Goal: Task Accomplishment & Management: Use online tool/utility

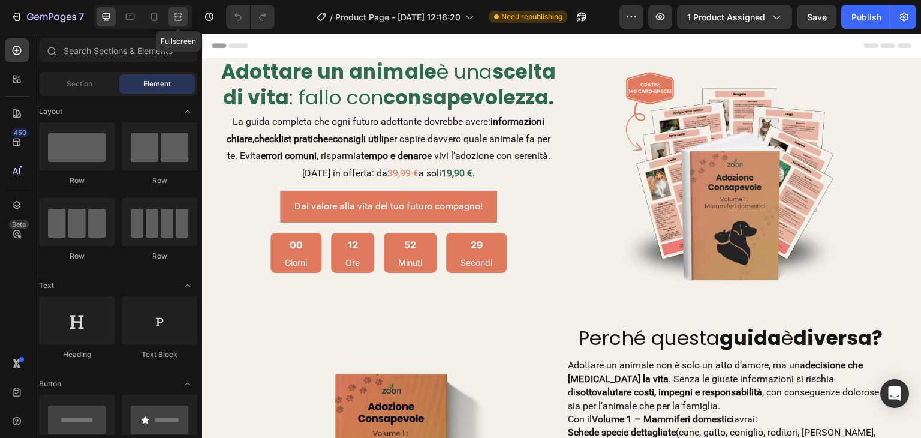
click at [182, 11] on icon at bounding box center [178, 17] width 12 height 12
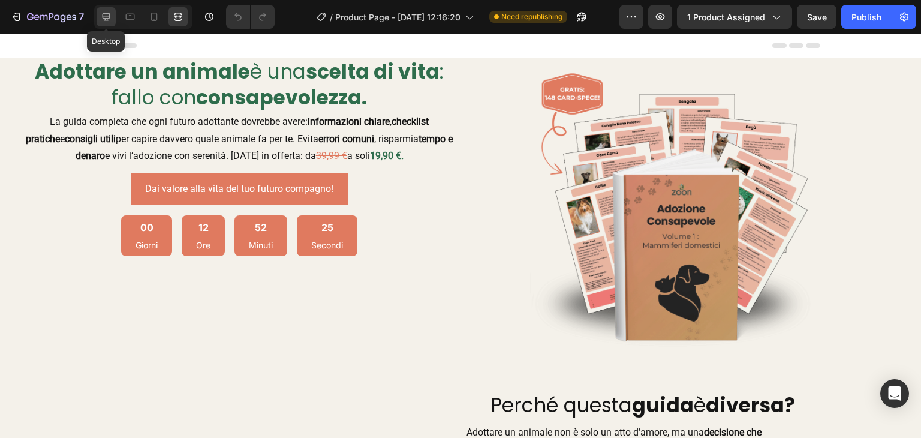
click at [108, 17] on icon at bounding box center [106, 17] width 8 height 8
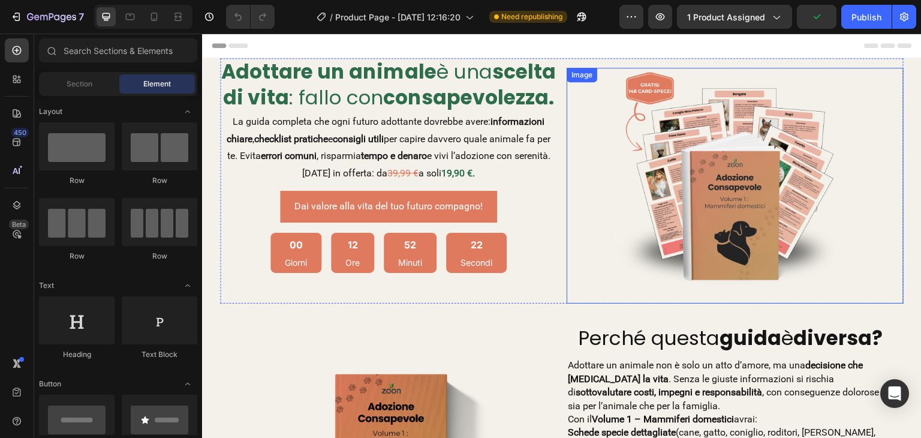
click at [732, 204] on img at bounding box center [735, 186] width 236 height 236
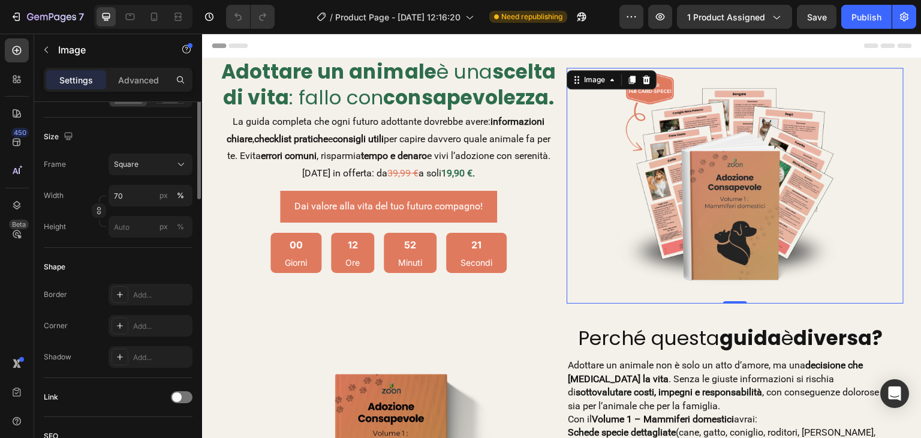
scroll to position [180, 0]
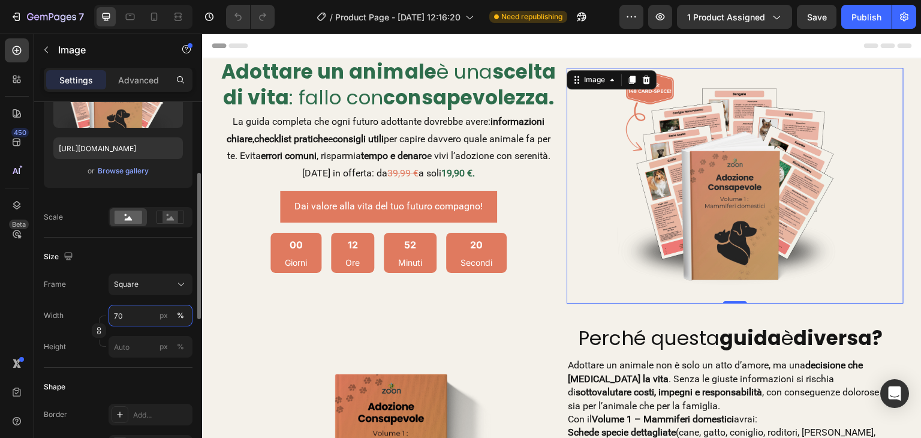
click at [133, 319] on input "70" at bounding box center [150, 316] width 84 height 22
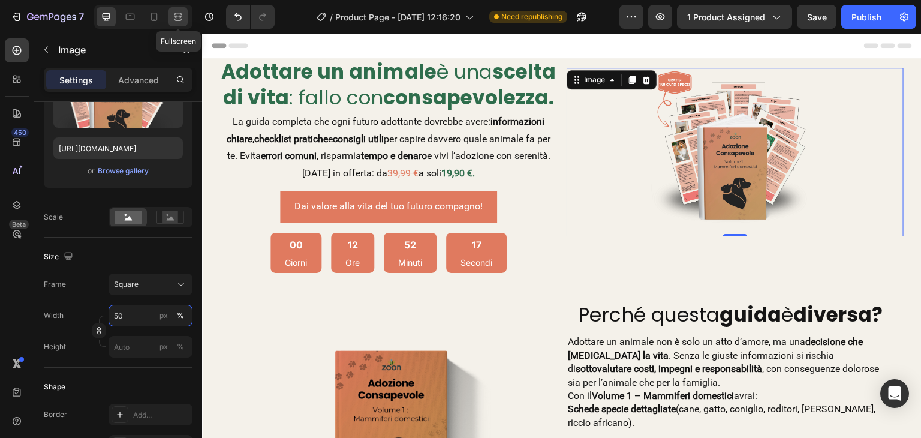
type input "50"
click at [176, 18] on icon at bounding box center [176, 16] width 4 height 3
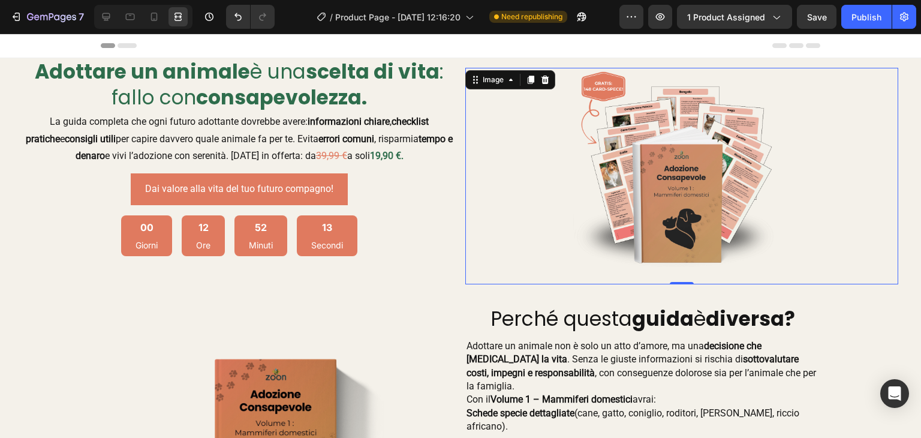
drag, startPoint x: 707, startPoint y: 82, endPoint x: 692, endPoint y: 65, distance: 21.7
click at [706, 82] on img at bounding box center [681, 176] width 216 height 216
click at [691, 63] on div "Image 0" at bounding box center [681, 171] width 433 height 226
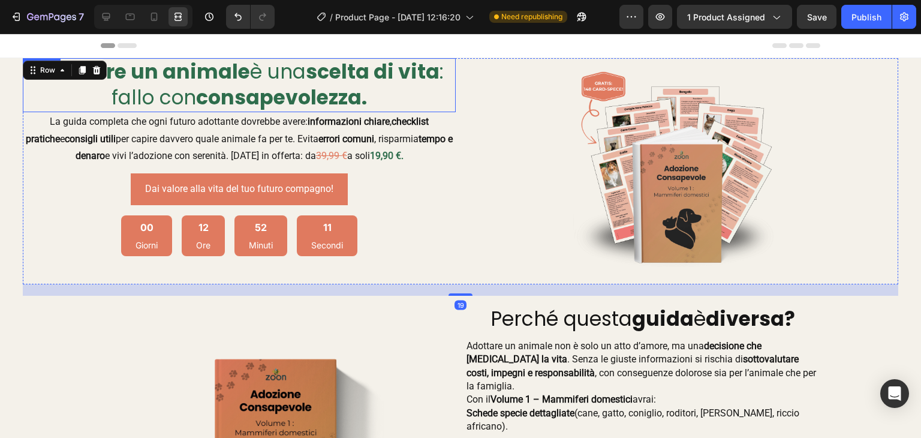
click at [358, 64] on strong "scelta di vita" at bounding box center [373, 72] width 134 height 28
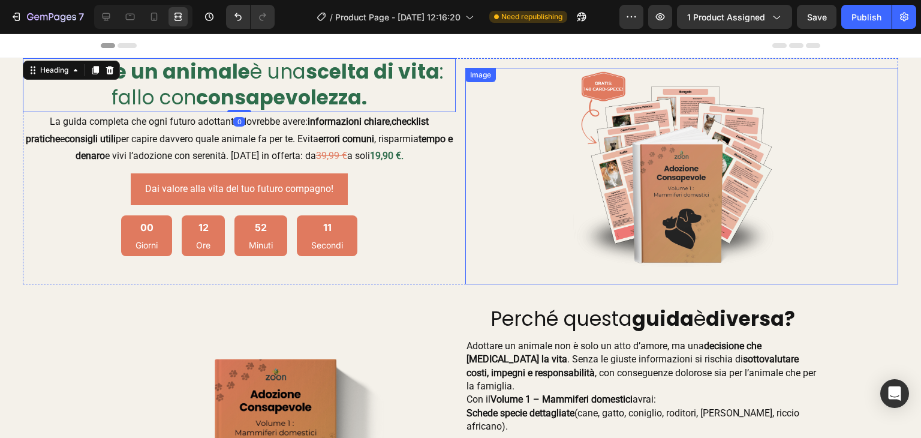
click at [691, 82] on img at bounding box center [681, 176] width 216 height 216
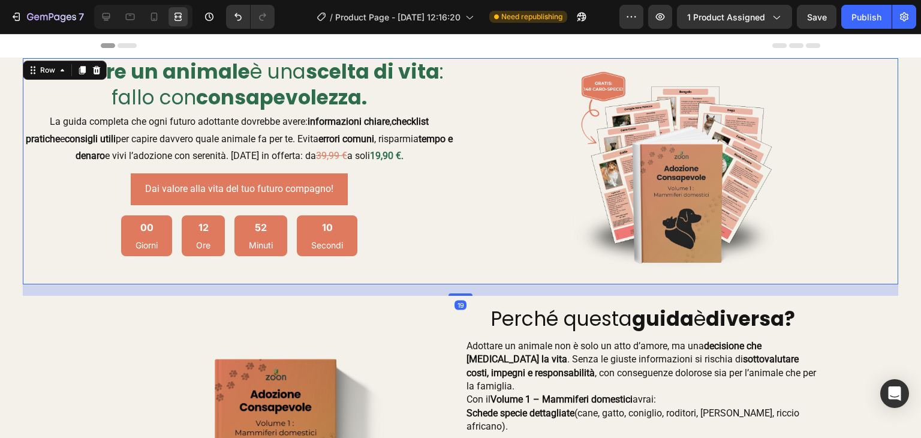
click at [684, 60] on div "Image" at bounding box center [681, 171] width 433 height 226
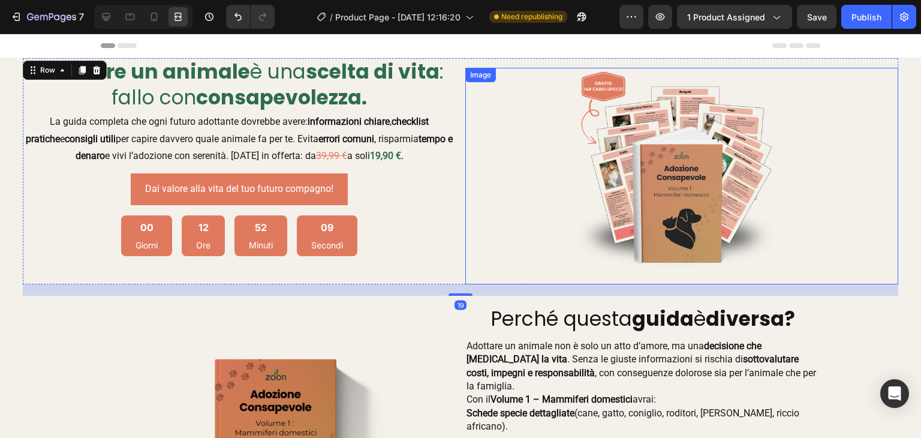
click at [671, 167] on img at bounding box center [681, 176] width 216 height 216
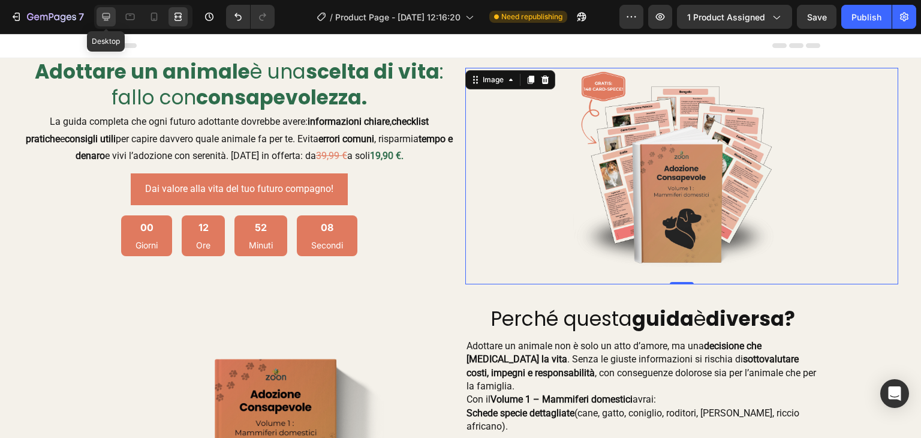
click at [99, 16] on div at bounding box center [106, 16] width 19 height 19
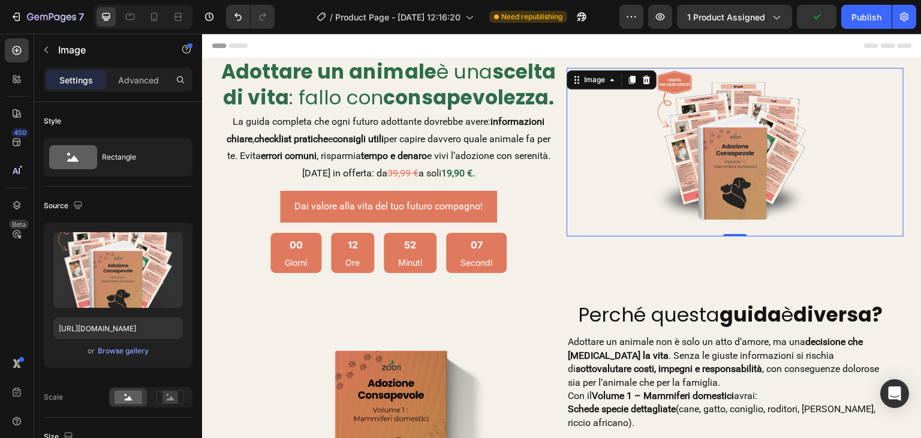
click at [128, 68] on div "Settings Advanced" at bounding box center [118, 80] width 149 height 24
click at [131, 75] on p "Advanced" at bounding box center [138, 80] width 41 height 13
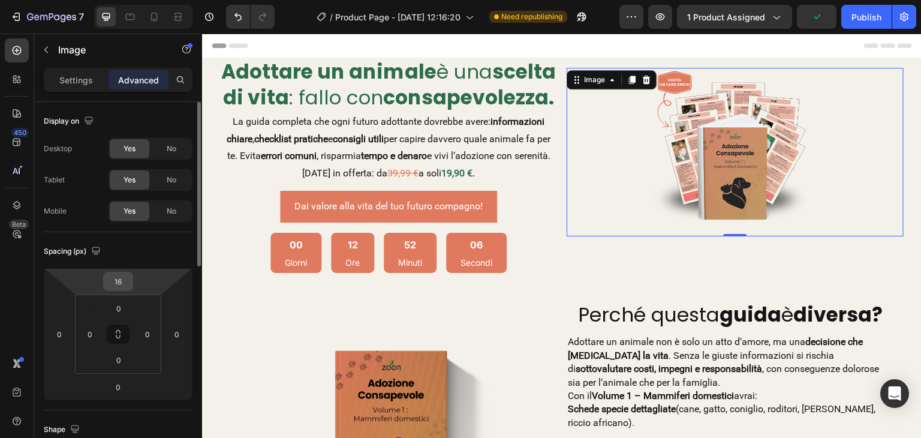
click at [122, 287] on input "16" at bounding box center [118, 281] width 24 height 18
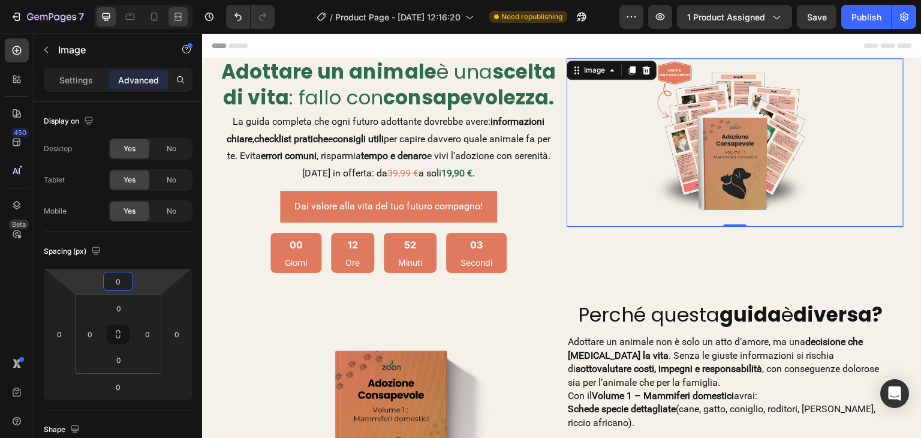
type input "0"
click at [179, 15] on icon at bounding box center [178, 17] width 12 height 12
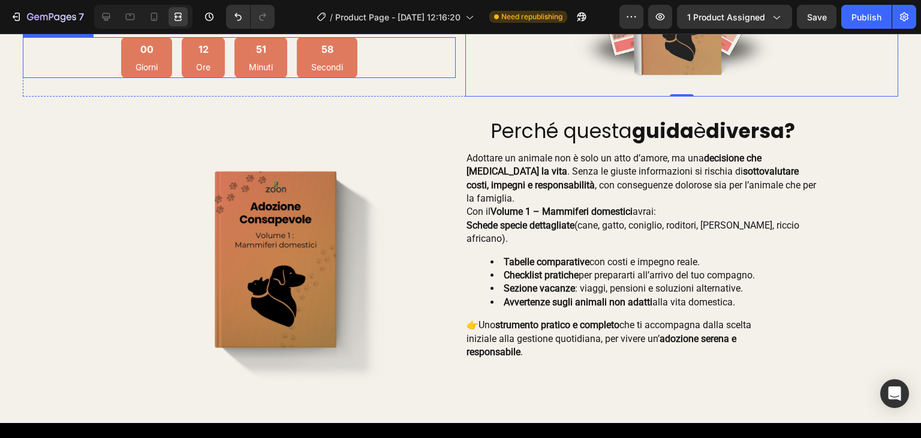
scroll to position [180, 0]
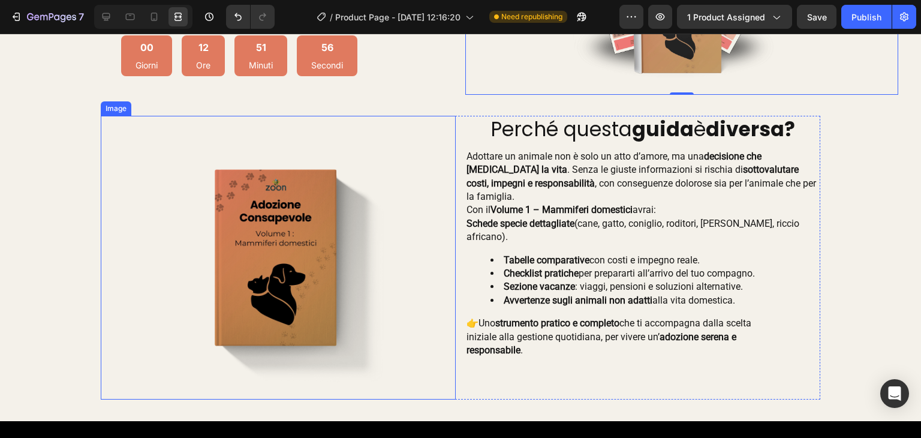
click at [276, 240] on img at bounding box center [278, 258] width 284 height 284
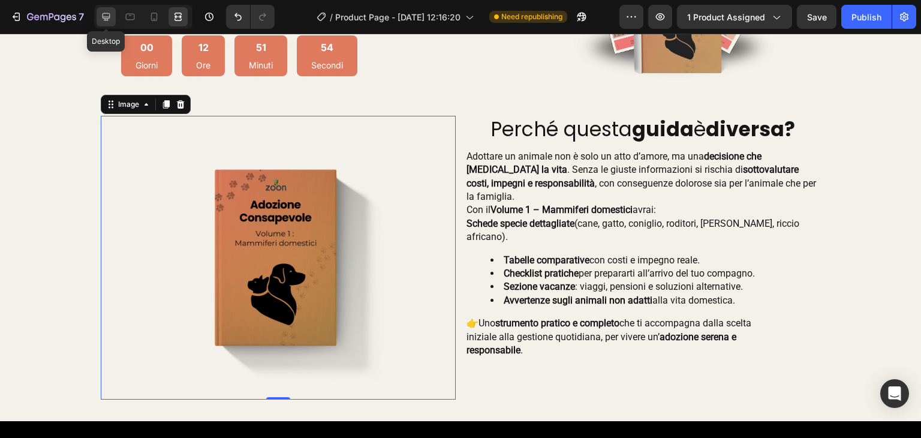
click at [104, 13] on icon at bounding box center [106, 17] width 8 height 8
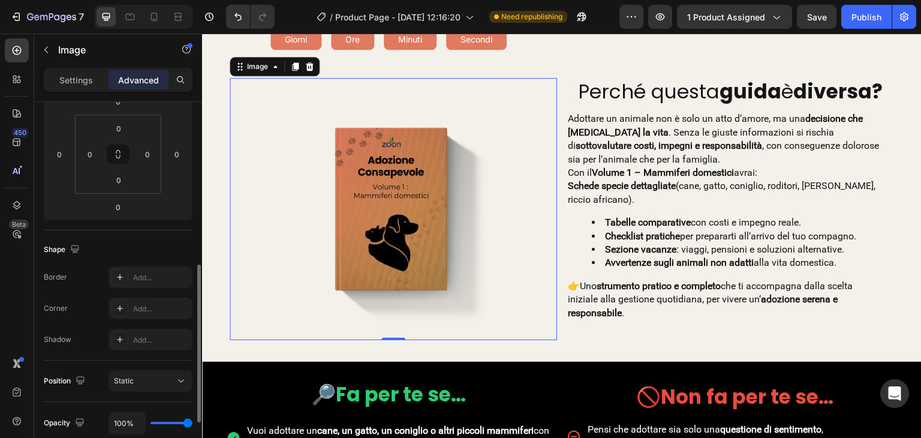
scroll to position [240, 0]
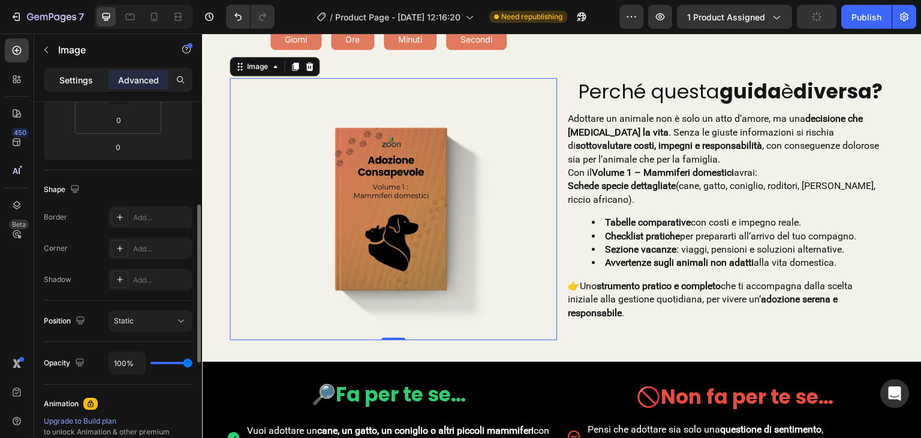
click at [93, 74] on div "Settings" at bounding box center [76, 79] width 60 height 19
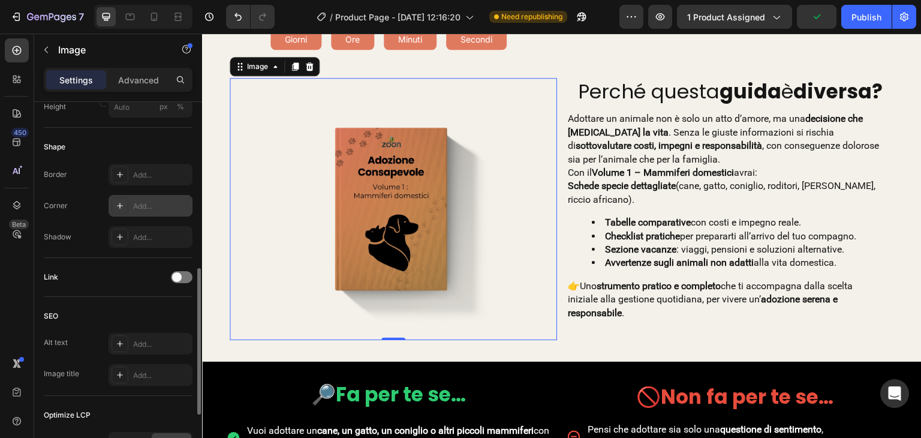
scroll to position [300, 0]
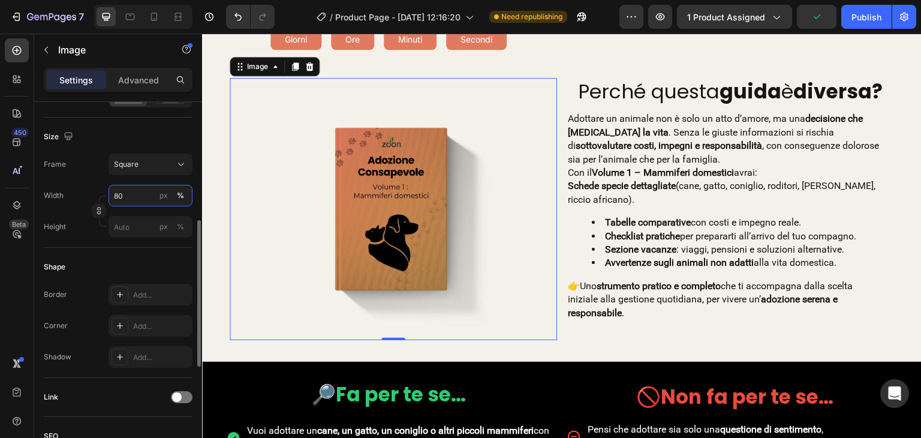
click at [132, 185] on input "80" at bounding box center [150, 196] width 84 height 22
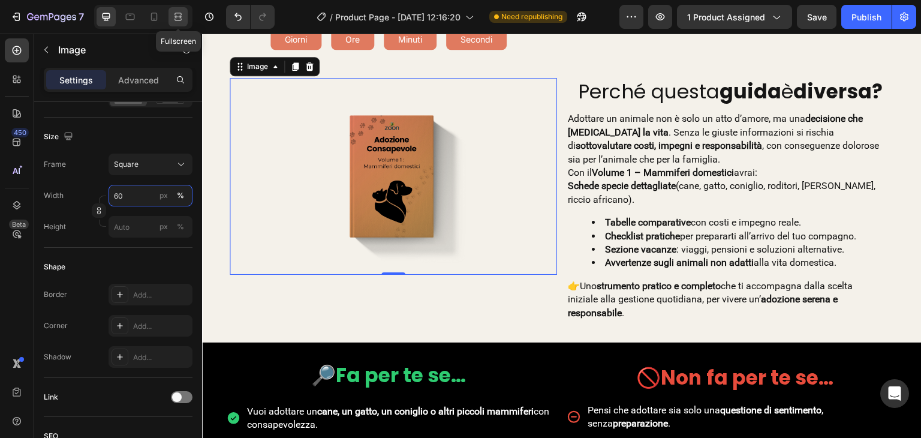
type input "60"
click at [170, 17] on div at bounding box center [177, 16] width 19 height 19
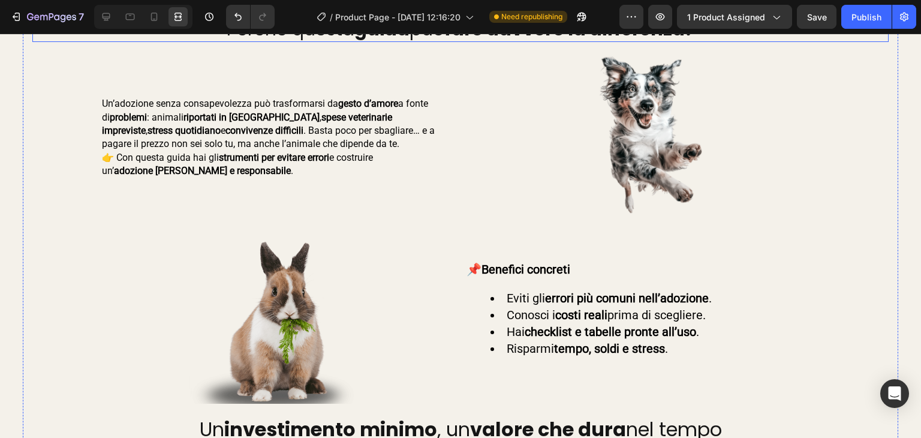
scroll to position [719, 0]
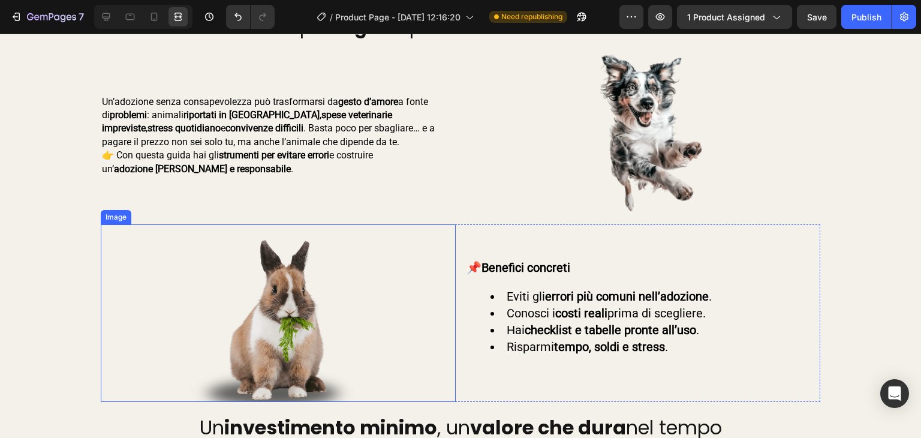
click at [258, 325] on img at bounding box center [277, 312] width 177 height 177
click at [110, 16] on icon at bounding box center [106, 17] width 12 height 12
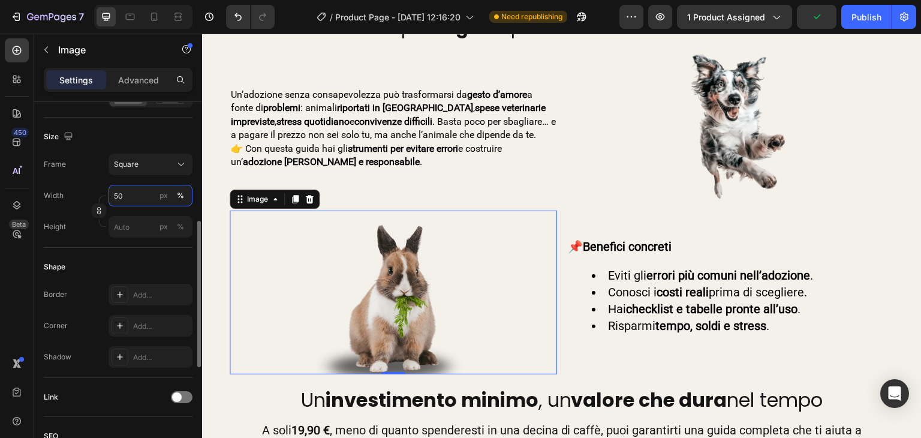
click at [130, 189] on input "50" at bounding box center [150, 196] width 84 height 22
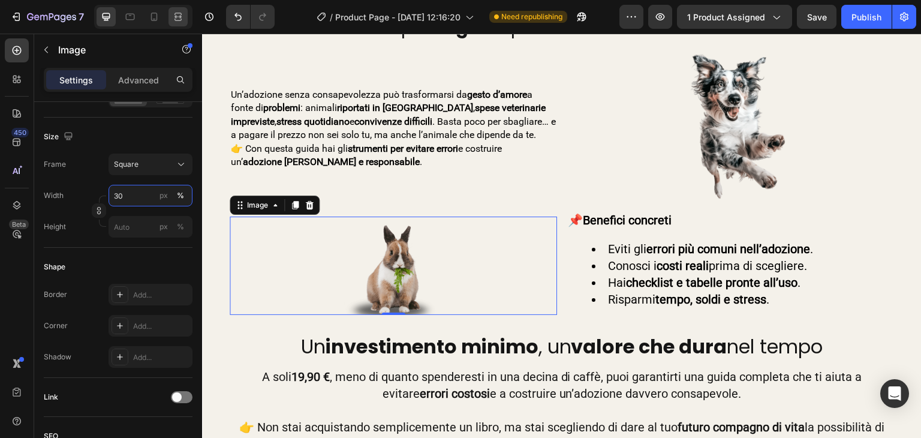
type input "30"
click at [179, 13] on icon at bounding box center [178, 17] width 12 height 12
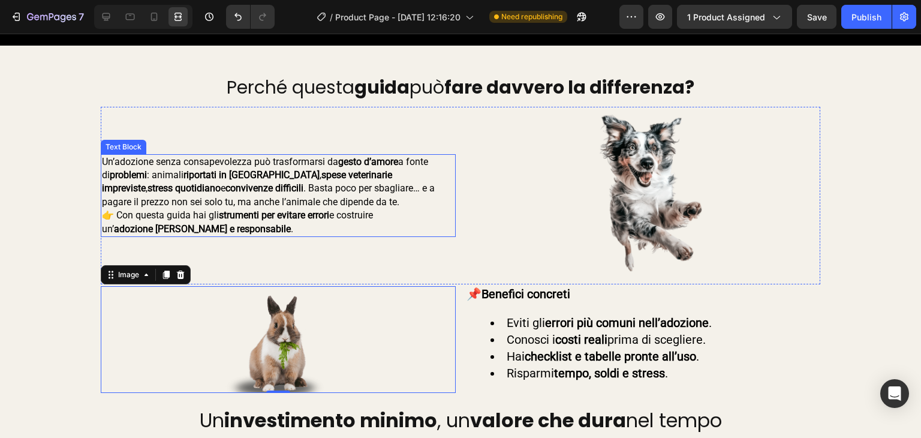
scroll to position [659, 0]
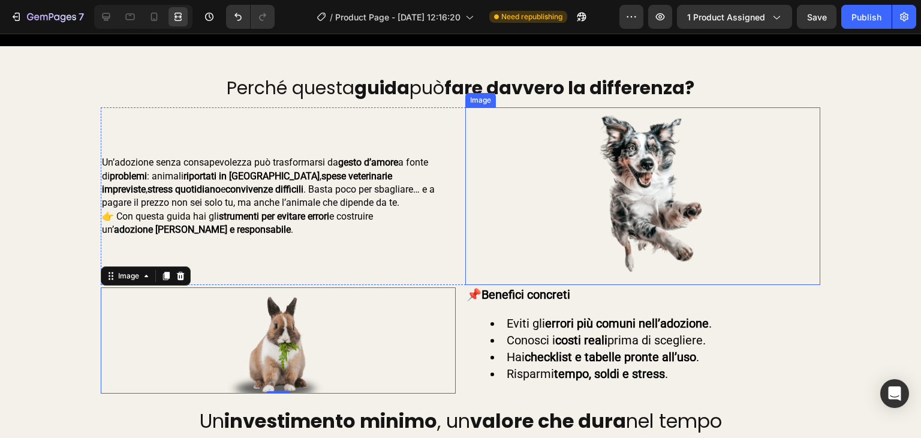
click at [662, 174] on img at bounding box center [642, 195] width 177 height 177
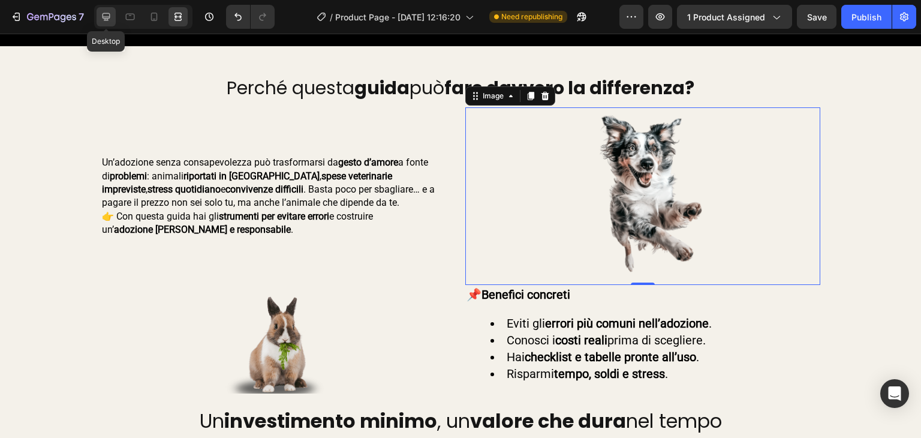
click at [108, 17] on icon at bounding box center [106, 17] width 8 height 8
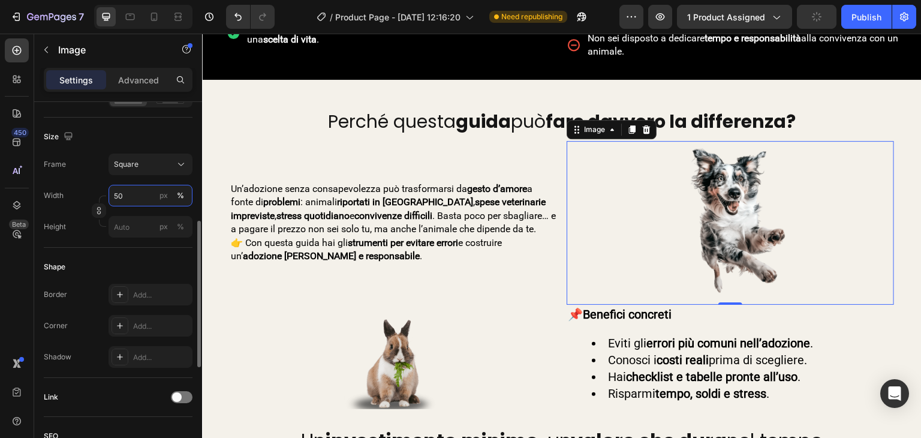
click at [135, 197] on input "50" at bounding box center [150, 196] width 84 height 22
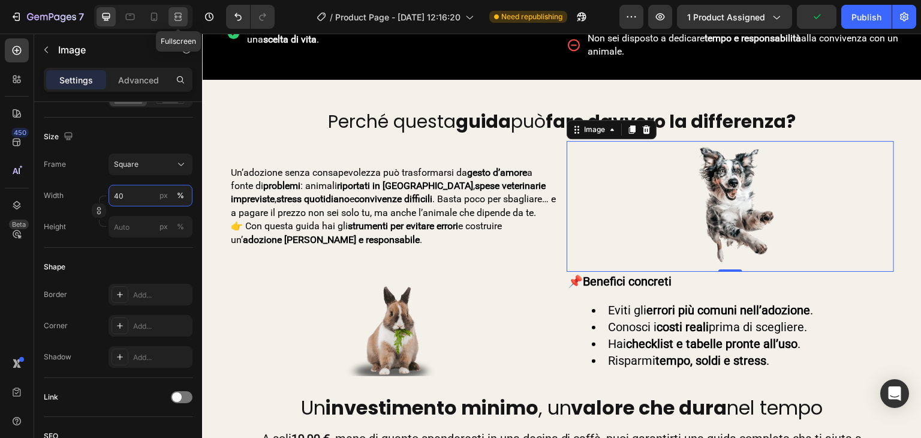
type input "40"
click at [173, 20] on icon at bounding box center [178, 17] width 12 height 12
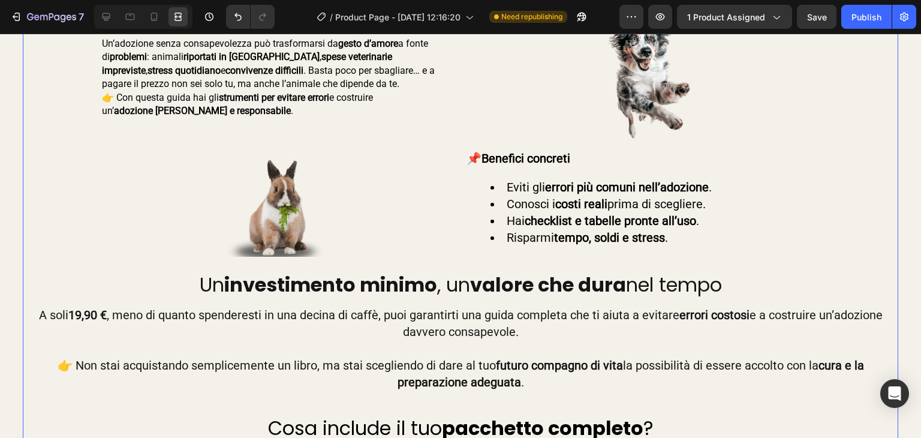
scroll to position [779, 0]
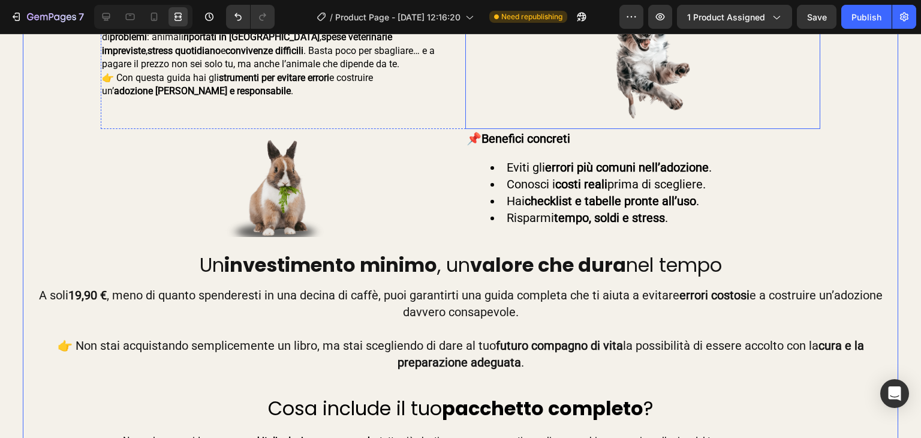
click at [599, 91] on img at bounding box center [643, 58] width 142 height 142
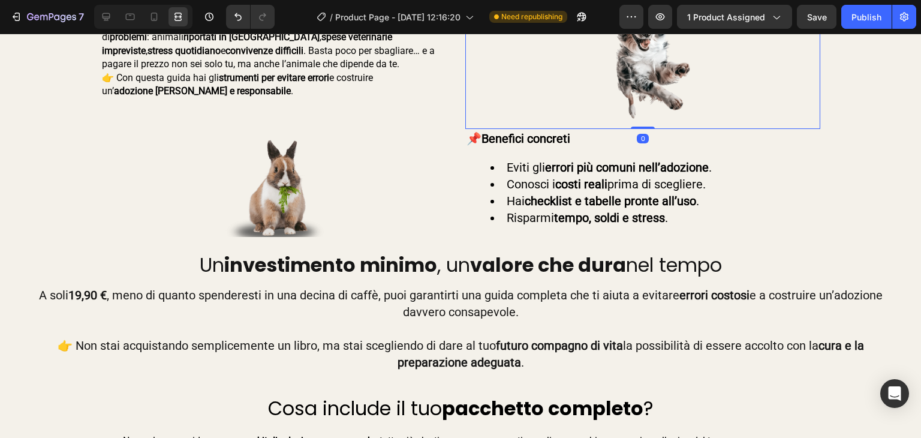
click at [465, 116] on div at bounding box center [642, 58] width 355 height 142
click at [456, 122] on div "Un’adozione senza consapevolezza può trasformarsi da gesto d’amore a fonte di p…" at bounding box center [460, 58] width 719 height 142
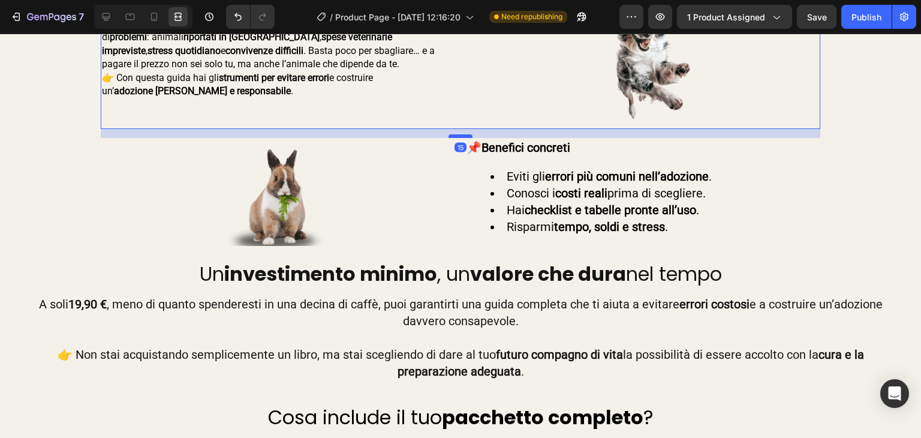
drag, startPoint x: 458, startPoint y: 128, endPoint x: 460, endPoint y: 137, distance: 9.2
click at [460, 137] on div at bounding box center [460, 136] width 24 height 4
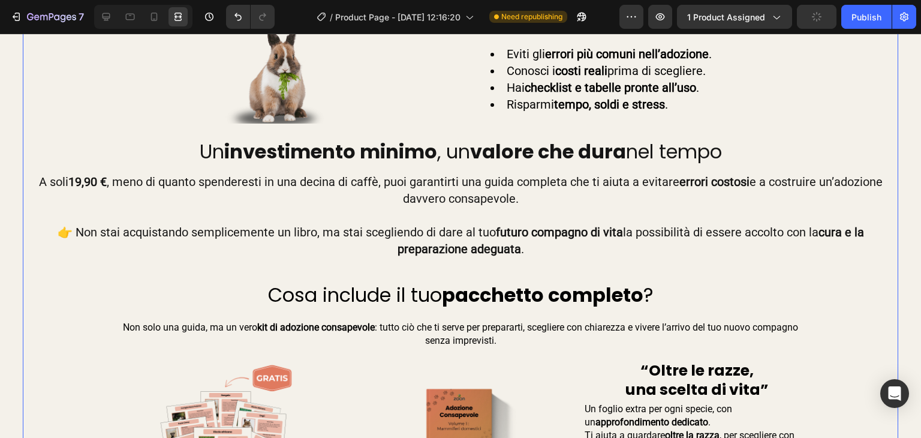
scroll to position [899, 0]
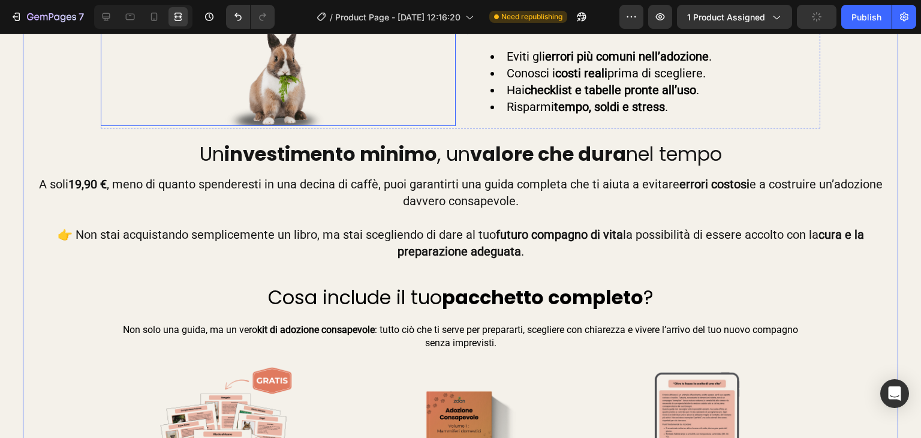
click at [364, 103] on div at bounding box center [278, 73] width 355 height 107
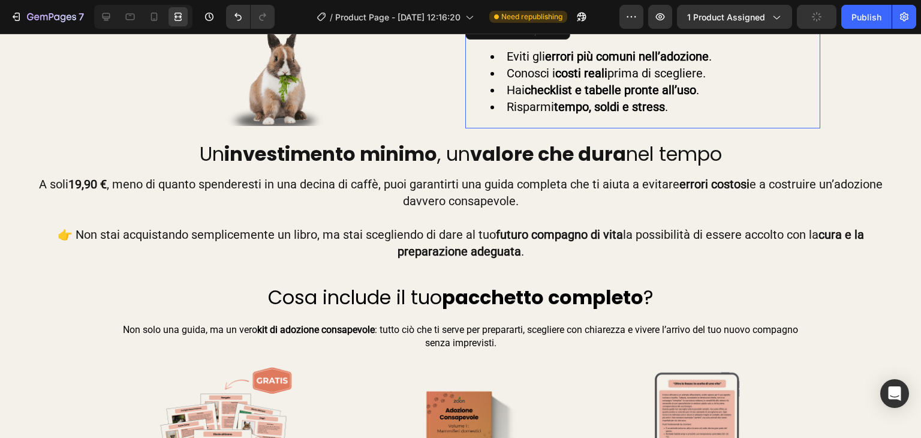
click at [480, 126] on div "📌 Benefici concreti Eviti gli errori più comuni nell’adozione . Conosci i costi…" at bounding box center [642, 73] width 355 height 110
click at [467, 128] on div "📌 Benefici concreti Eviti gli errori più comuni nell’adozione . Conosci i costi…" at bounding box center [642, 73] width 355 height 110
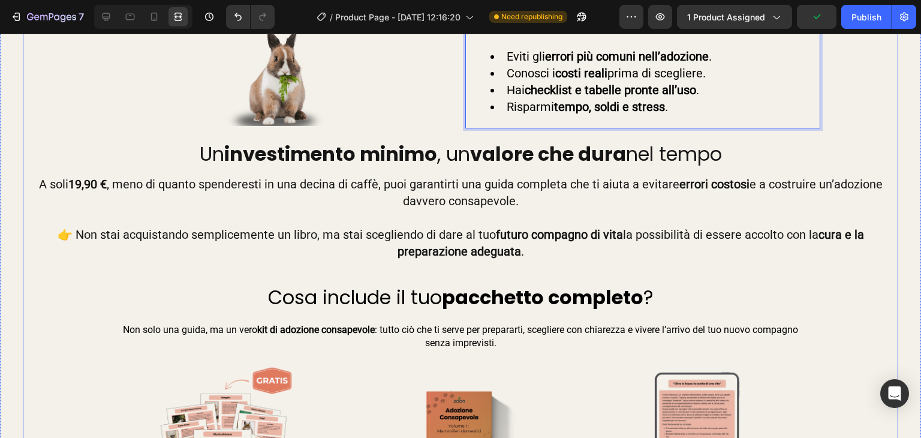
click at [465, 127] on div "📌 Benefici concreti Eviti gli errori più comuni nell’adozione . Conosci i costi…" at bounding box center [642, 73] width 355 height 110
click at [460, 127] on div "Image 📌 Benefici concreti Eviti gli errori più comuni nell’adozione . Conosci i…" at bounding box center [460, 73] width 719 height 110
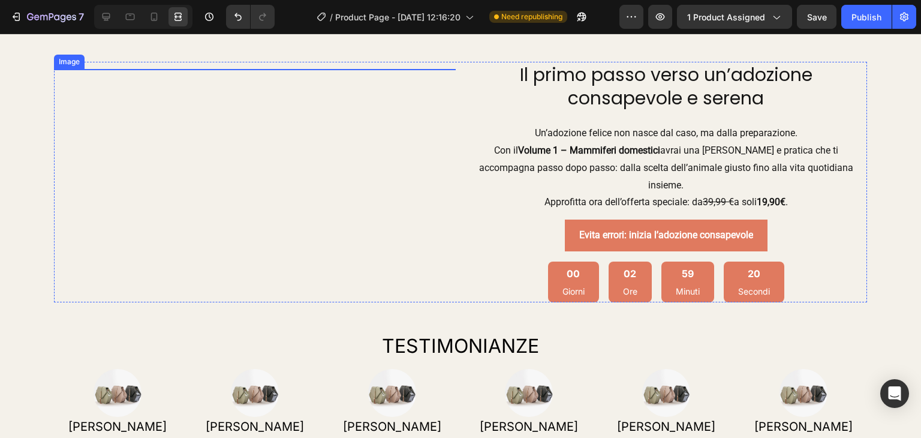
scroll to position [1678, 0]
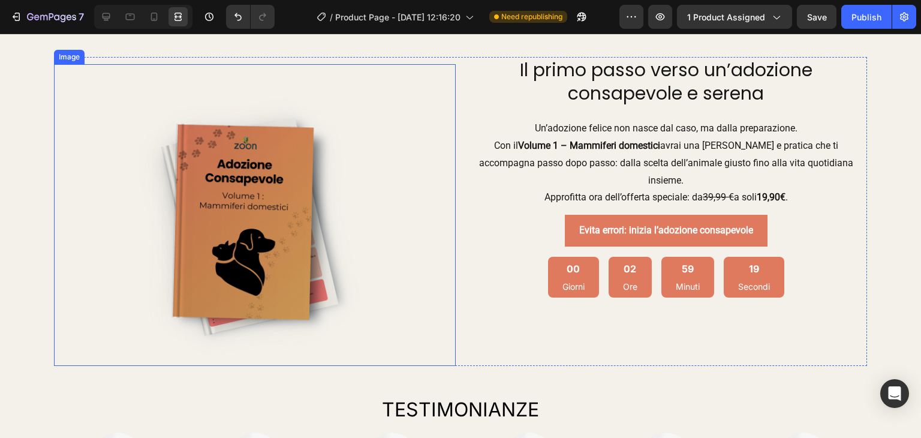
click at [228, 191] on img at bounding box center [255, 214] width 402 height 301
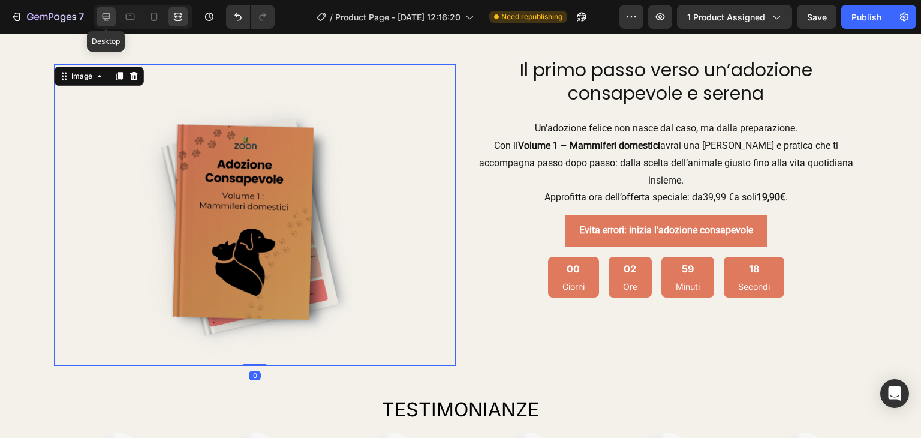
click at [111, 20] on icon at bounding box center [106, 17] width 12 height 12
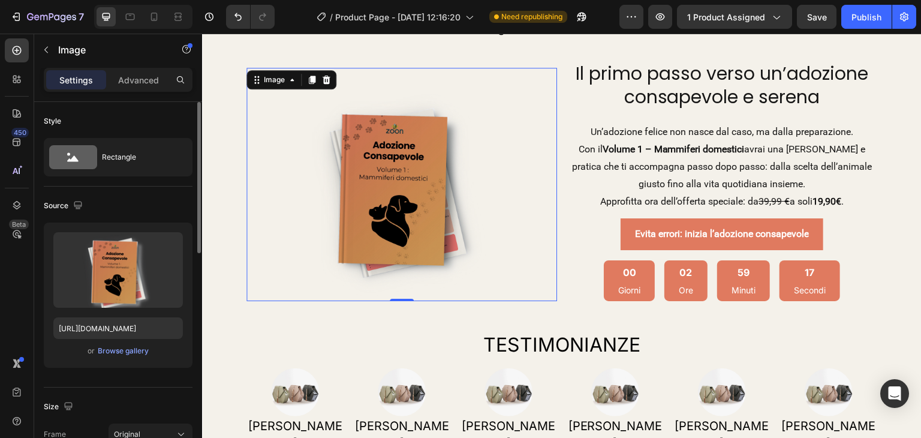
scroll to position [180, 0]
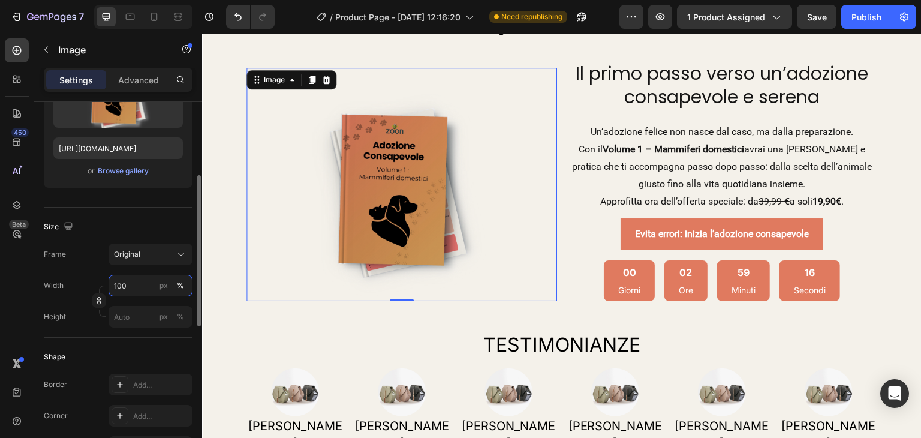
click at [145, 287] on input "100" at bounding box center [150, 286] width 84 height 22
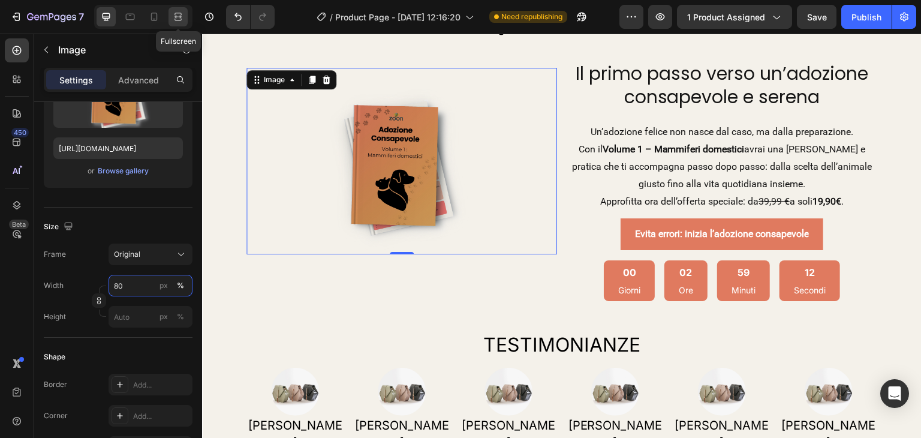
type input "80"
click at [176, 11] on div at bounding box center [177, 16] width 19 height 19
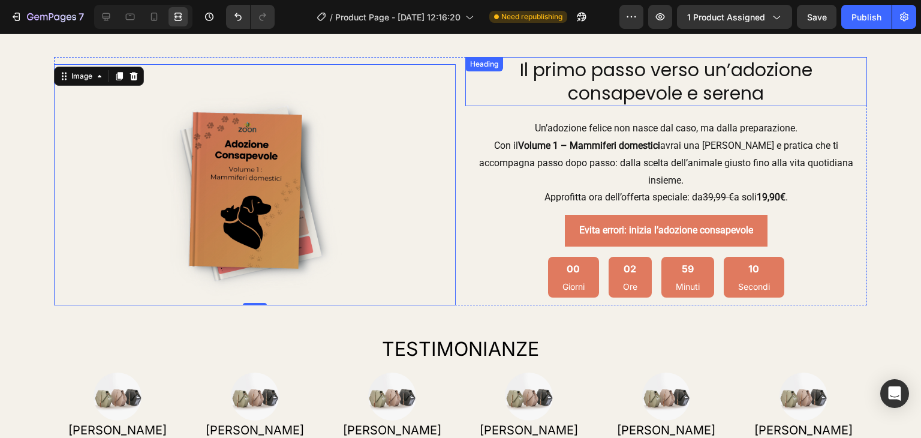
click at [593, 67] on h2 "Il primo passo verso un’adozione consapevole e serena" at bounding box center [666, 81] width 402 height 49
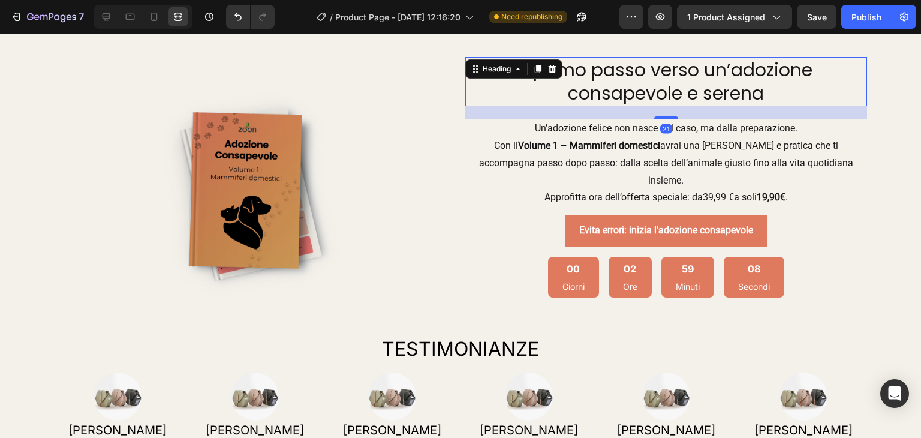
click at [661, 113] on div "21" at bounding box center [666, 112] width 402 height 13
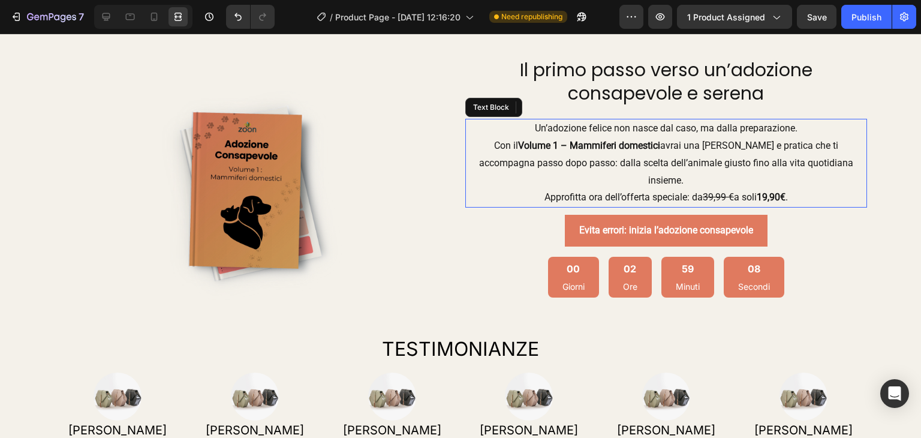
click at [662, 117] on div "Il primo passo verso un’adozione consapevole e serena Heading 21 Un’adozione fe…" at bounding box center [666, 181] width 402 height 248
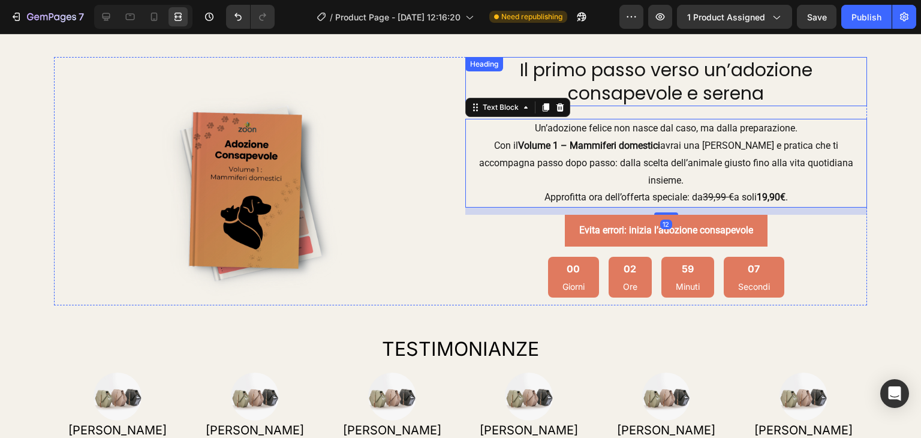
click at [660, 101] on h2 "Il primo passo verso un’adozione consapevole e serena" at bounding box center [666, 81] width 402 height 49
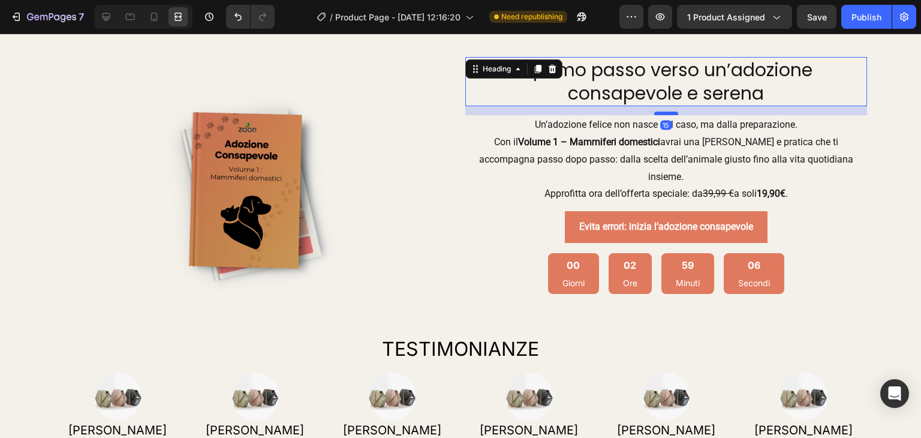
click at [660, 114] on div at bounding box center [666, 113] width 24 height 4
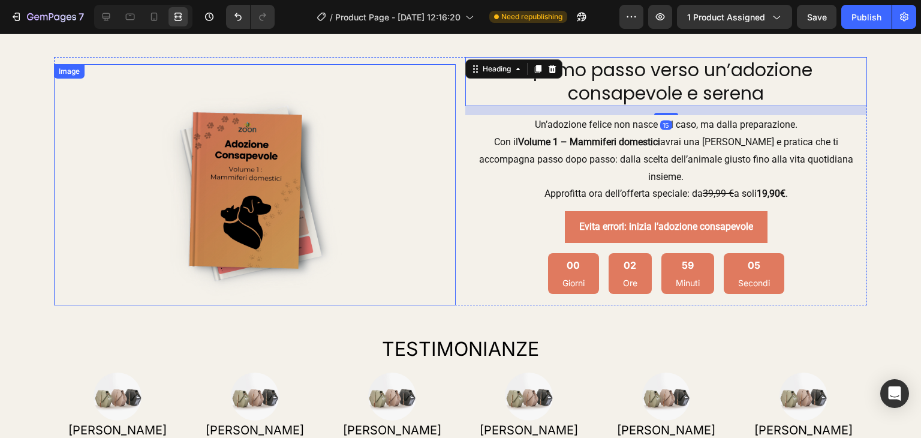
click at [296, 163] on img at bounding box center [254, 184] width 321 height 241
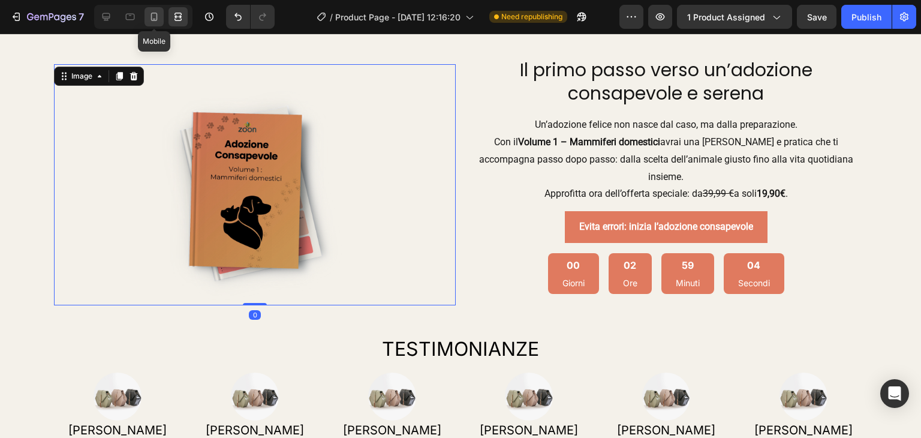
click at [155, 17] on icon at bounding box center [154, 17] width 12 height 12
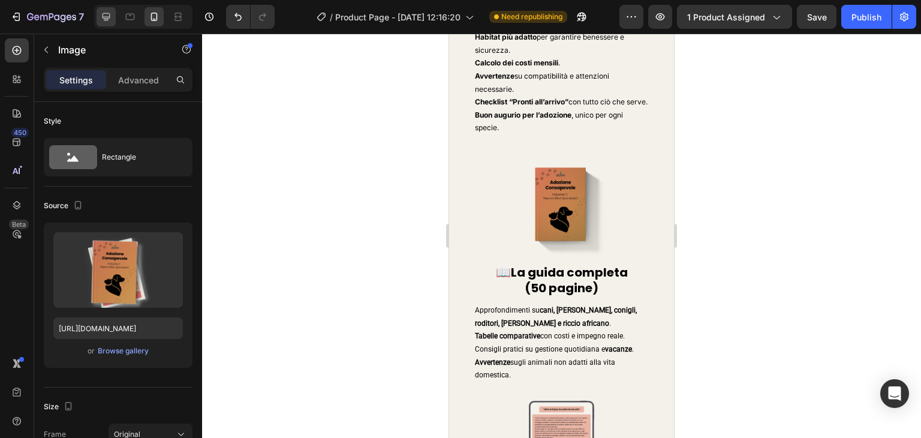
click at [102, 17] on icon at bounding box center [106, 17] width 8 height 8
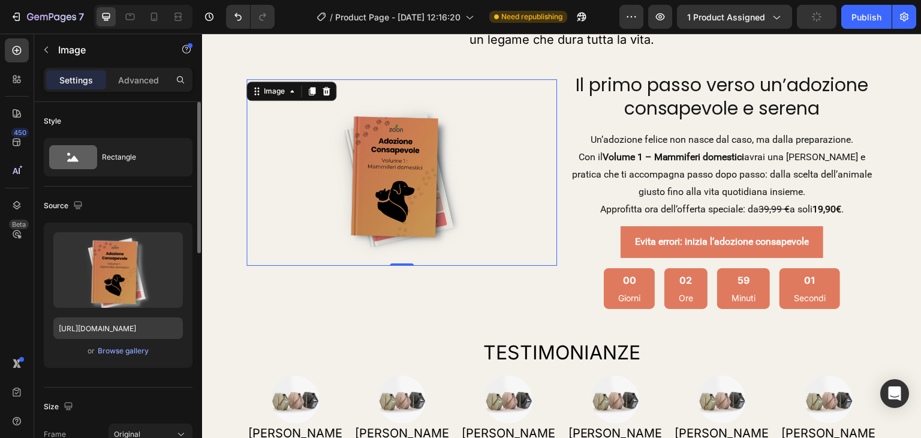
scroll to position [120, 0]
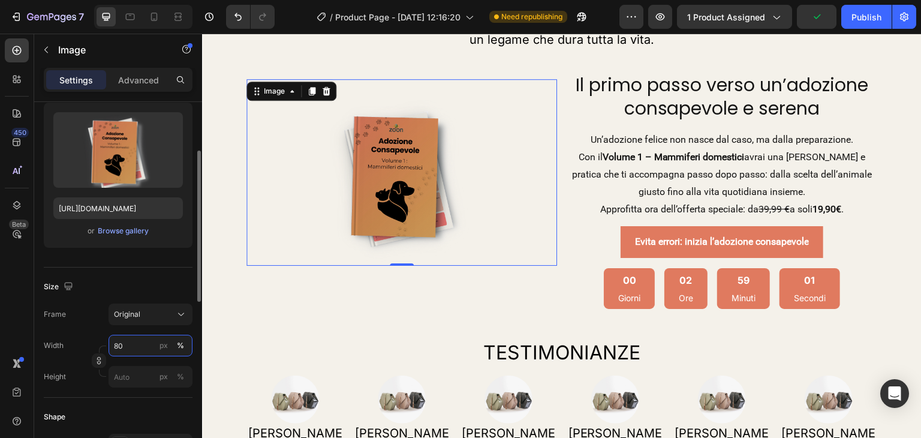
click at [135, 342] on input "80" at bounding box center [150, 345] width 84 height 22
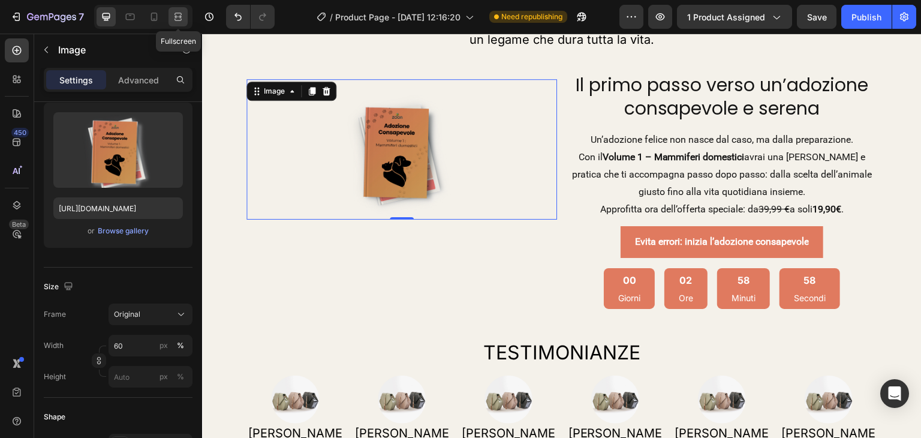
click at [182, 16] on icon at bounding box center [178, 17] width 12 height 12
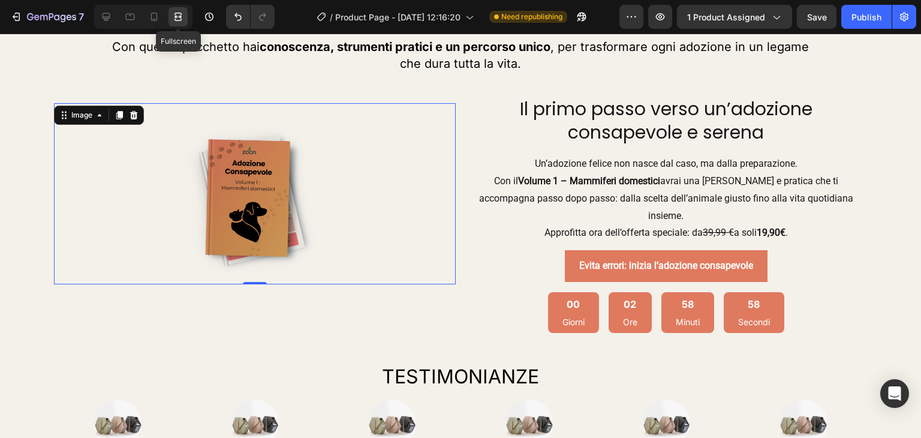
scroll to position [1667, 0]
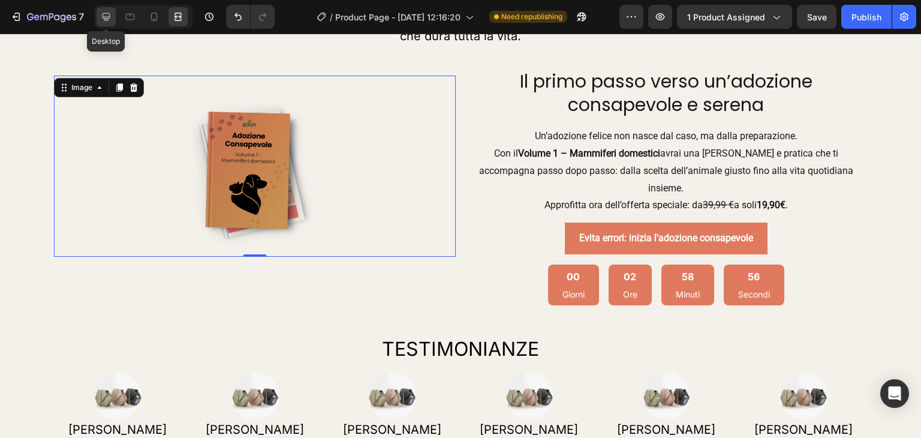
click at [108, 17] on icon at bounding box center [106, 17] width 8 height 8
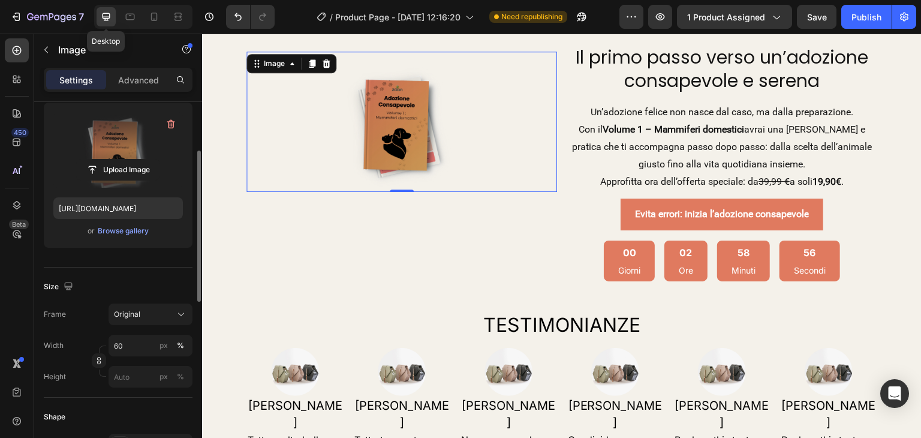
scroll to position [1639, 0]
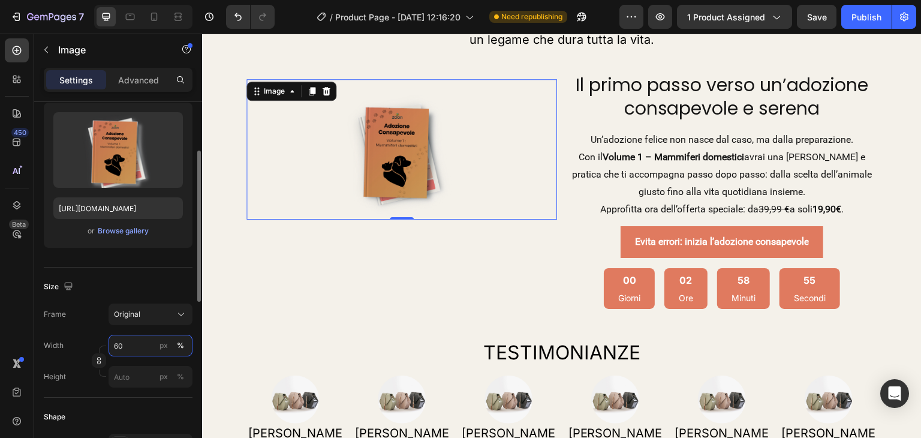
click at [114, 349] on input "60" at bounding box center [150, 345] width 84 height 22
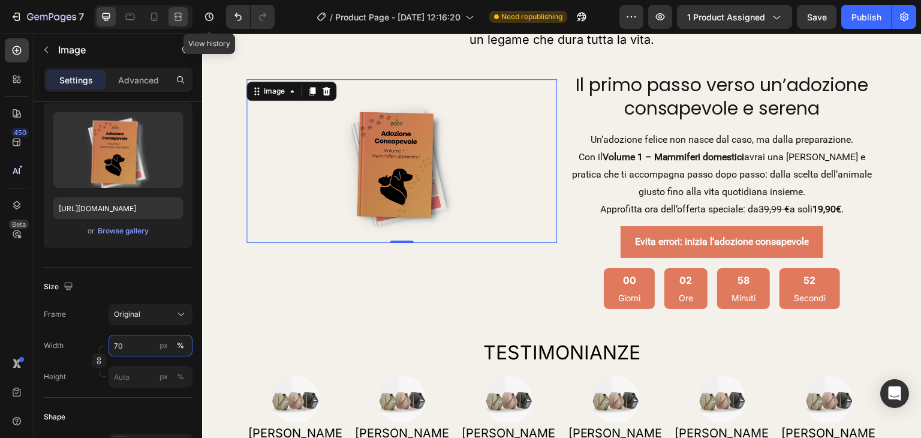
type input "70"
click at [177, 22] on icon at bounding box center [178, 17] width 12 height 12
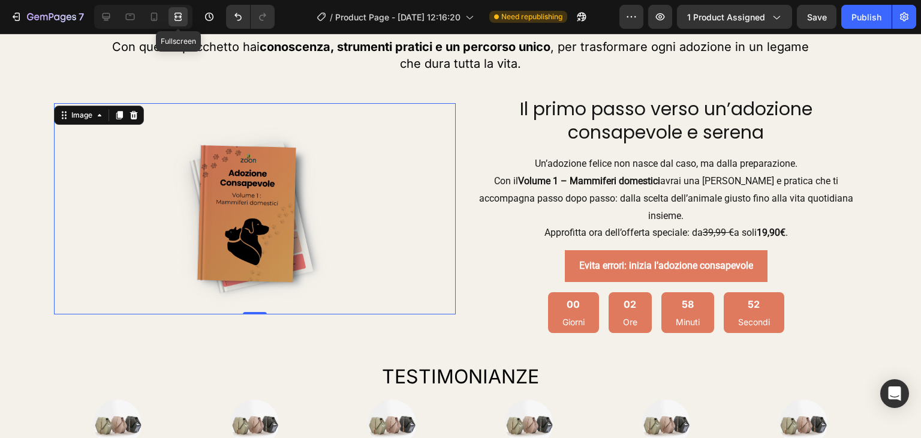
scroll to position [1667, 0]
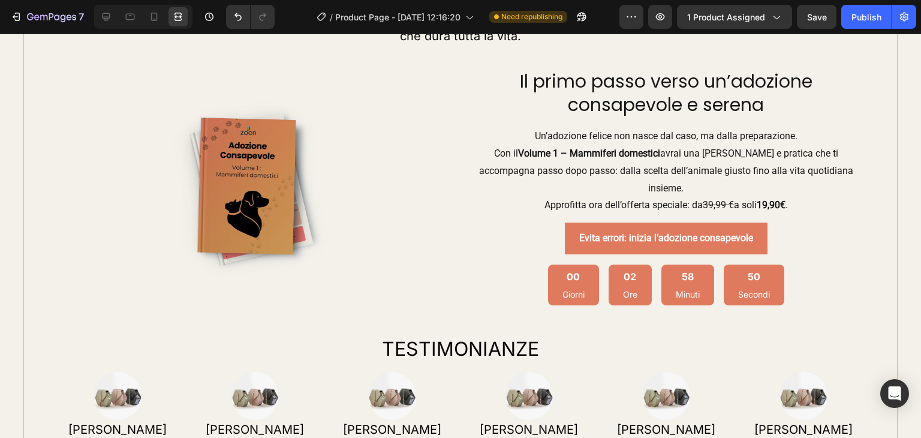
scroll to position [0, 0]
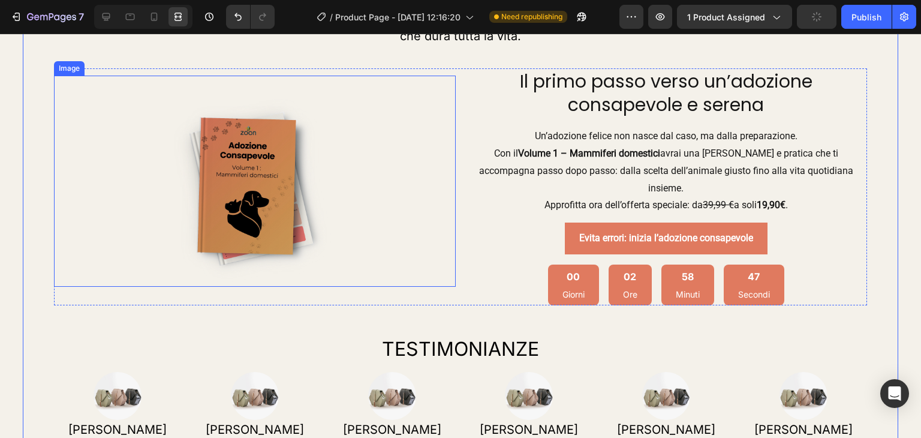
click at [229, 79] on img at bounding box center [254, 181] width 281 height 211
click at [233, 72] on div "Image 0" at bounding box center [255, 186] width 402 height 236
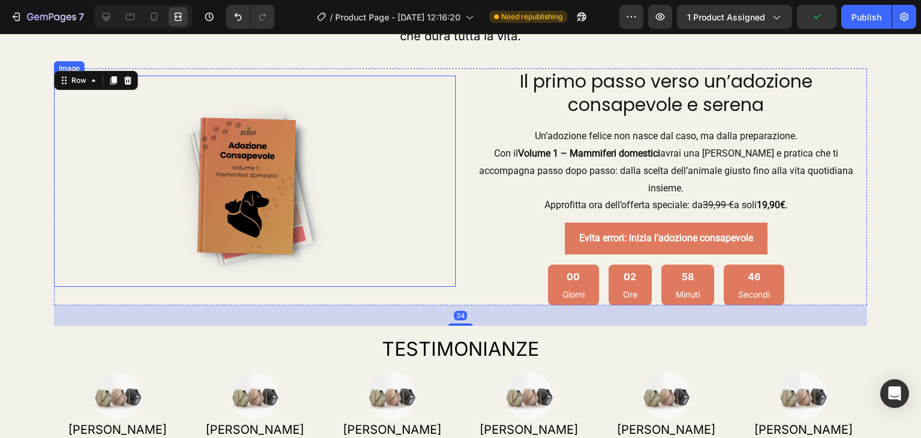
click at [242, 158] on img at bounding box center [254, 181] width 281 height 211
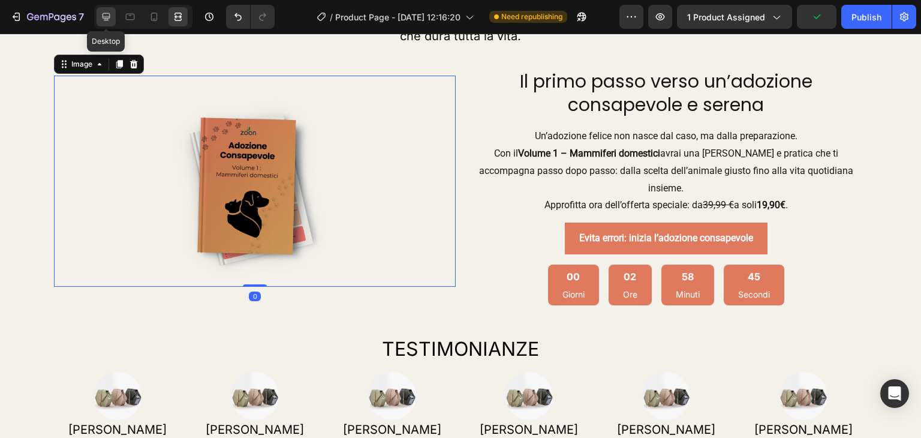
click at [108, 17] on icon at bounding box center [106, 17] width 8 height 8
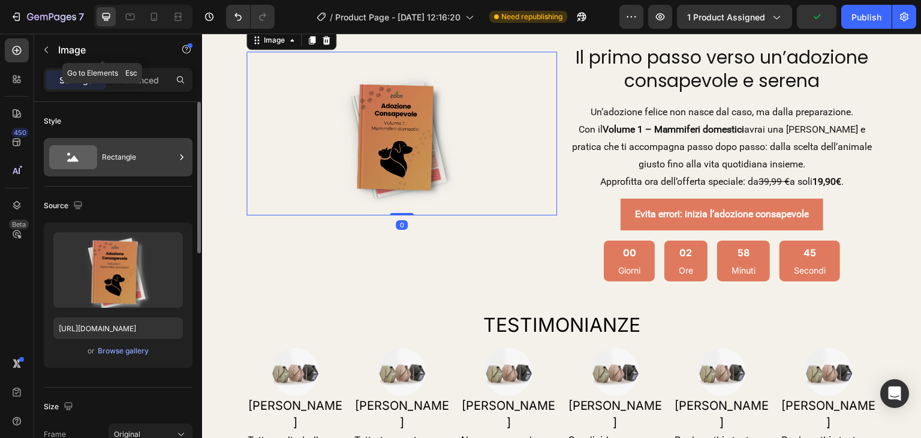
scroll to position [1639, 0]
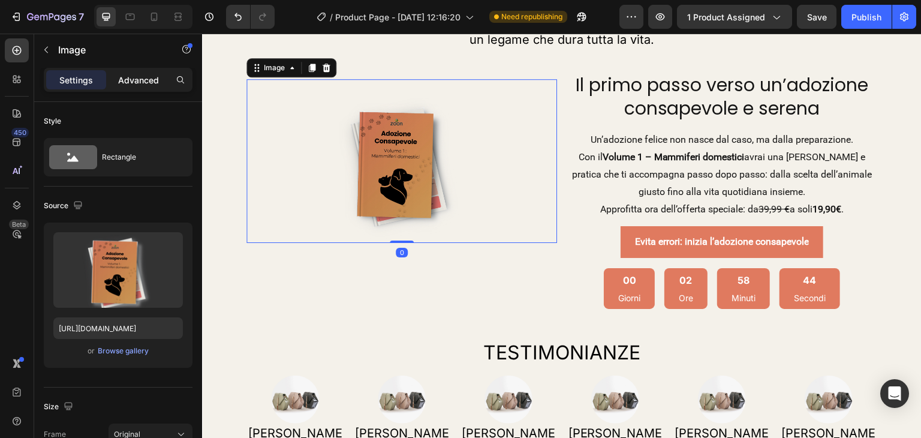
click at [125, 77] on p "Advanced" at bounding box center [138, 80] width 41 height 13
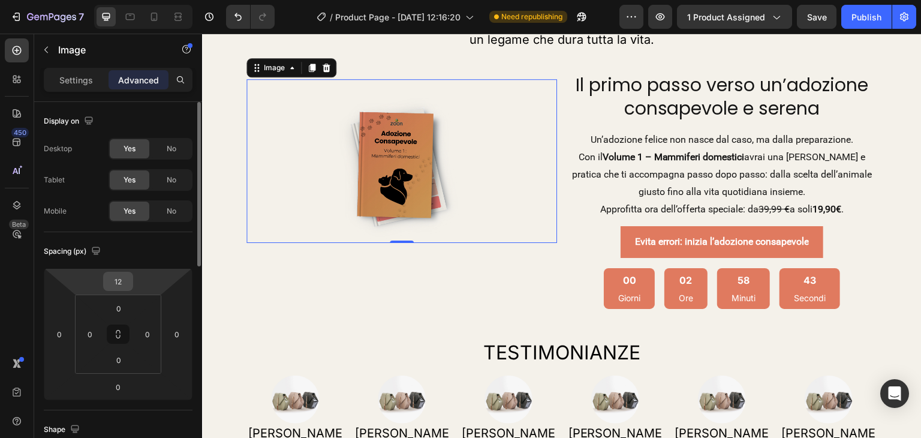
click at [120, 276] on input "12" at bounding box center [118, 281] width 24 height 18
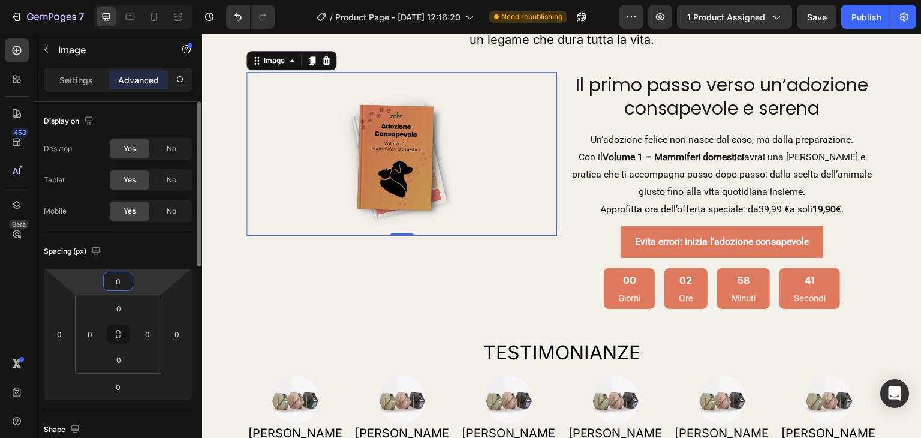
type input "0"
click at [179, 255] on div "Spacing (px)" at bounding box center [118, 251] width 149 height 19
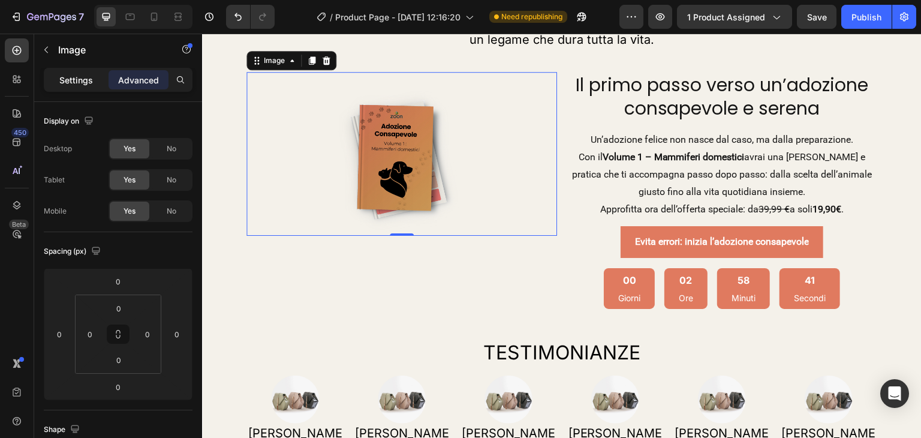
click at [79, 70] on div "Settings" at bounding box center [76, 79] width 60 height 19
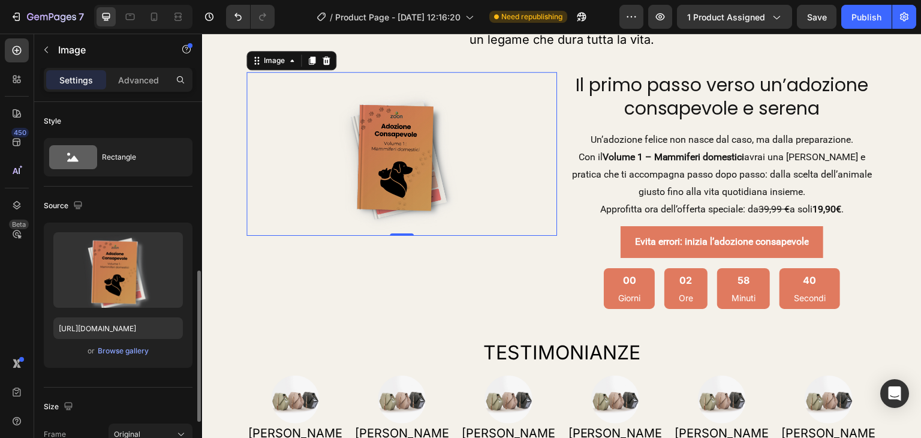
scroll to position [120, 0]
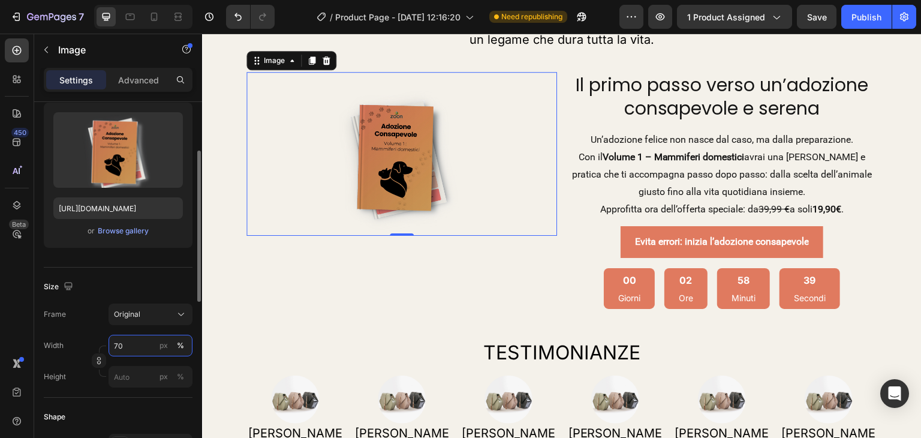
click at [142, 344] on input "70" at bounding box center [150, 345] width 84 height 22
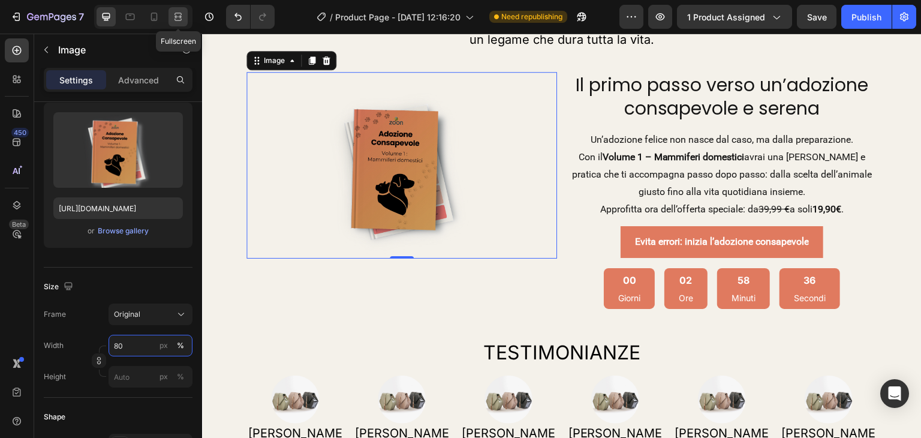
type input "80"
drag, startPoint x: 141, startPoint y: 10, endPoint x: 175, endPoint y: 30, distance: 39.0
click at [176, 22] on icon at bounding box center [178, 17] width 12 height 12
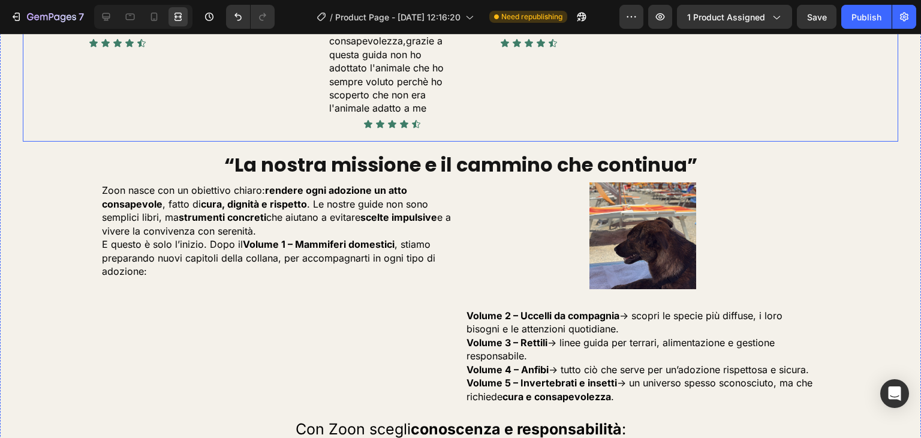
scroll to position [2146, 0]
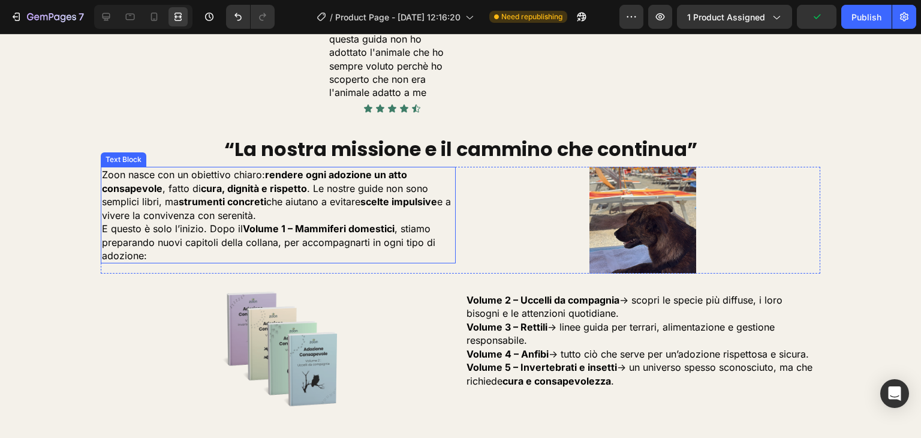
click at [394, 216] on p "Zoon nasce con un obiettivo chiaro: rendere ogni adozione un atto consapevole ,…" at bounding box center [278, 195] width 352 height 54
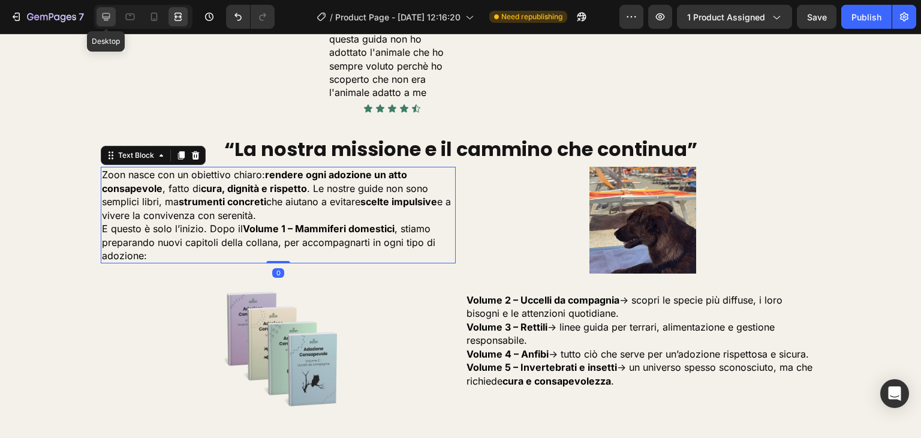
click at [105, 23] on div at bounding box center [106, 16] width 19 height 19
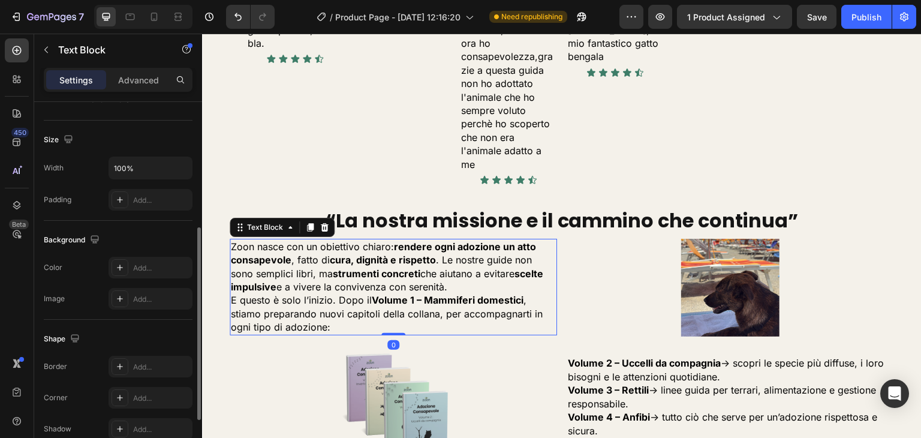
scroll to position [339, 0]
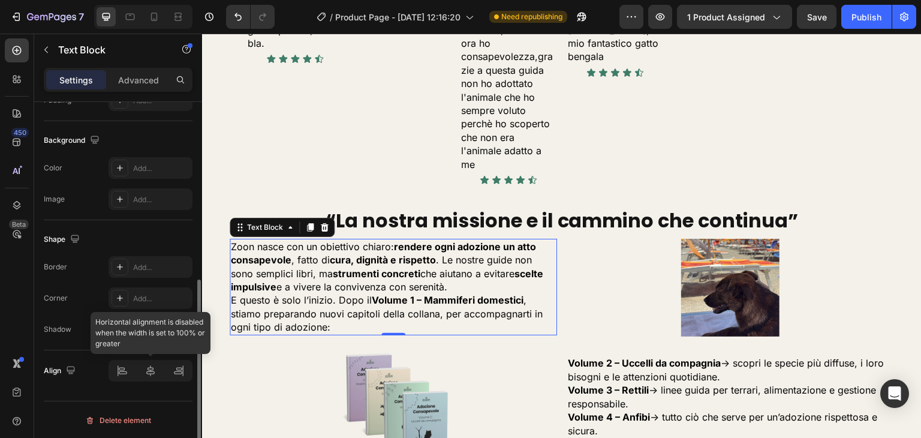
click at [150, 375] on div at bounding box center [150, 371] width 84 height 22
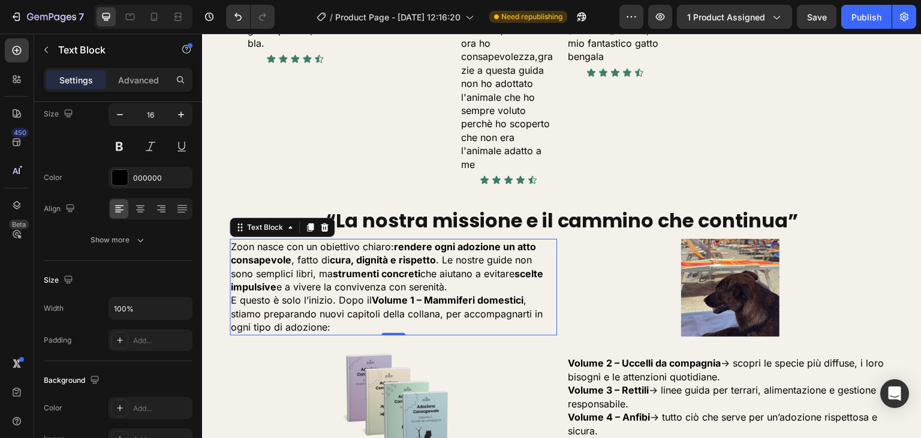
click at [524, 306] on p "E questo è solo l’inizio. Dopo il Volume 1 – Mammiferi domestici , stiamo prepa…" at bounding box center [393, 313] width 325 height 40
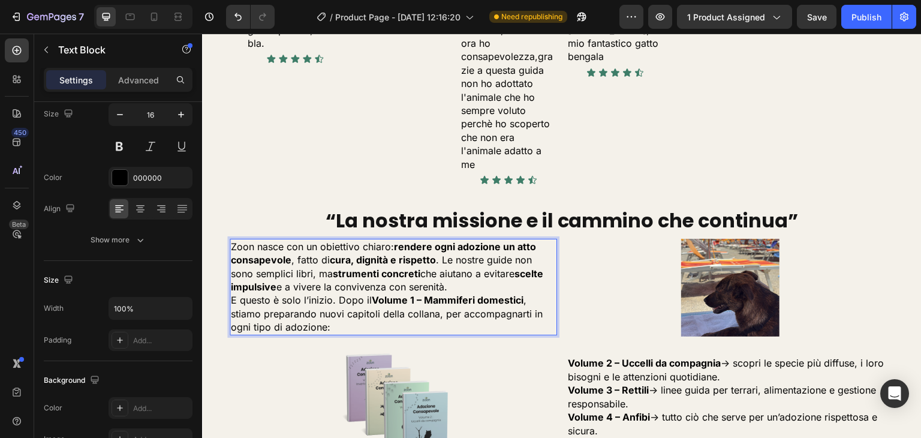
click at [524, 340] on div at bounding box center [393, 405] width 327 height 131
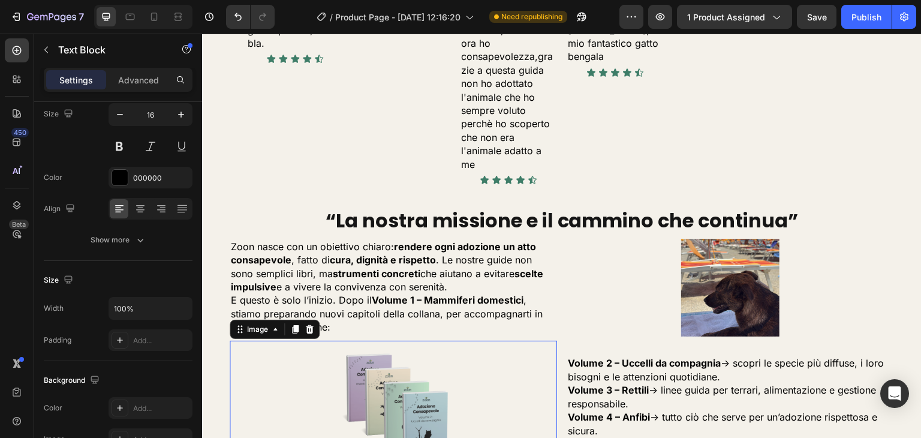
scroll to position [0, 0]
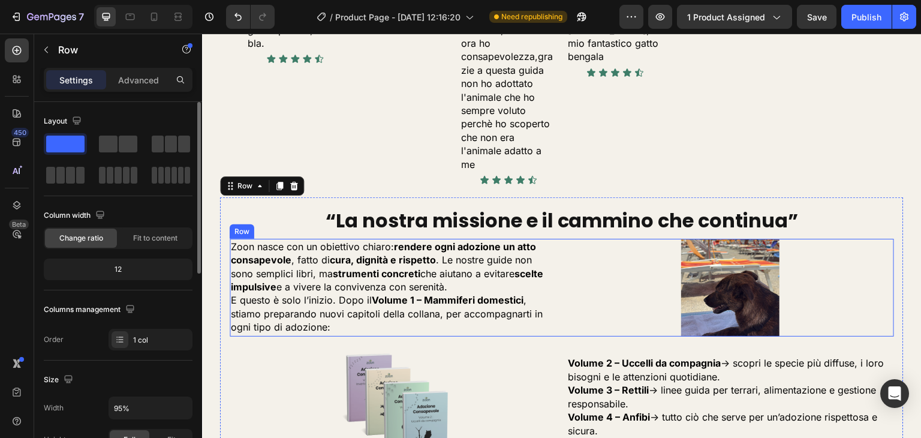
click at [557, 304] on div "Zoon nasce con un obiettivo chiaro: rendere ogni adozione un atto consapevole ,…" at bounding box center [562, 288] width 664 height 98
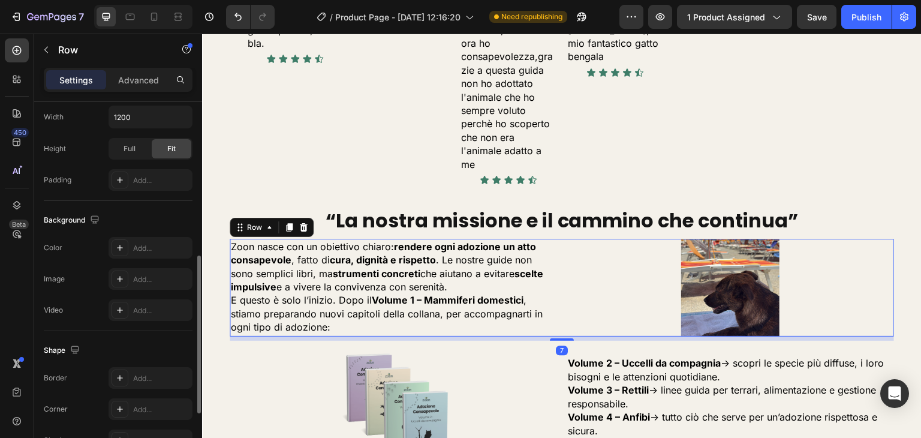
scroll to position [496, 0]
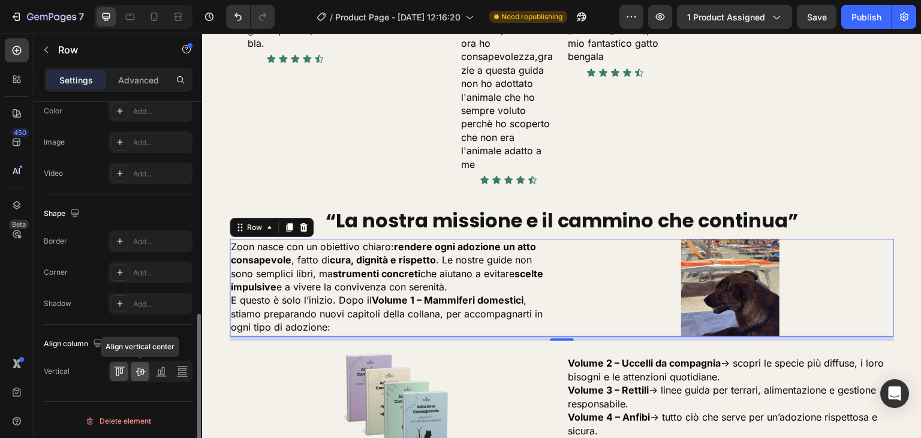
click at [143, 373] on icon at bounding box center [140, 371] width 12 height 12
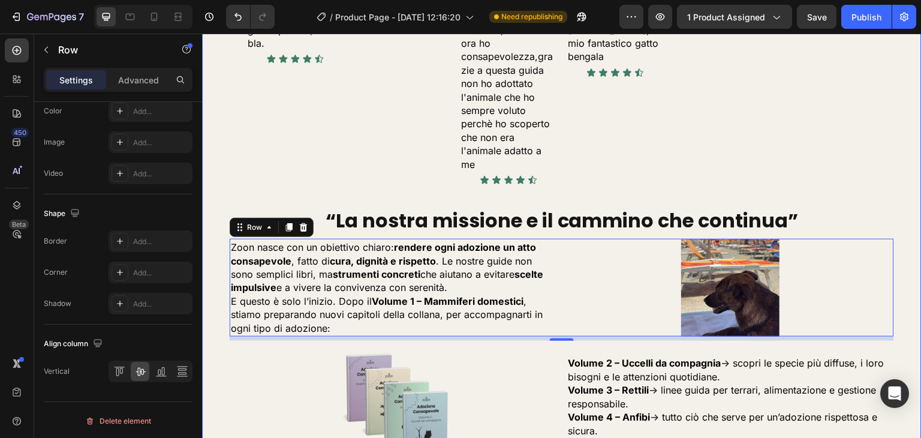
click at [212, 287] on div "Perché questa guida può fare davvero la differenza? Heading Un’adozione senza c…" at bounding box center [561, 98] width 719 height 2982
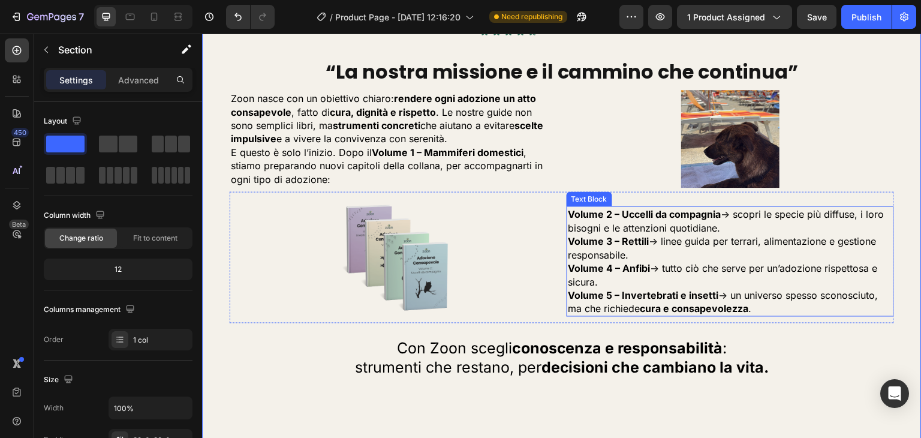
scroll to position [2417, 0]
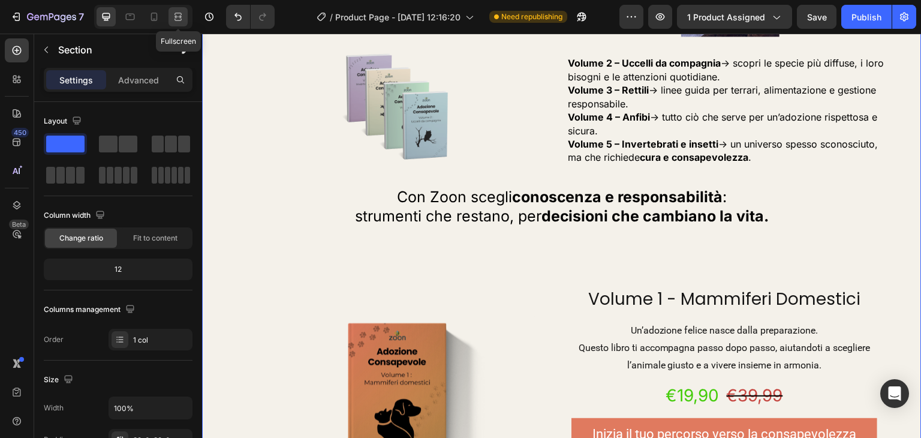
click at [174, 14] on icon at bounding box center [178, 17] width 12 height 12
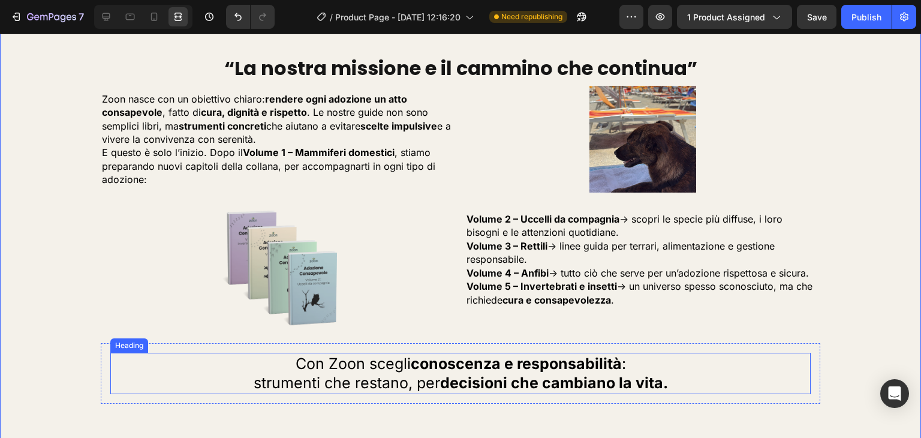
scroll to position [2223, 0]
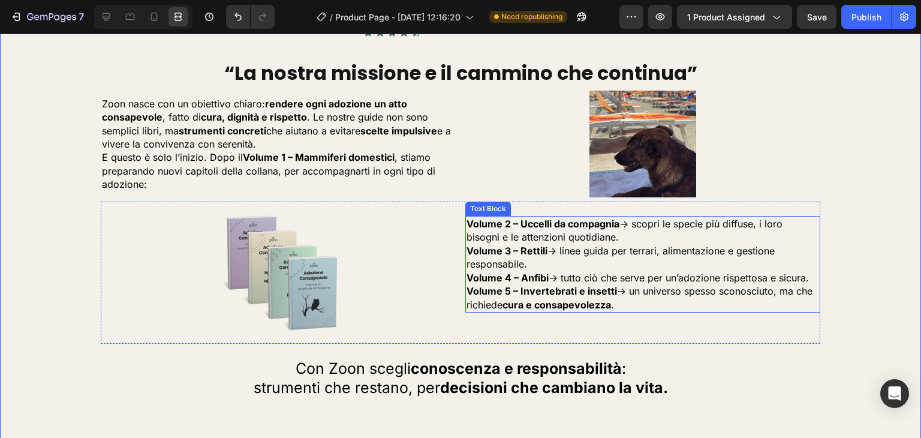
click at [520, 261] on p "Volume 3 – Rettili → linee guida per terrari, alimentazione e gestione responsa…" at bounding box center [642, 257] width 352 height 27
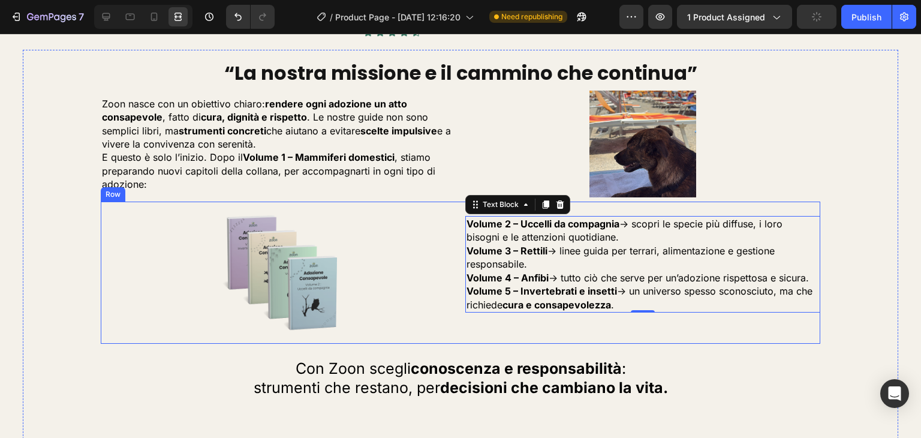
click at [544, 337] on div "Volume 2 – Uccelli da compagnia → scopri le specie più diffuse, i loro bisogni …" at bounding box center [642, 272] width 355 height 142
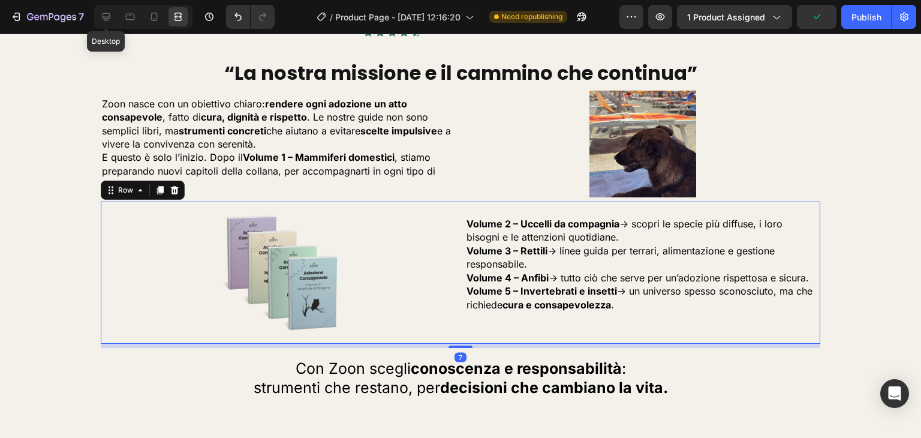
click at [92, 17] on div "Desktop" at bounding box center [140, 17] width 103 height 24
click at [96, 17] on div at bounding box center [143, 17] width 98 height 24
click at [103, 17] on icon at bounding box center [106, 17] width 12 height 12
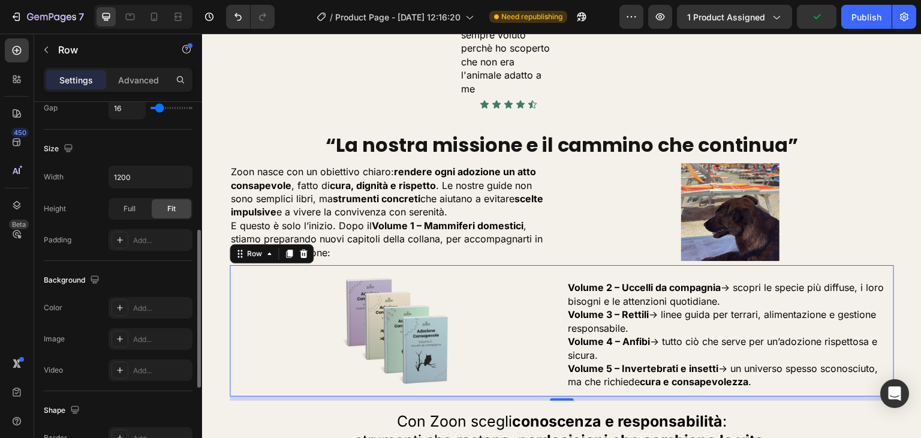
scroll to position [496, 0]
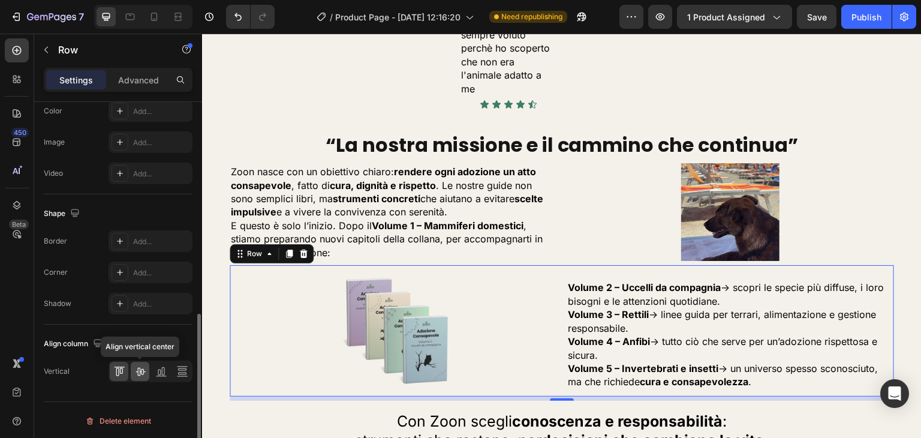
click at [144, 372] on icon at bounding box center [140, 371] width 12 height 12
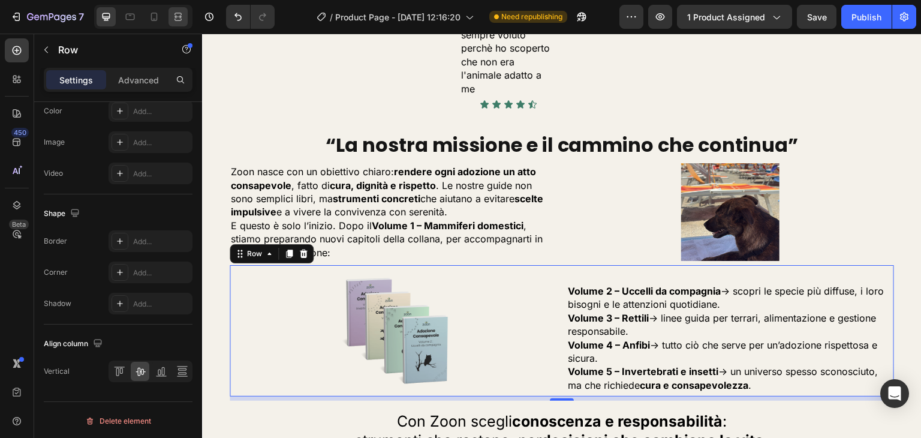
click at [185, 18] on div at bounding box center [177, 16] width 19 height 19
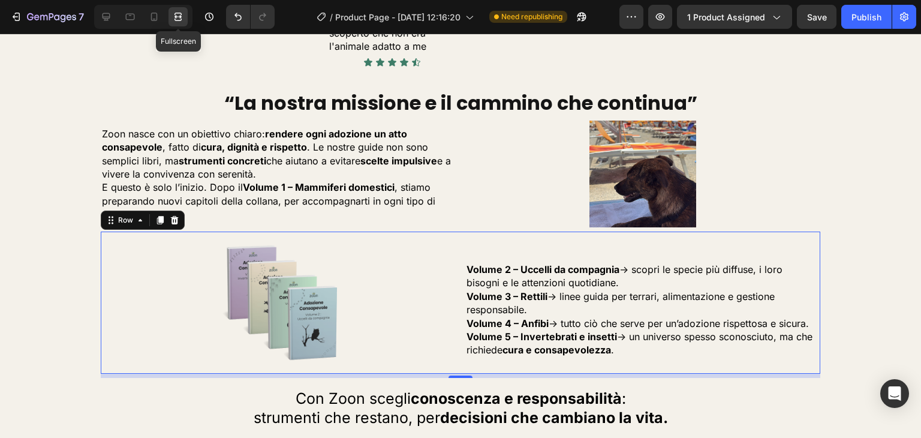
scroll to position [2223, 0]
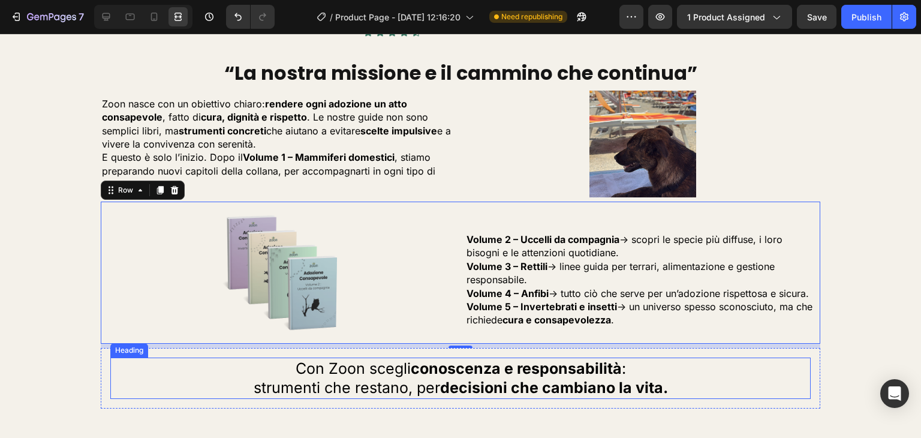
click at [763, 370] on h2 "Con Zoon scegli conoscenza e responsabilità : strumenti che restano, per decisi…" at bounding box center [460, 377] width 700 height 41
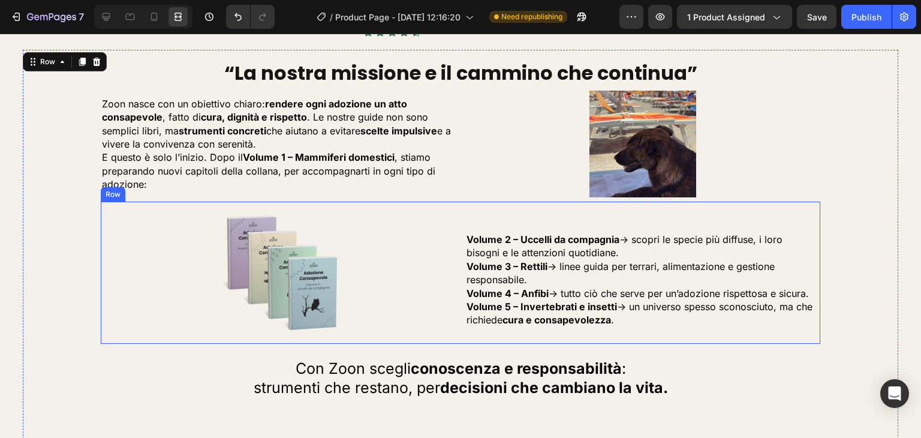
click at [634, 223] on div "Volume 2 – Uccelli da compagnia → scopri le specie più diffuse, i loro bisogni …" at bounding box center [642, 272] width 355 height 142
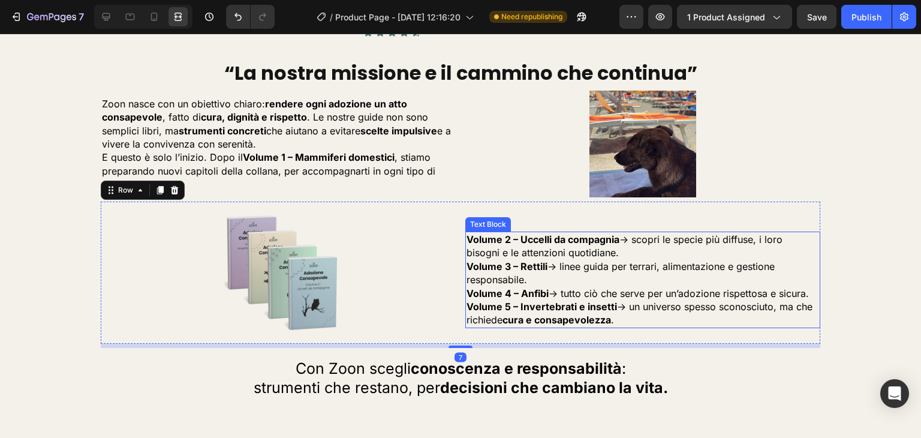
click at [629, 239] on p "Volume 2 – Uccelli da compagnia → scopri le specie più diffuse, i loro" at bounding box center [642, 239] width 352 height 13
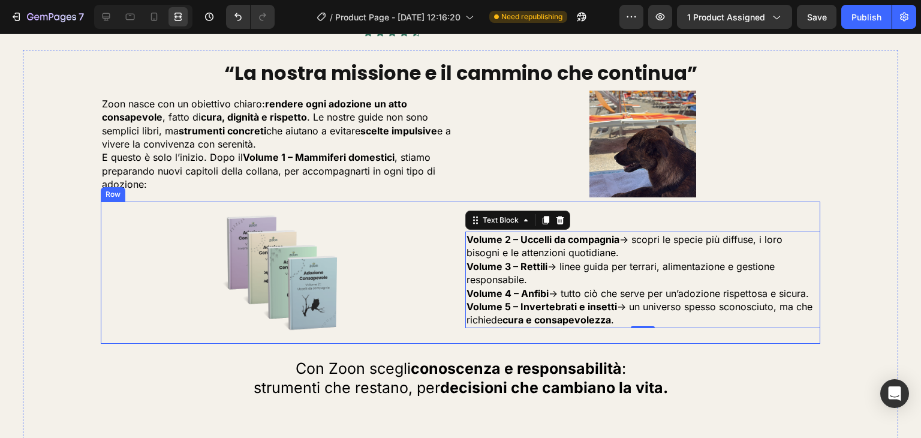
click at [637, 218] on div "Volume 2 – Uccelli da compagnia → scopri le specie più diffuse, i loro bisogni …" at bounding box center [642, 272] width 355 height 142
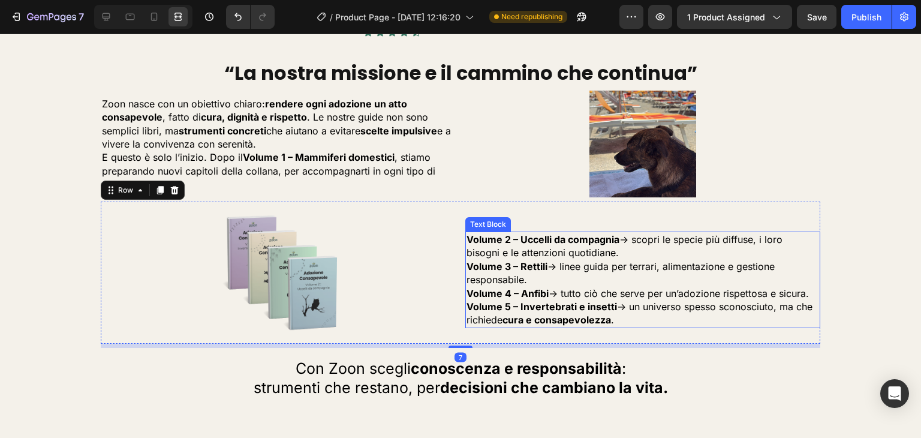
click at [628, 269] on p "Volume 3 – Rettili → linee guida per terrari, alimentazione e gestione responsa…" at bounding box center [642, 273] width 352 height 27
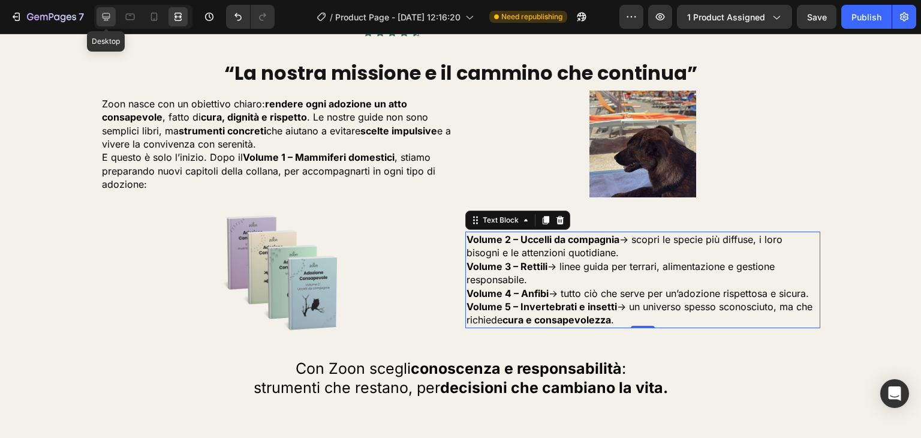
click at [115, 14] on div at bounding box center [106, 16] width 19 height 19
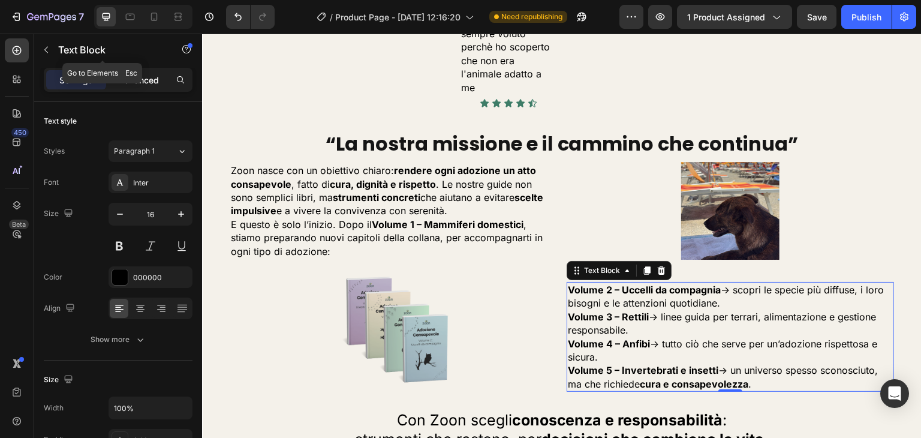
scroll to position [2193, 0]
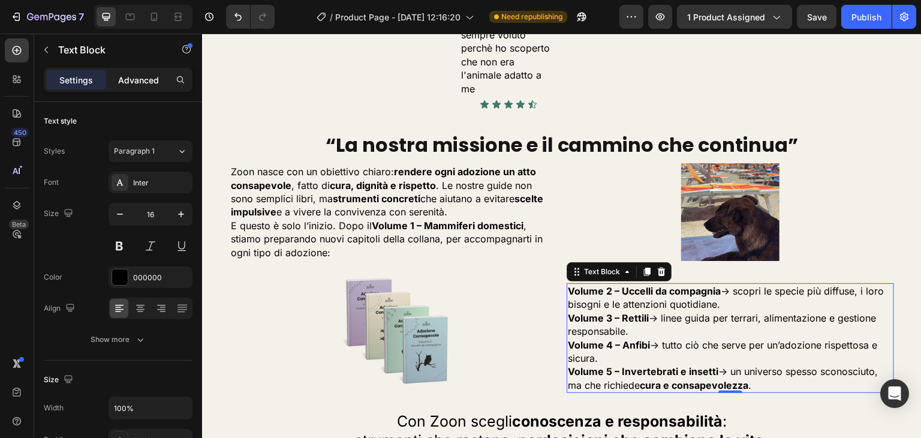
click at [161, 76] on div "Advanced" at bounding box center [138, 79] width 60 height 19
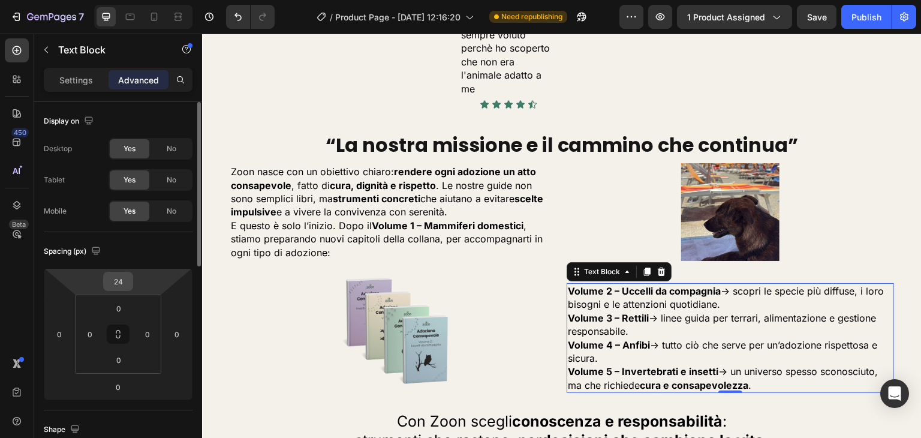
click at [119, 287] on input "24" at bounding box center [118, 281] width 24 height 18
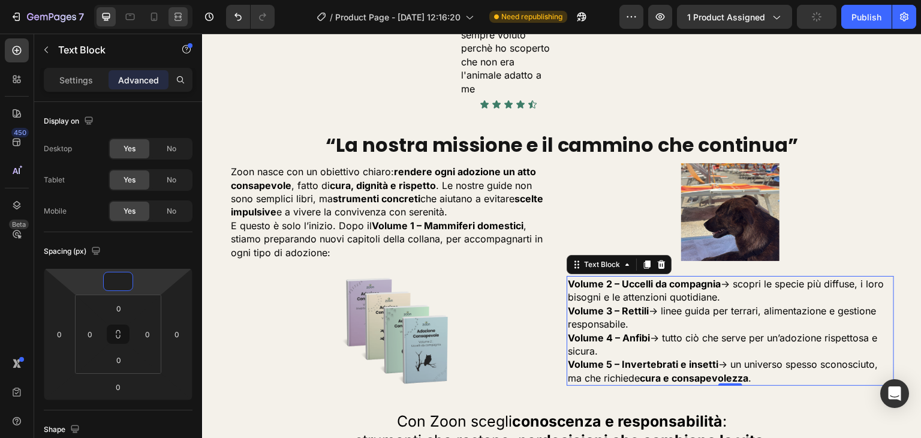
type input "0"
click at [178, 16] on icon at bounding box center [180, 16] width 4 height 3
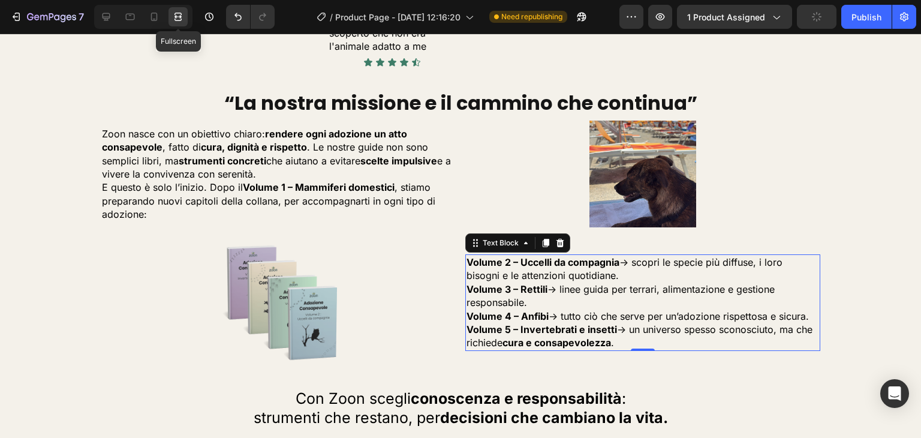
scroll to position [2223, 0]
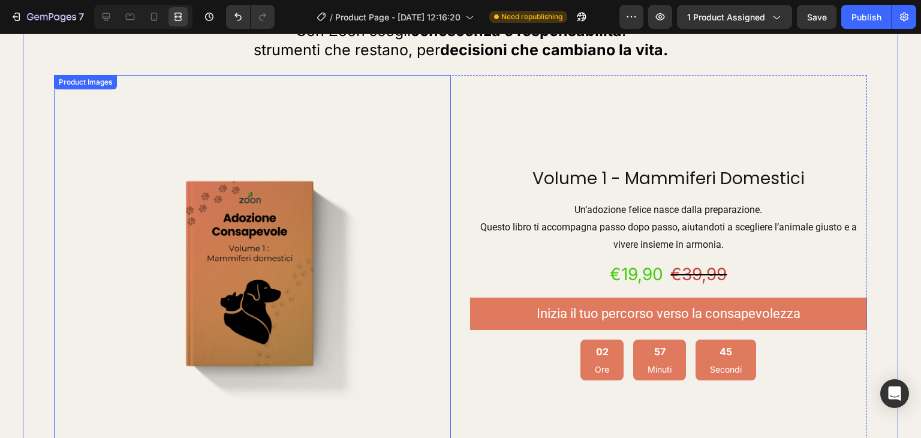
scroll to position [2522, 0]
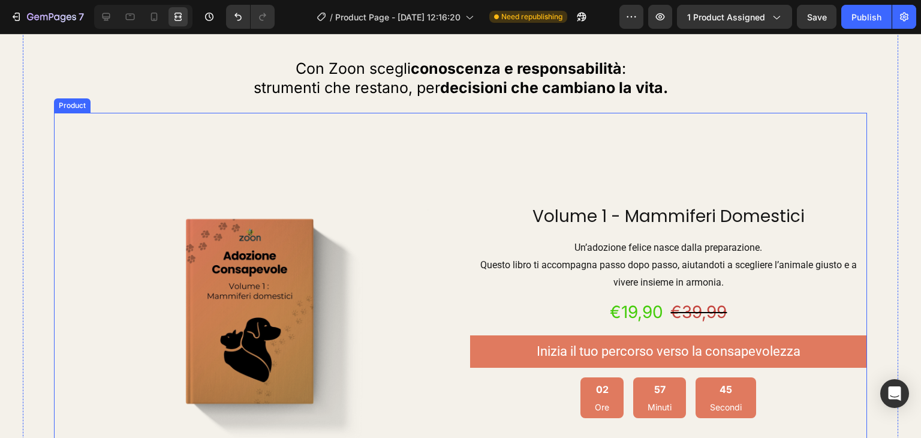
click at [580, 142] on div "Volume 1 - Mammiferi Domestici Product Title Un’adozione felice nasce dalla pre…" at bounding box center [668, 311] width 397 height 397
click at [101, 14] on icon at bounding box center [106, 17] width 12 height 12
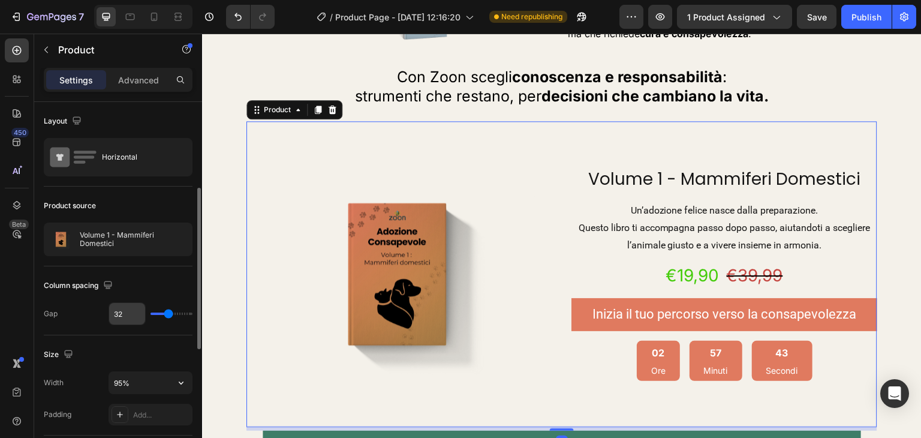
scroll to position [120, 0]
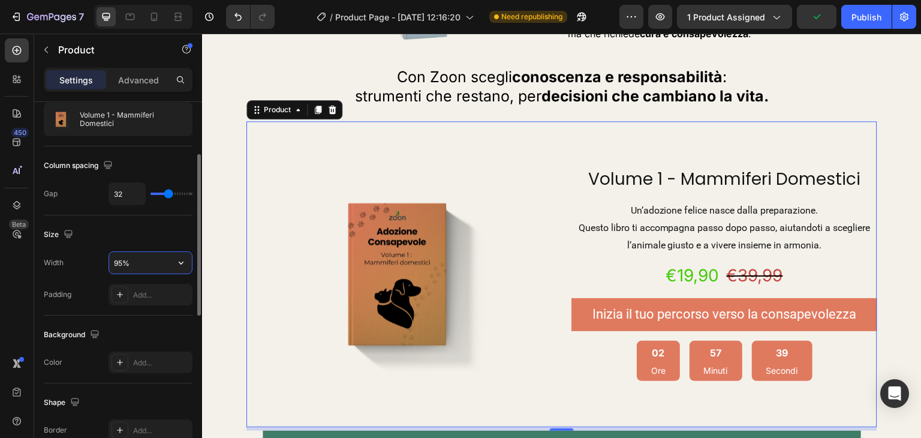
click at [126, 264] on input "95%" at bounding box center [150, 263] width 83 height 22
click at [183, 259] on icon "button" at bounding box center [181, 263] width 12 height 12
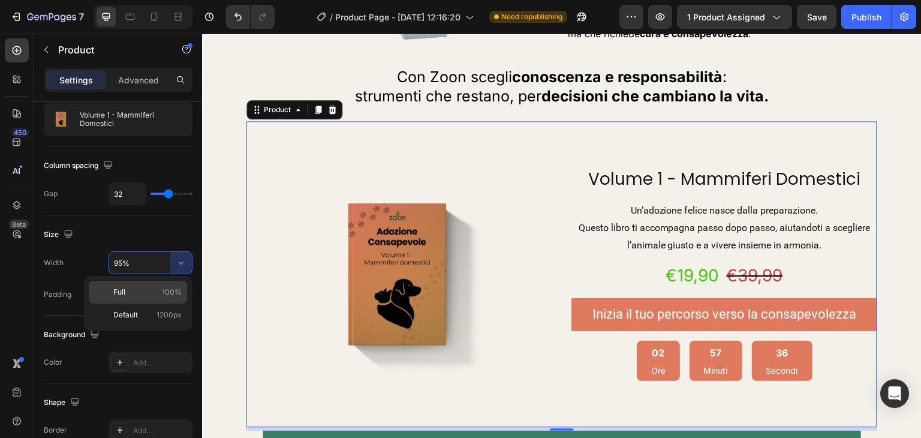
click at [163, 296] on span "100%" at bounding box center [172, 292] width 20 height 11
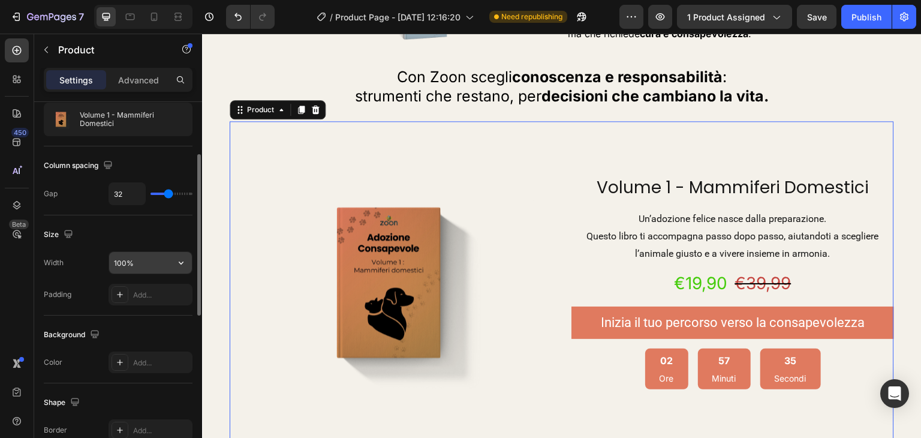
click at [150, 263] on input "100%" at bounding box center [150, 263] width 83 height 22
type input "90%"
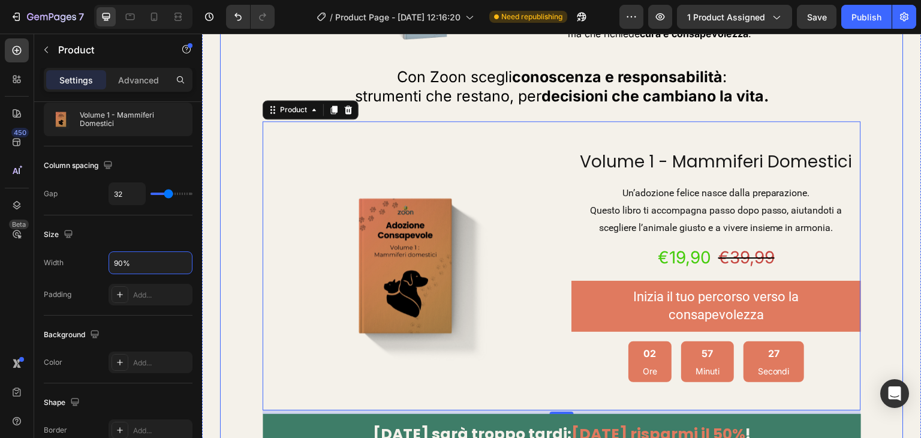
click at [230, 258] on div "“La nostra missione e il cammino che continua” Heading Zoon nasce con un obiett…" at bounding box center [562, 202] width 664 height 831
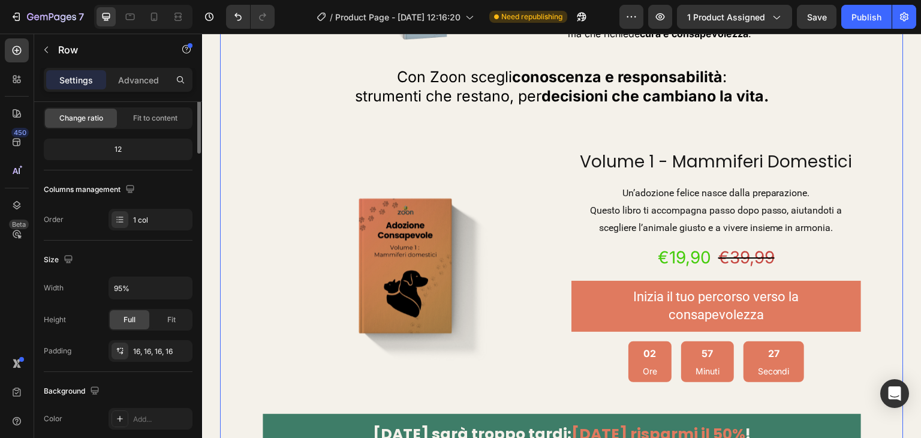
scroll to position [0, 0]
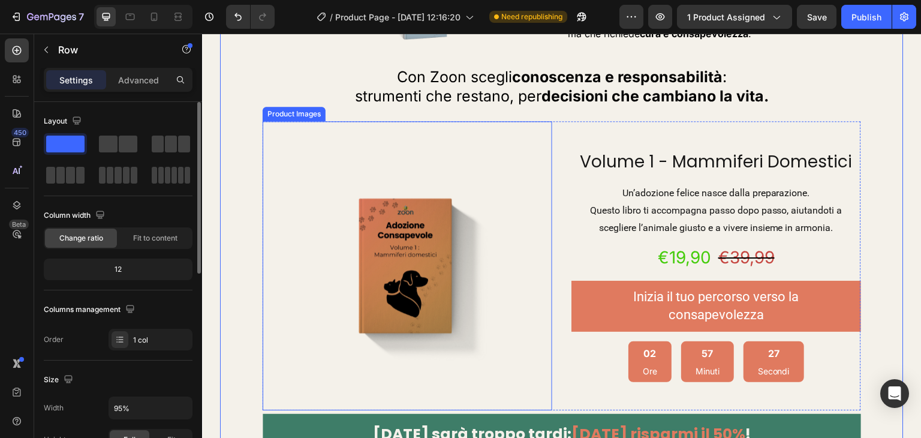
click at [330, 260] on img at bounding box center [408, 266] width 290 height 290
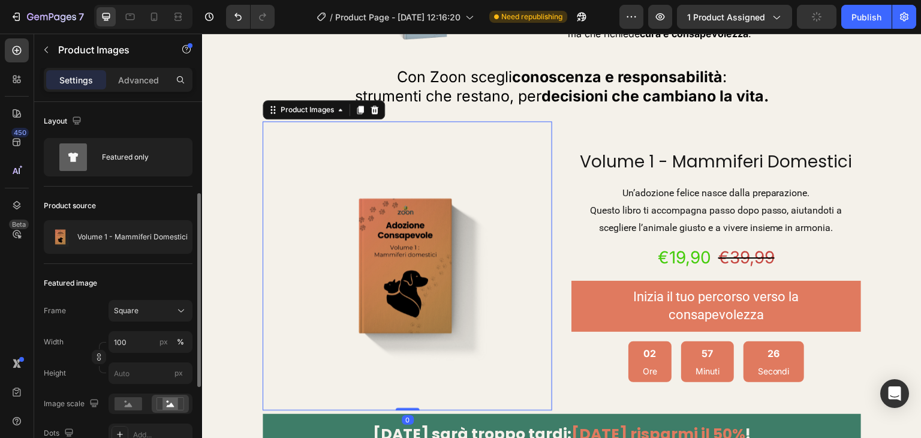
scroll to position [120, 0]
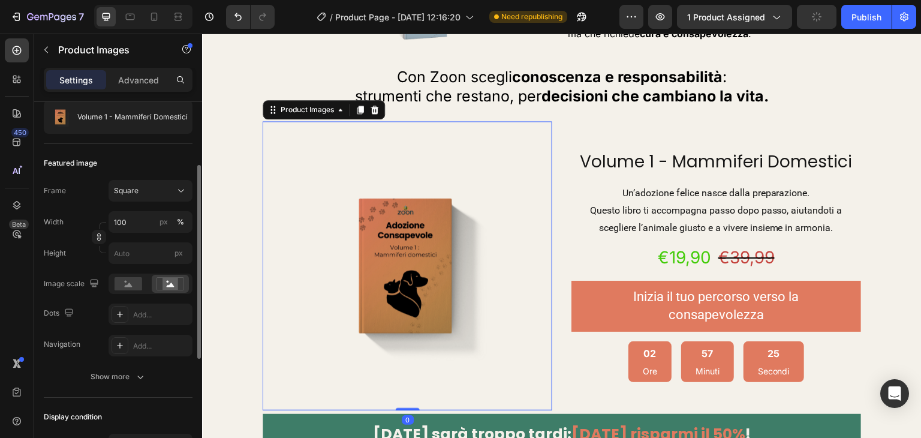
click at [133, 209] on div "Frame Square Width 100 px % Height px" at bounding box center [118, 222] width 149 height 84
click at [140, 219] on input "100" at bounding box center [150, 222] width 84 height 22
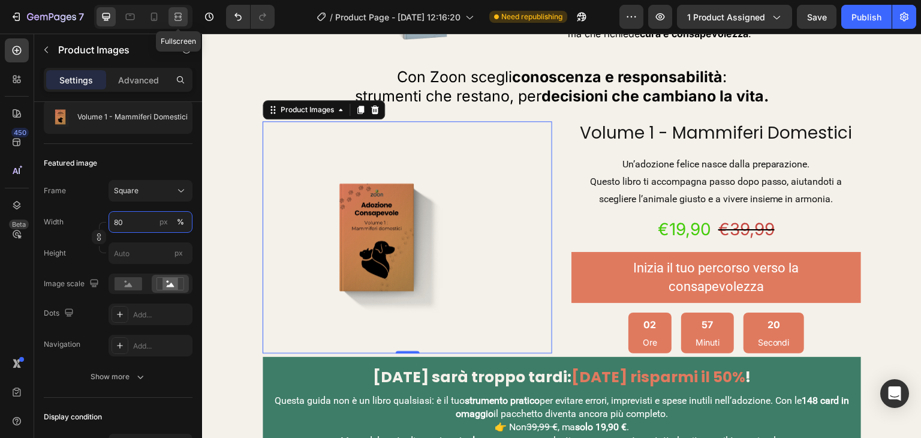
type input "80"
click at [183, 16] on icon at bounding box center [178, 17] width 12 height 12
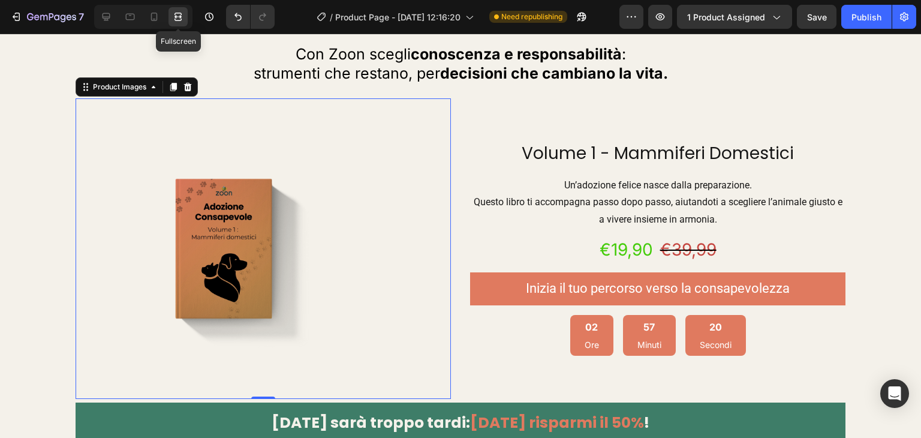
scroll to position [2522, 0]
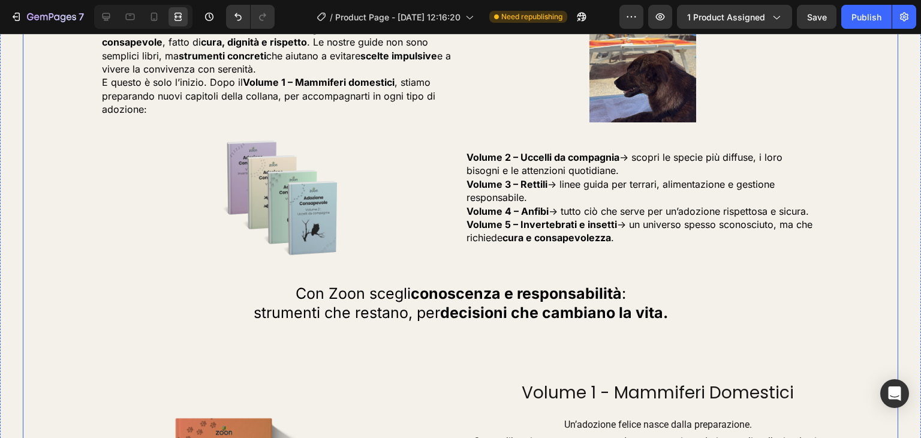
scroll to position [2283, 0]
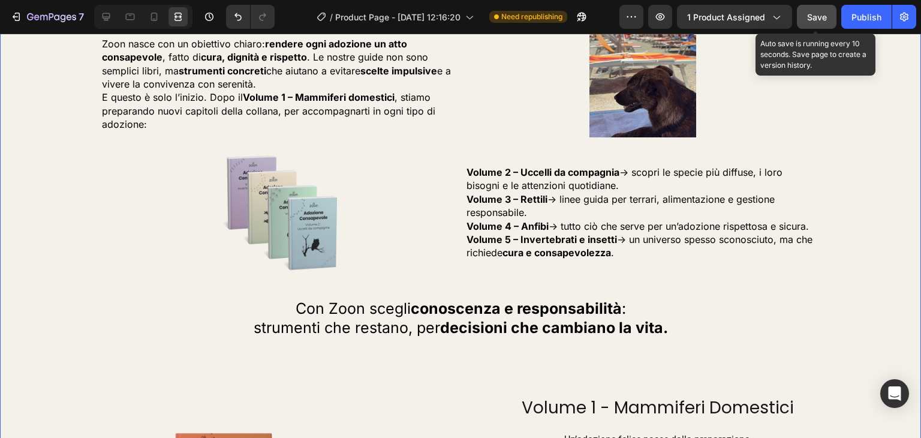
click at [816, 13] on span "Save" at bounding box center [817, 17] width 20 height 10
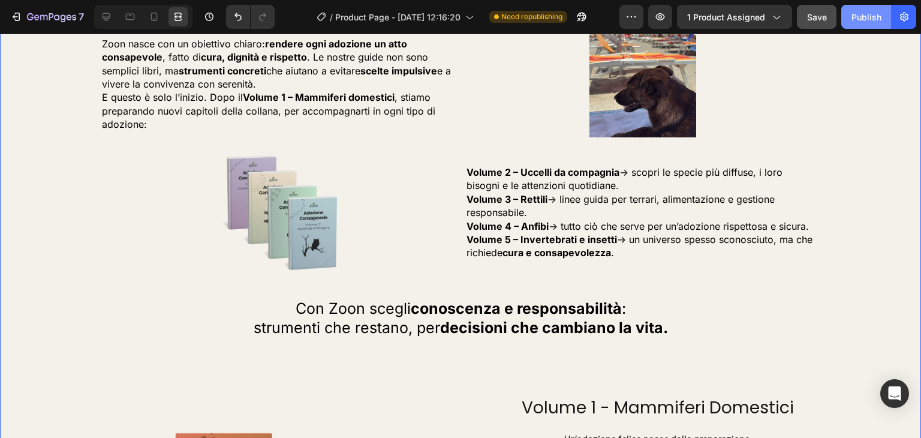
click at [875, 22] on div "Publish" at bounding box center [866, 17] width 30 height 13
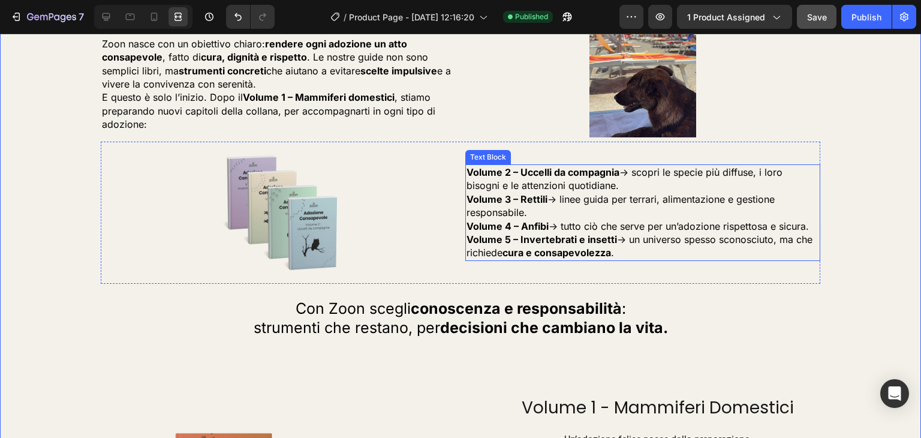
scroll to position [2163, 0]
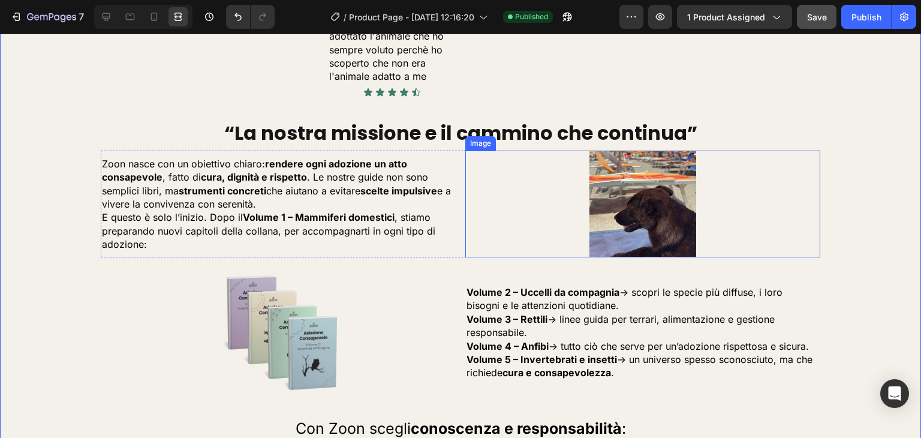
click at [628, 191] on img at bounding box center [642, 203] width 107 height 107
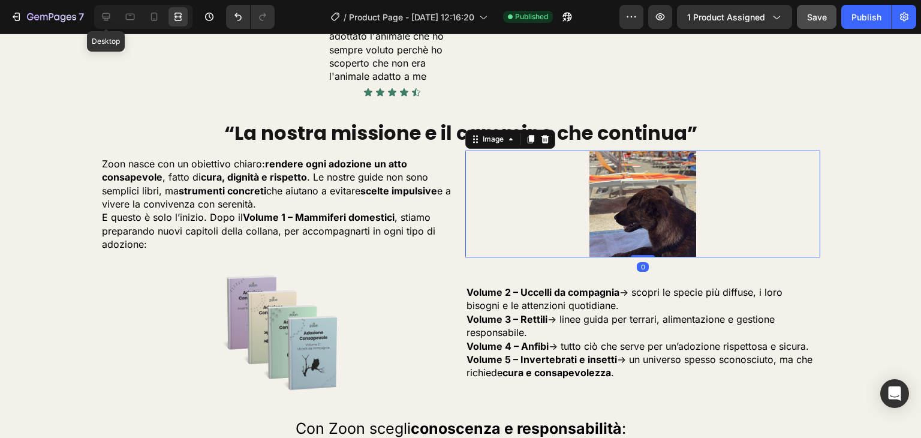
drag, startPoint x: 105, startPoint y: 14, endPoint x: 107, endPoint y: 67, distance: 52.2
click at [105, 14] on icon at bounding box center [106, 17] width 12 height 12
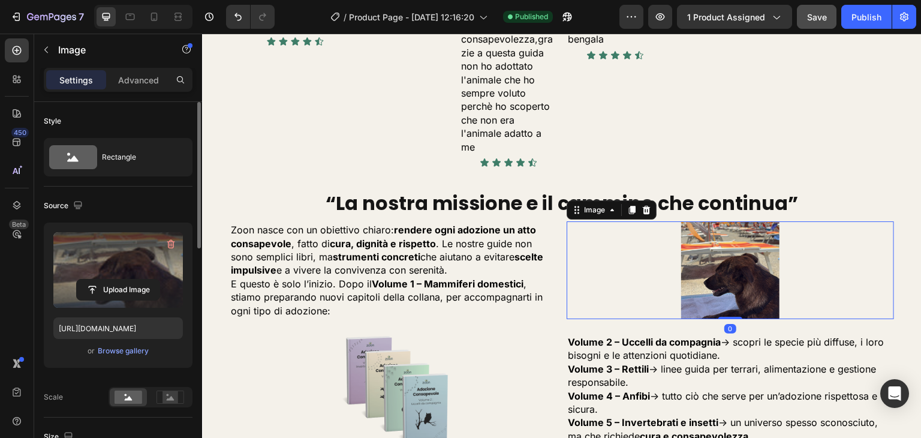
scroll to position [2133, 0]
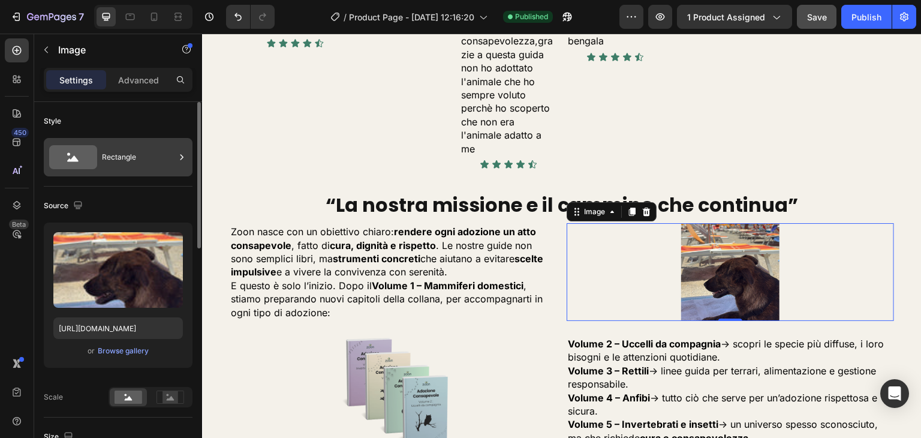
click at [150, 156] on div "Rectangle" at bounding box center [138, 157] width 73 height 28
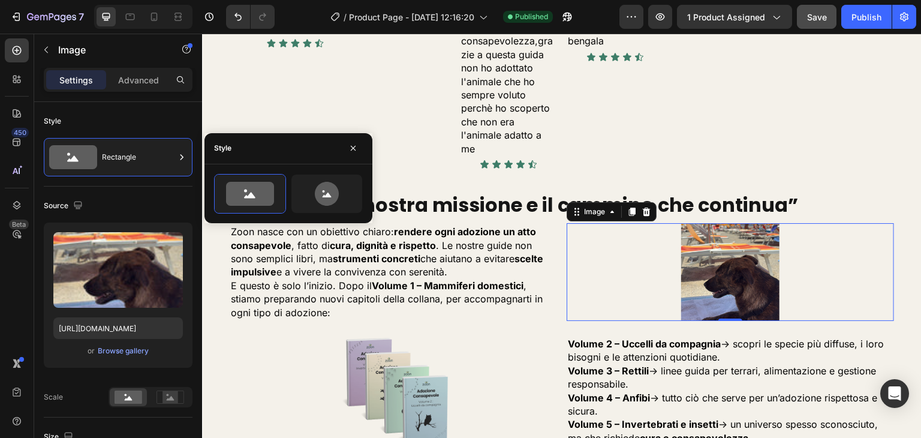
click at [372, 194] on h2 "“La nostra missione e il cammino che continua”" at bounding box center [562, 205] width 664 height 28
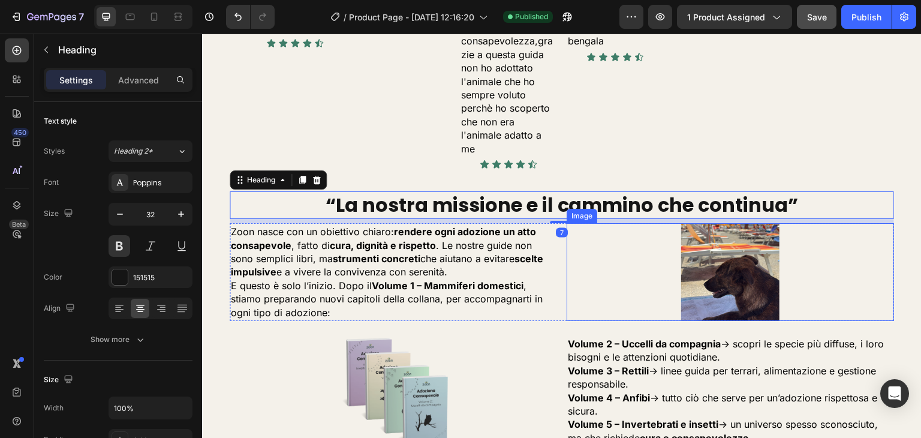
click at [714, 245] on img at bounding box center [730, 272] width 98 height 98
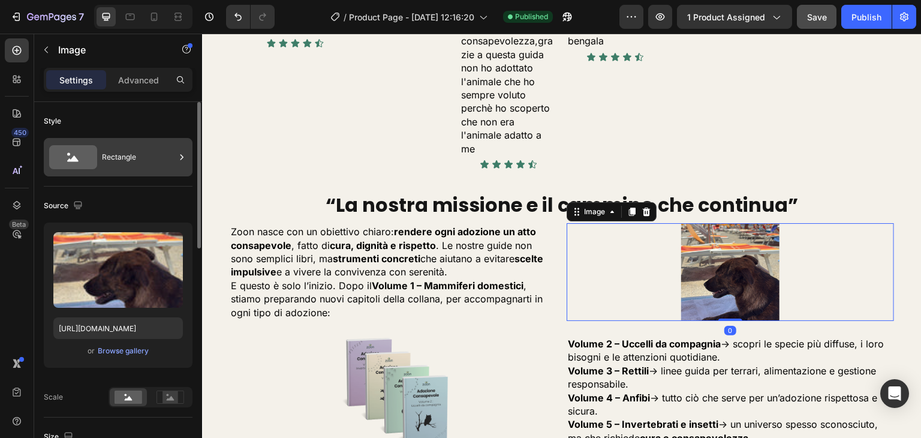
click at [147, 159] on div "Rectangle" at bounding box center [138, 157] width 73 height 28
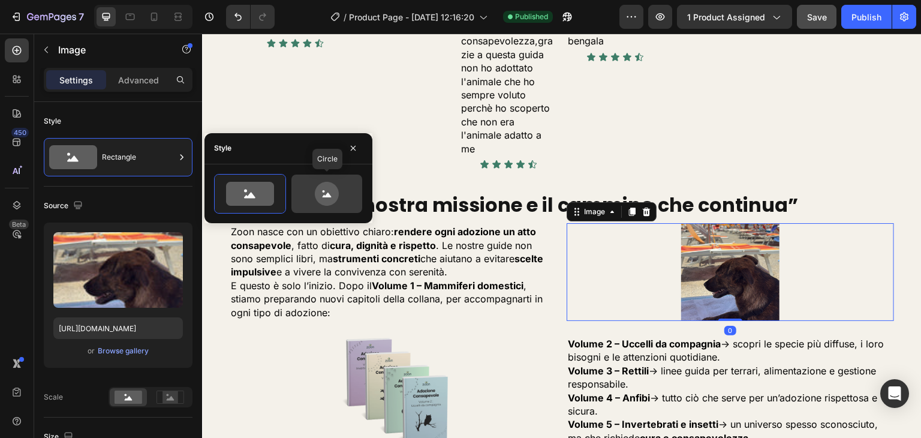
click at [316, 194] on icon at bounding box center [327, 194] width 24 height 24
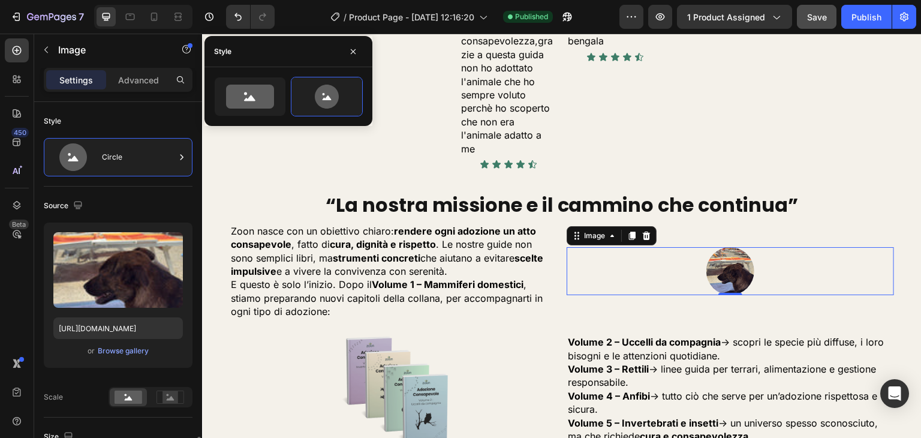
scroll to position [240, 0]
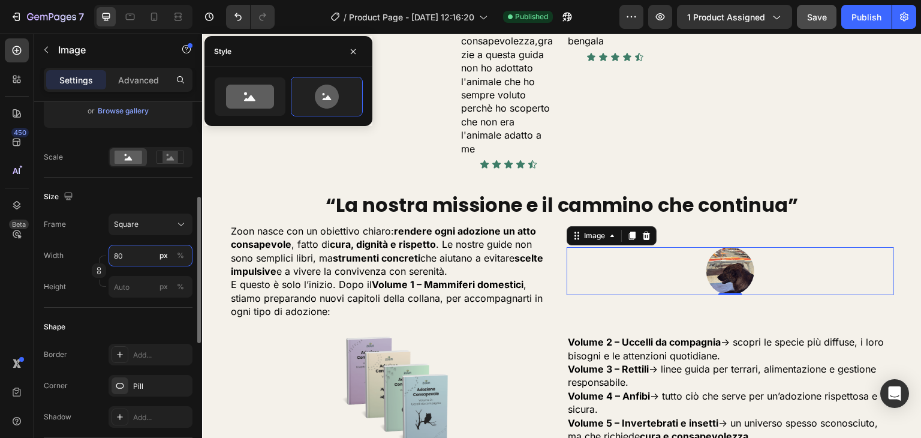
click at [135, 262] on input "80" at bounding box center [150, 256] width 84 height 22
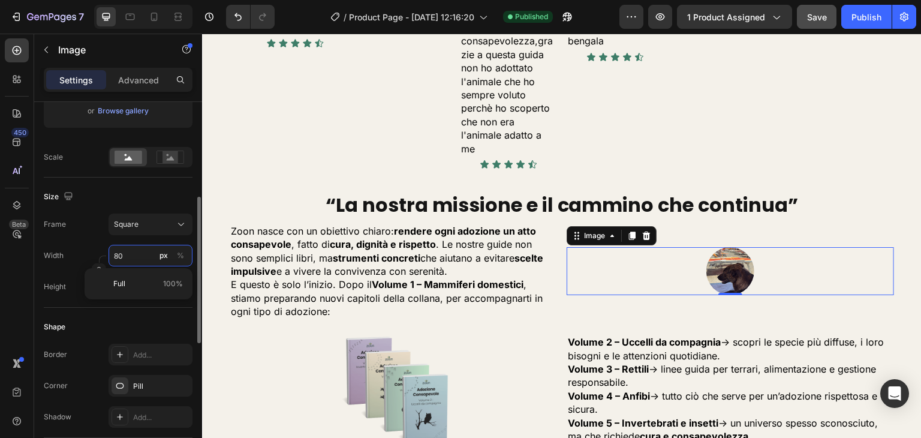
type input "1"
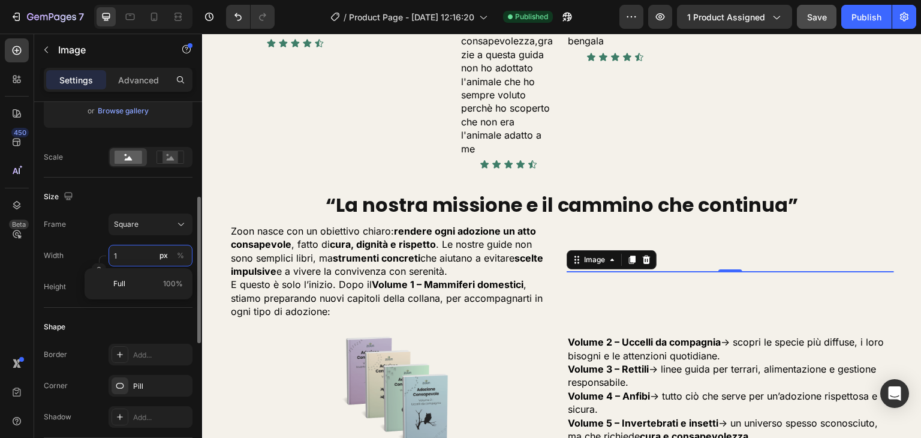
type input "10"
type input "100"
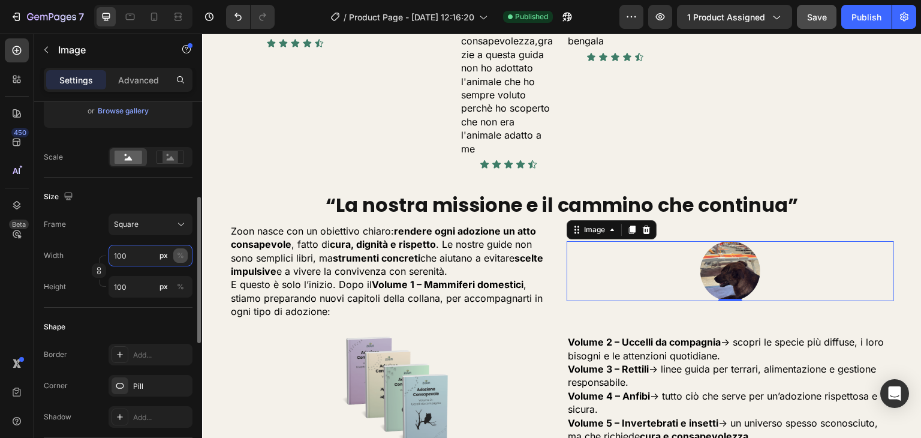
type input "100"
click at [174, 258] on button "%" at bounding box center [180, 255] width 14 height 14
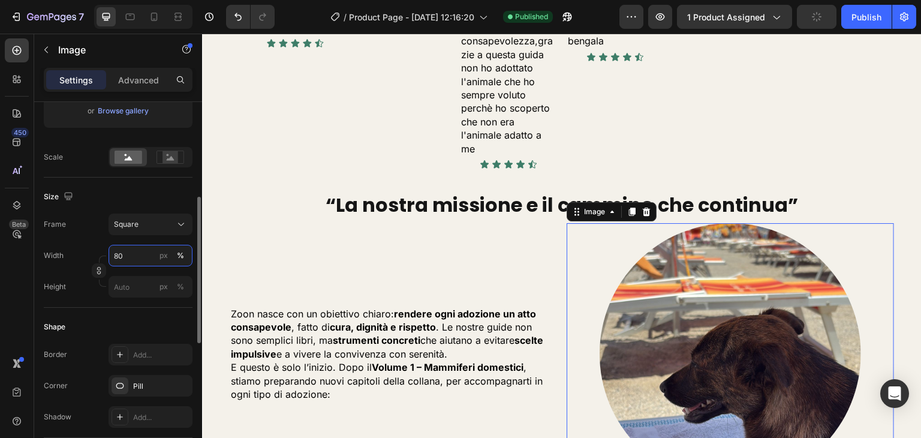
type input "8"
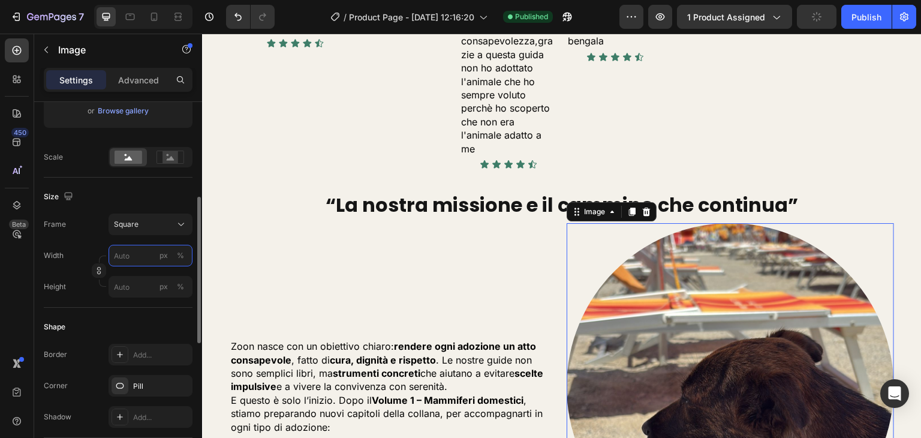
type input "6"
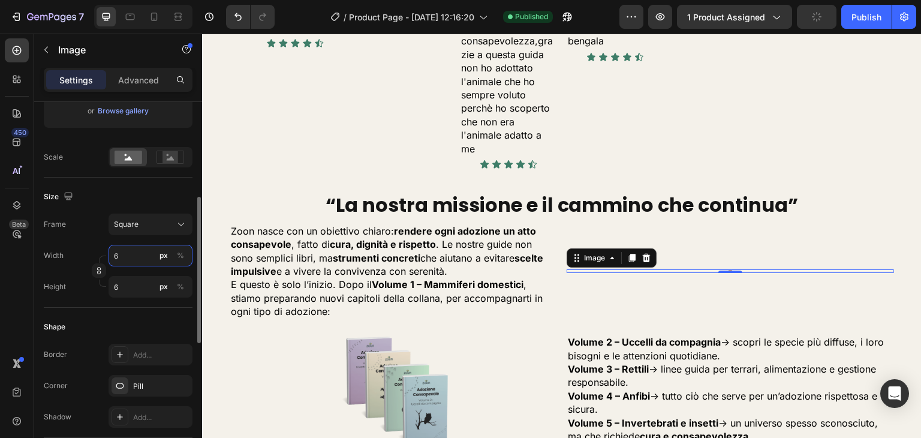
type input "69"
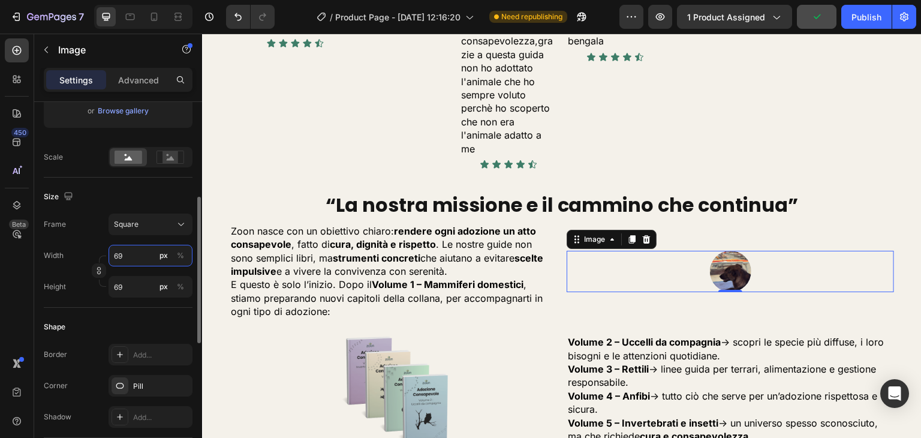
type input "6"
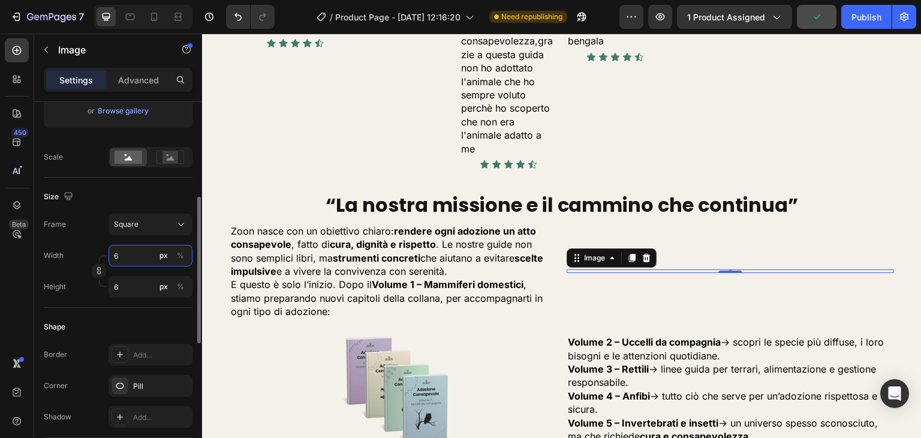
type input "60"
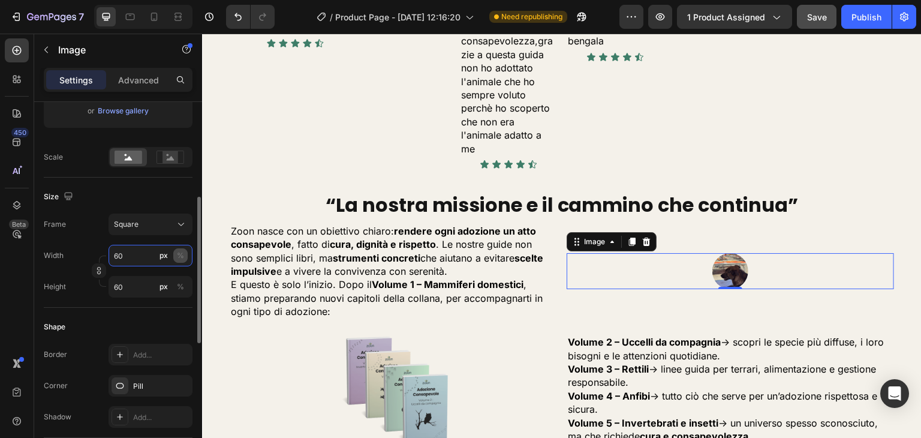
type input "60"
click at [180, 248] on button "%" at bounding box center [180, 255] width 14 height 14
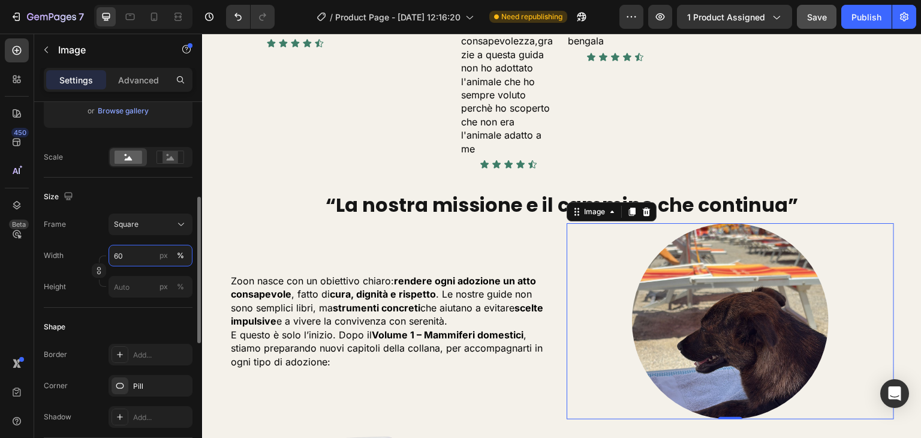
click at [130, 258] on input "60" at bounding box center [150, 256] width 84 height 22
type input "6"
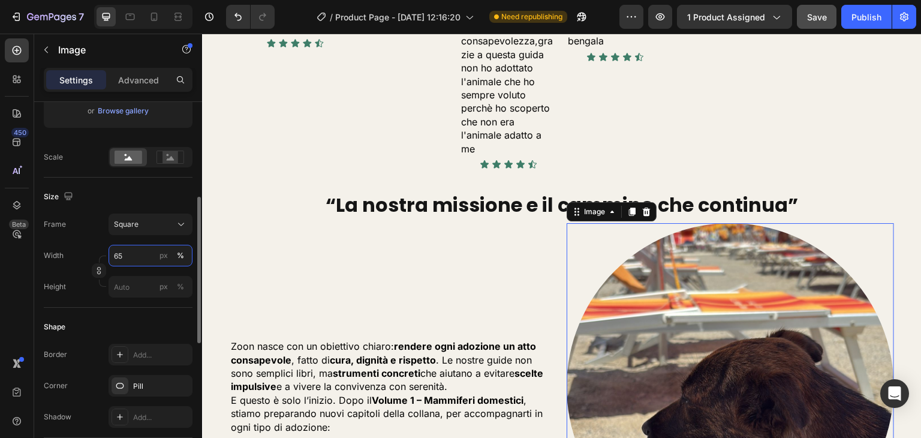
type input "6"
type input "5"
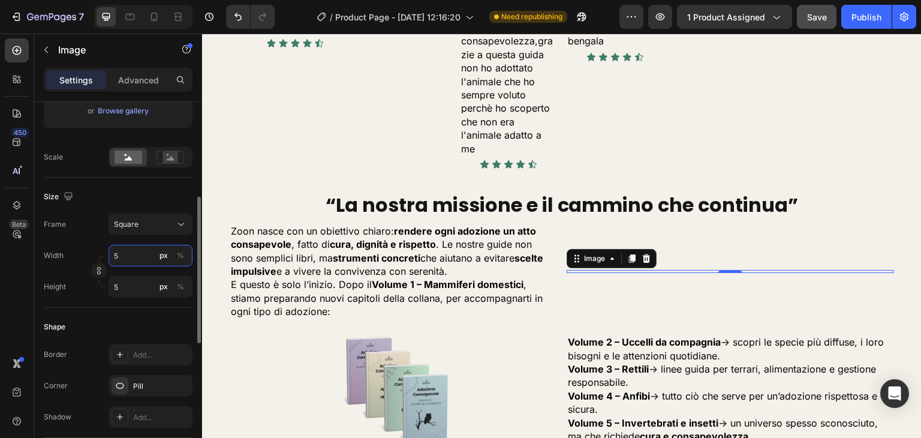
type input "50"
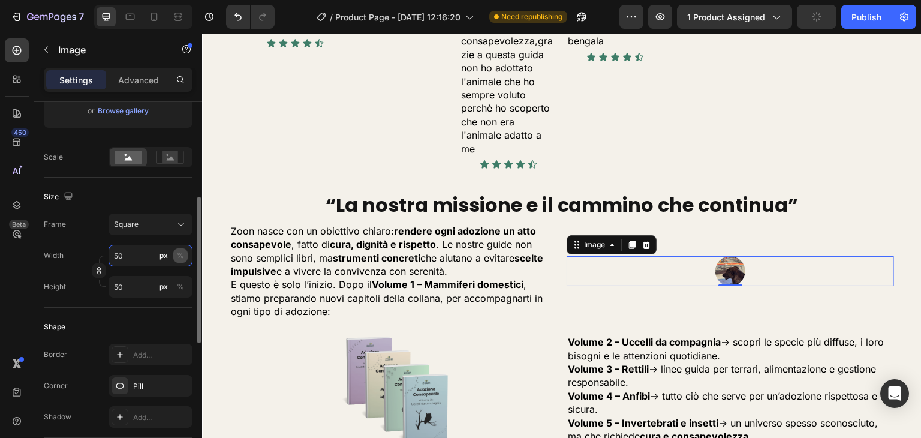
type input "50"
click at [185, 252] on button "%" at bounding box center [180, 255] width 14 height 14
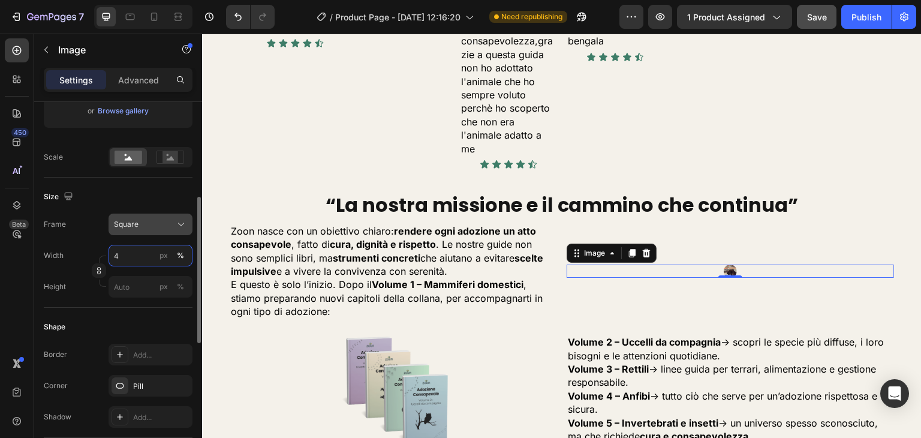
type input "40"
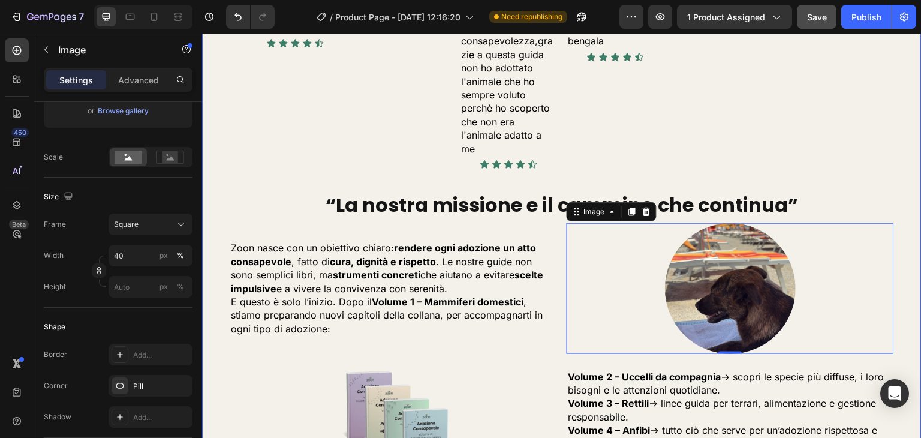
click at [209, 178] on div "Perché questa guida può fare davvero la differenza? Heading Un’adozione senza c…" at bounding box center [561, 61] width 719 height 2941
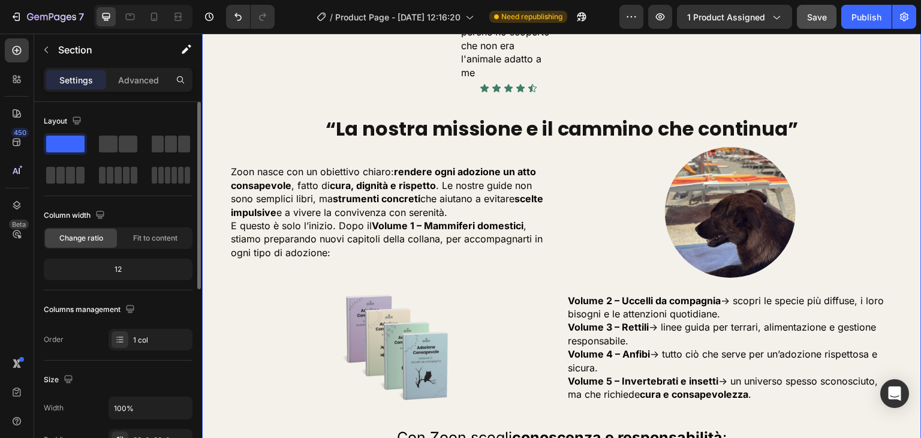
scroll to position [2253, 0]
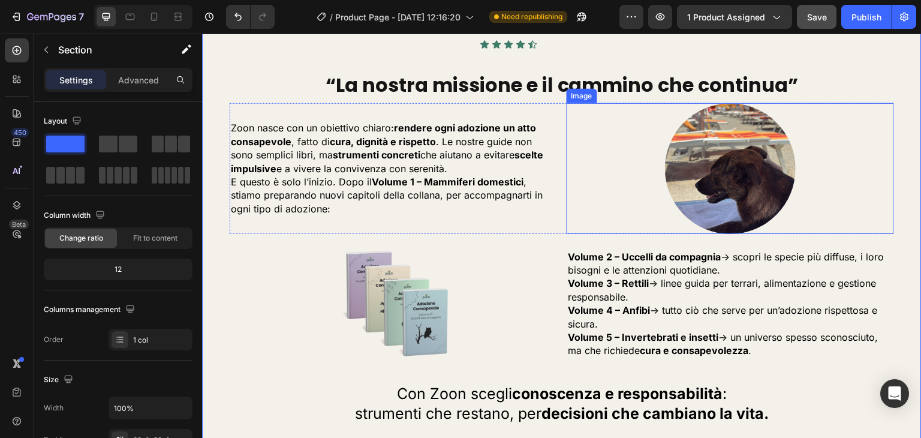
click at [637, 179] on div at bounding box center [729, 168] width 327 height 131
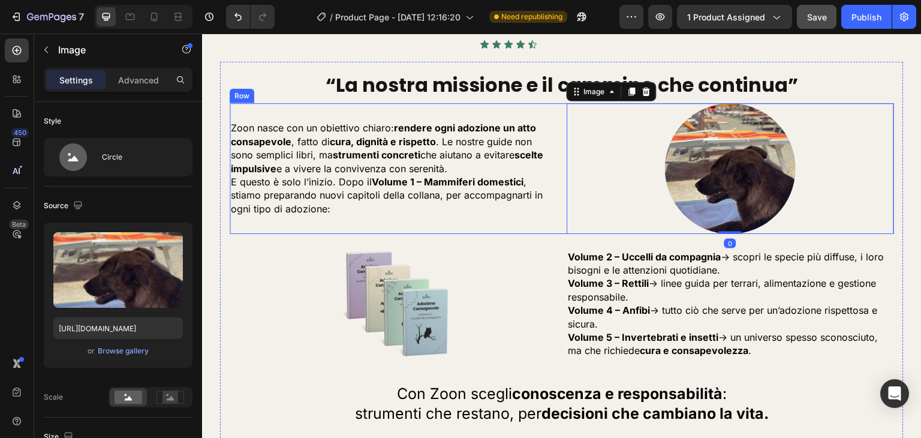
click at [548, 207] on div "Zoon nasce con un obiettivo chiaro: rendere ogni adozione un atto consapevole ,…" at bounding box center [393, 168] width 327 height 131
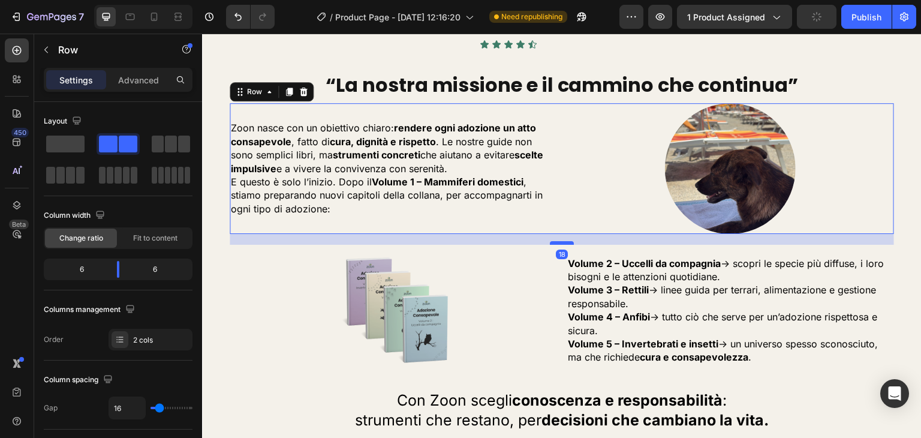
drag, startPoint x: 560, startPoint y: 213, endPoint x: 561, endPoint y: 220, distance: 6.7
click at [561, 241] on div at bounding box center [562, 243] width 24 height 4
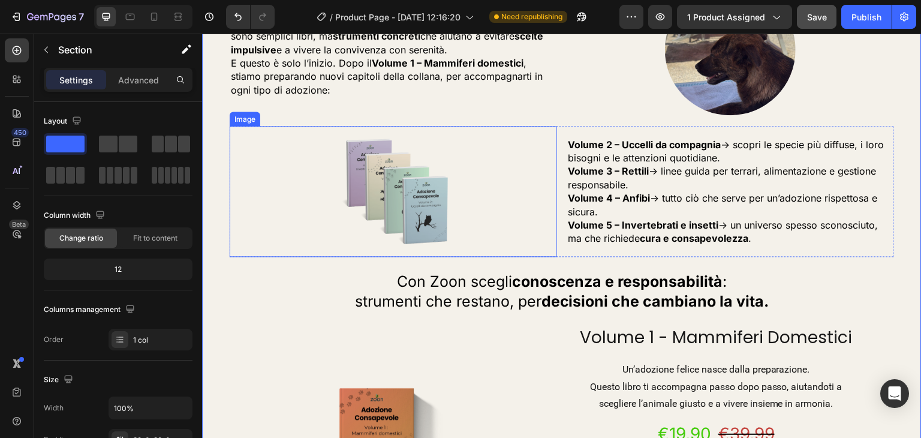
scroll to position [2372, 0]
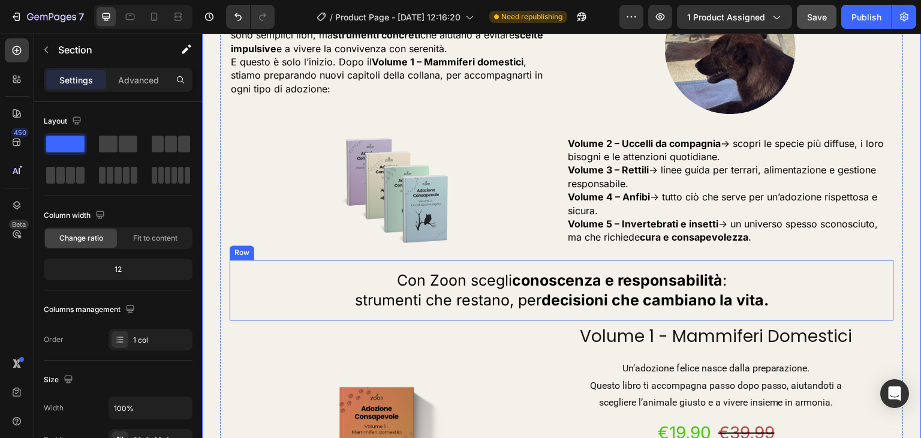
drag, startPoint x: 266, startPoint y: 168, endPoint x: 561, endPoint y: 295, distance: 320.9
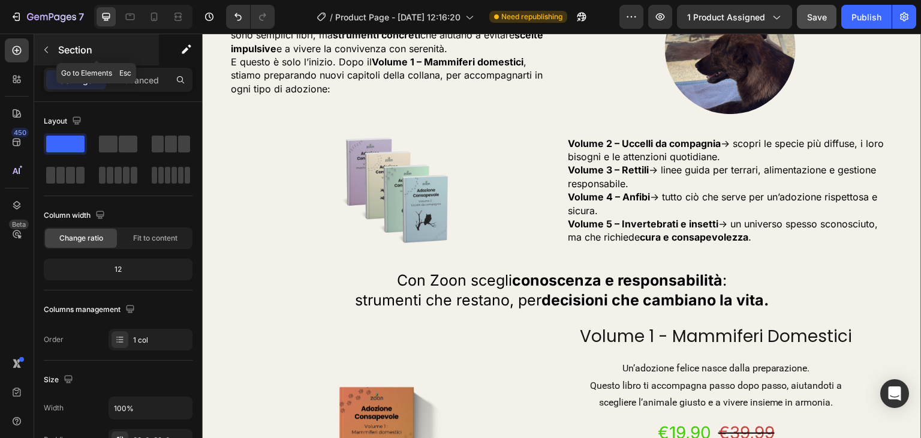
click at [49, 53] on icon "button" at bounding box center [46, 50] width 10 height 10
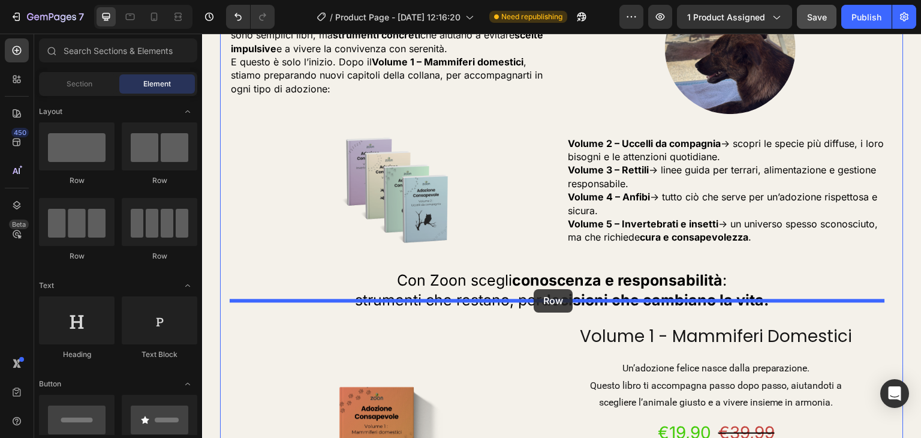
drag, startPoint x: 284, startPoint y: 189, endPoint x: 533, endPoint y: 289, distance: 269.3
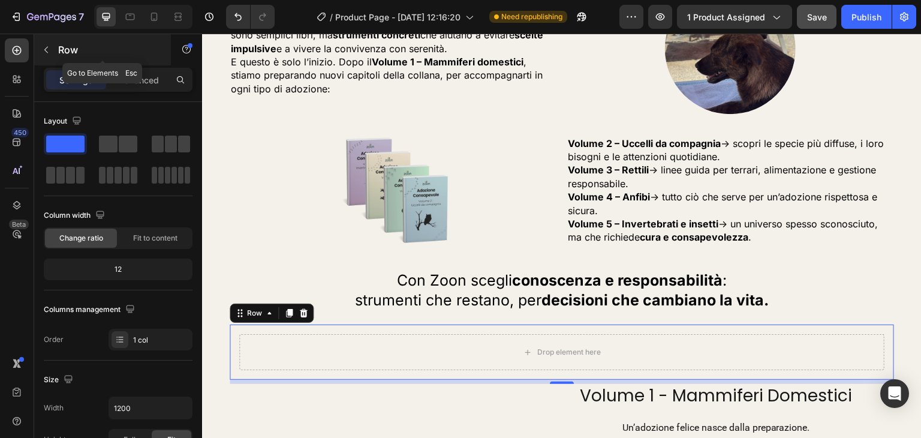
click at [50, 46] on icon "button" at bounding box center [46, 50] width 10 height 10
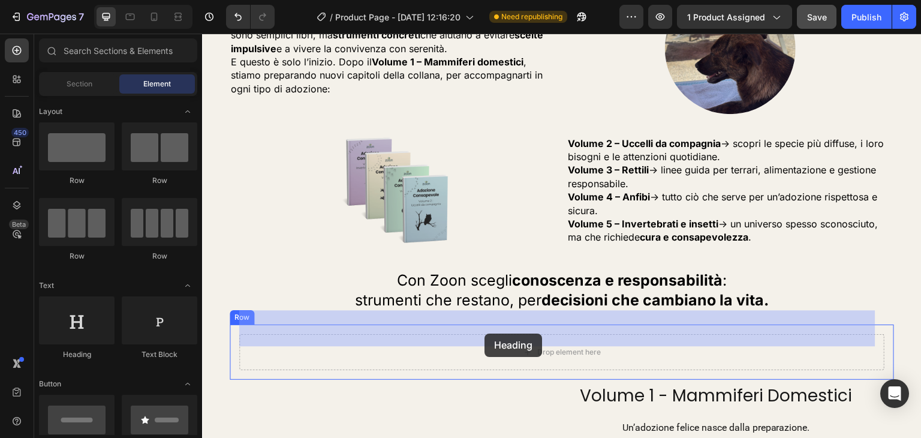
drag, startPoint x: 297, startPoint y: 362, endPoint x: 484, endPoint y: 333, distance: 189.8
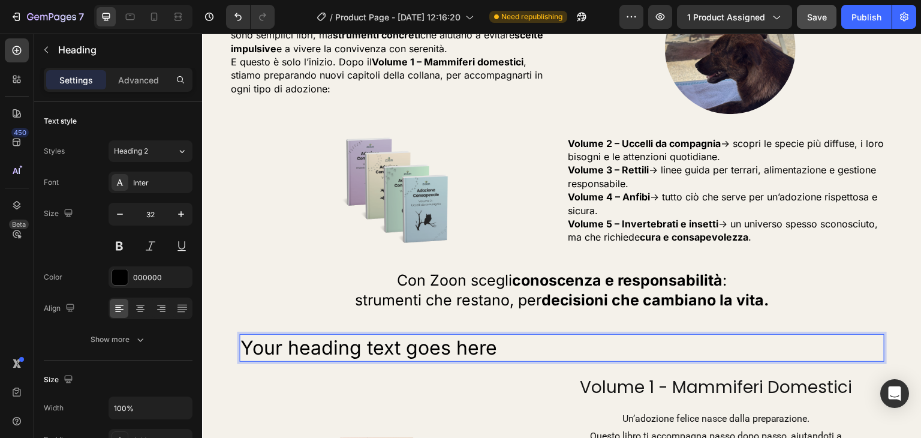
click at [484, 334] on h2 "Your heading text goes here" at bounding box center [561, 348] width 645 height 28
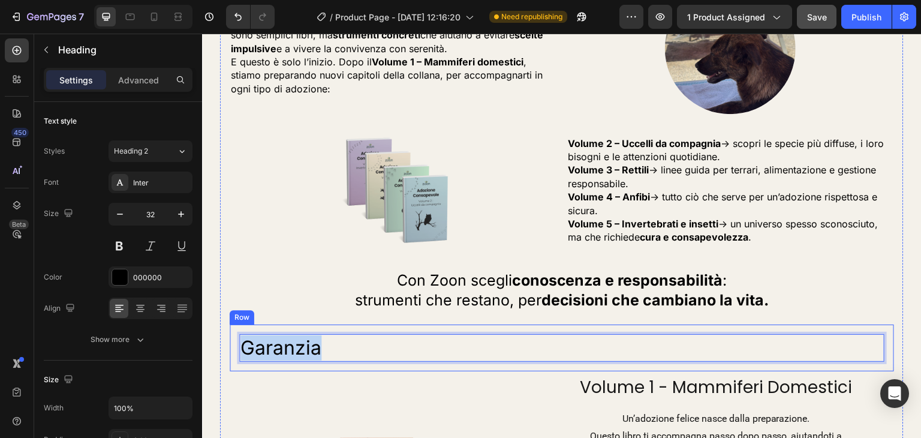
drag, startPoint x: 291, startPoint y: 344, endPoint x: 234, endPoint y: 344, distance: 56.9
click at [234, 344] on div "Garanzia Heading 0 Row" at bounding box center [562, 347] width 664 height 47
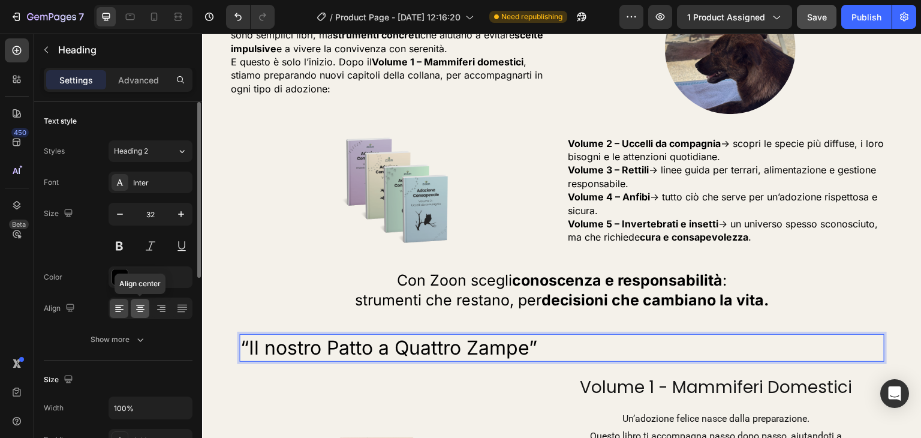
drag, startPoint x: 132, startPoint y: 311, endPoint x: 139, endPoint y: 315, distance: 7.5
click at [137, 315] on div "Align center" at bounding box center [150, 308] width 84 height 22
click at [140, 313] on div at bounding box center [140, 308] width 19 height 19
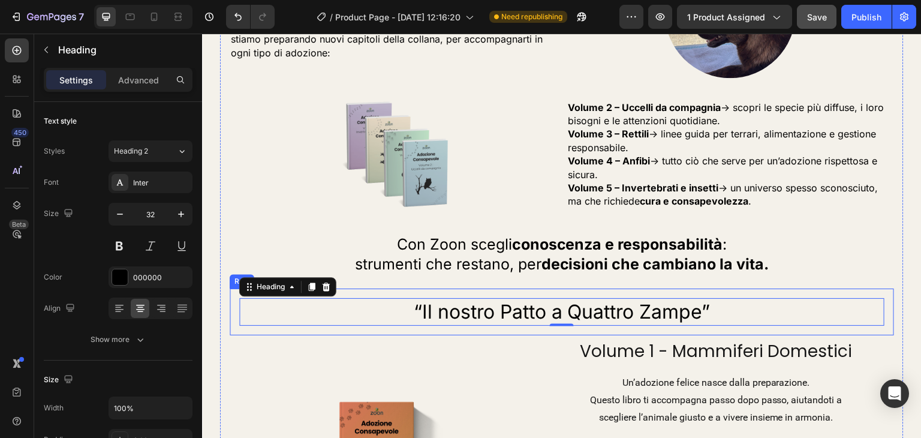
scroll to position [2492, 0]
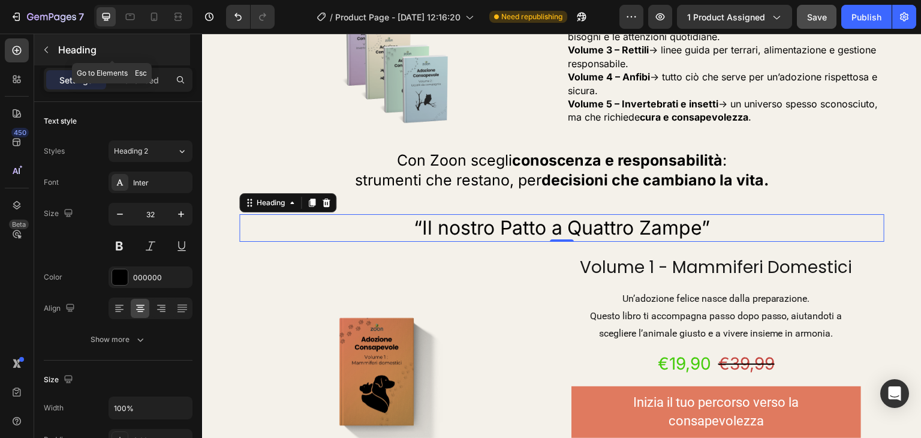
click at [50, 49] on icon "button" at bounding box center [46, 50] width 10 height 10
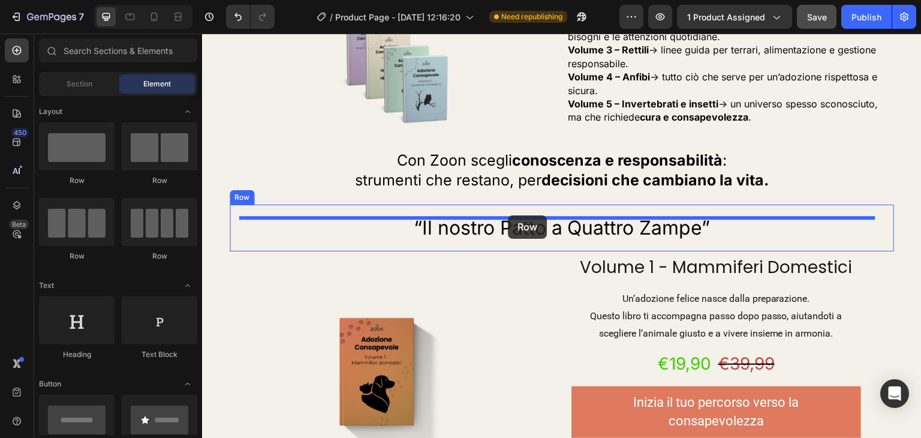
drag, startPoint x: 369, startPoint y: 201, endPoint x: 508, endPoint y: 215, distance: 139.1
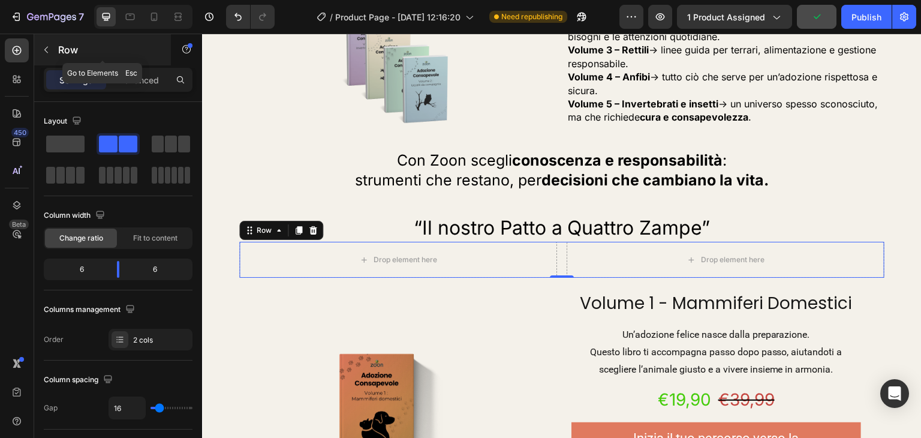
click at [58, 50] on div "Row" at bounding box center [102, 49] width 137 height 31
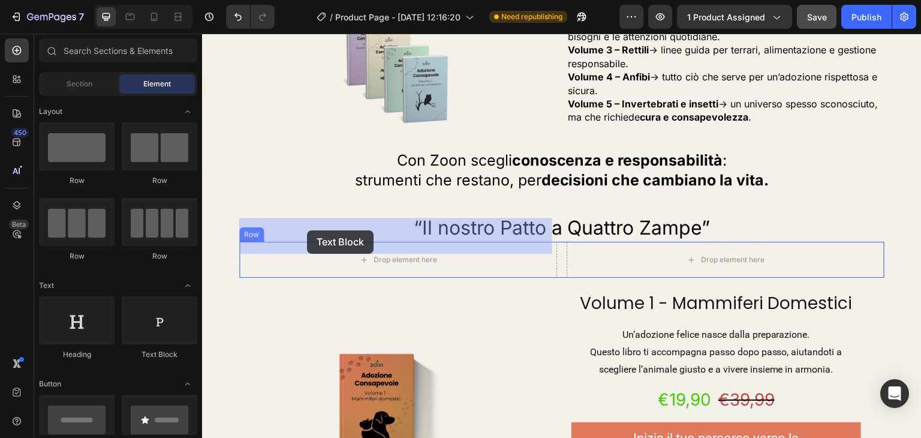
drag, startPoint x: 400, startPoint y: 341, endPoint x: 307, endPoint y: 230, distance: 145.1
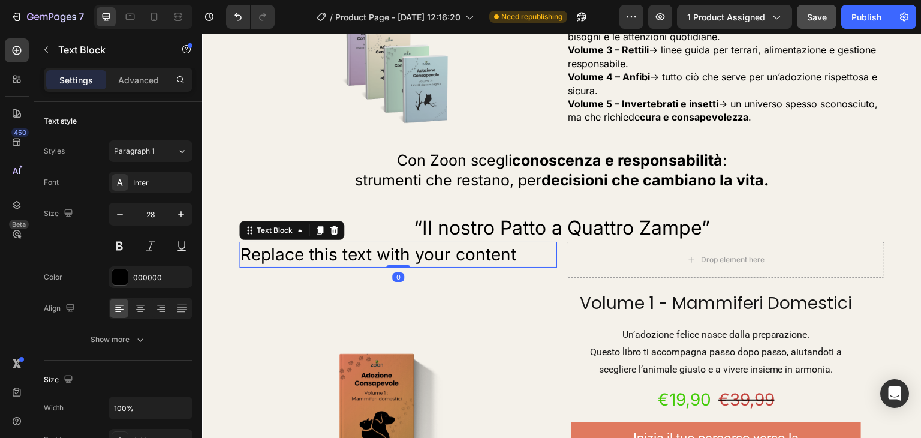
click at [363, 242] on div "Replace this text with your content" at bounding box center [398, 255] width 318 height 26
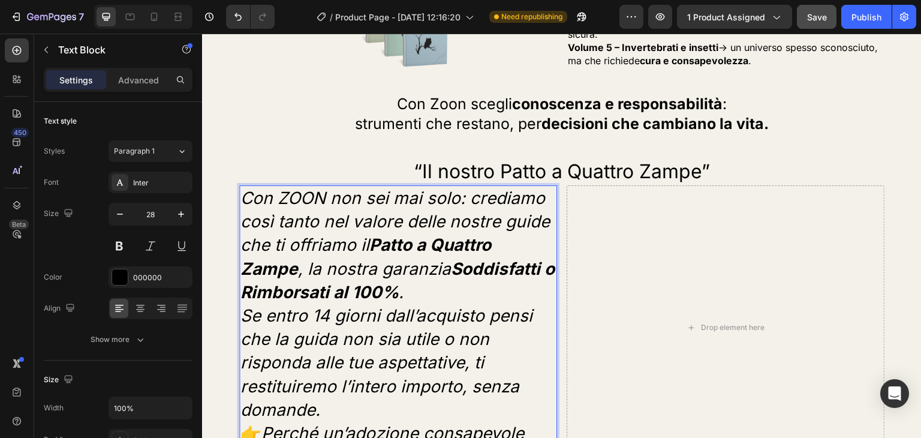
scroll to position [2565, 0]
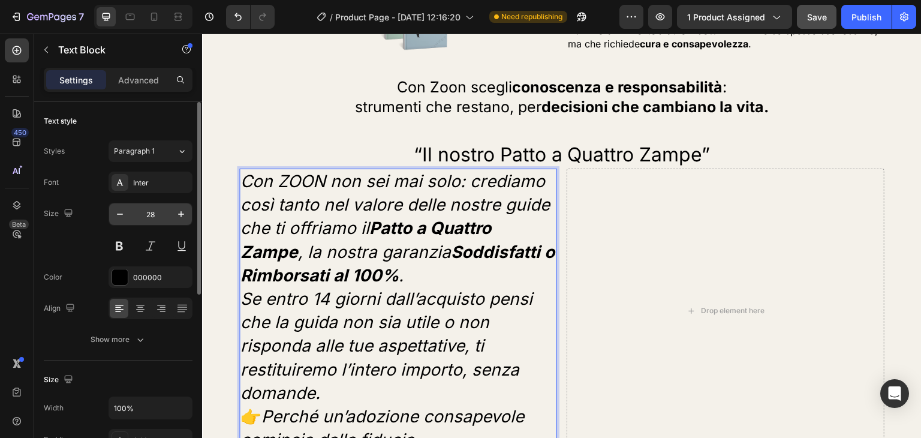
click at [153, 216] on input "28" at bounding box center [151, 214] width 40 height 22
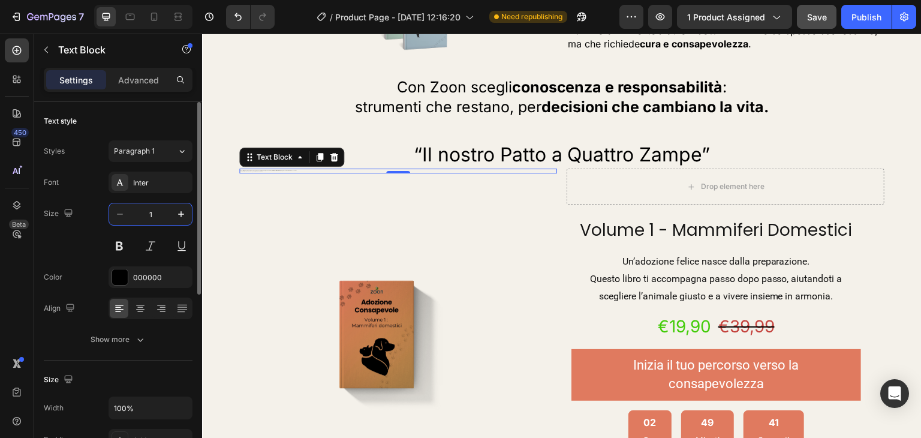
type input "16"
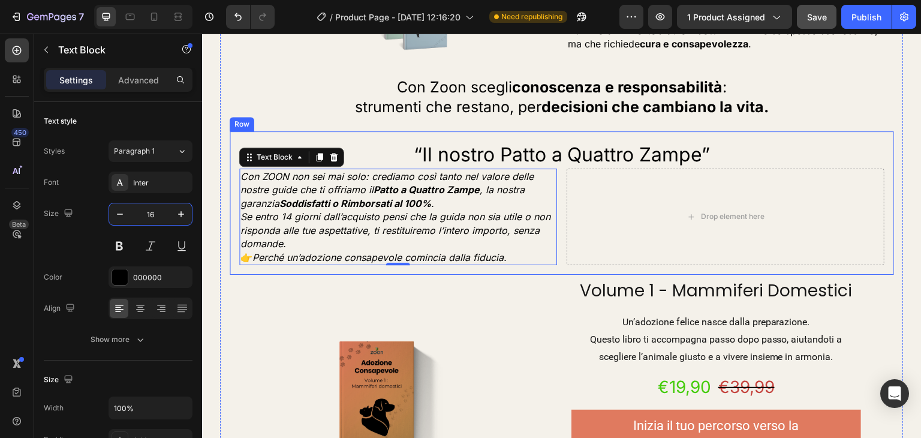
click at [490, 131] on div "“Il nostro Patto a Quattro Zampe” Heading Con ZOON non sei mai solo: crediamo c…" at bounding box center [562, 202] width 664 height 143
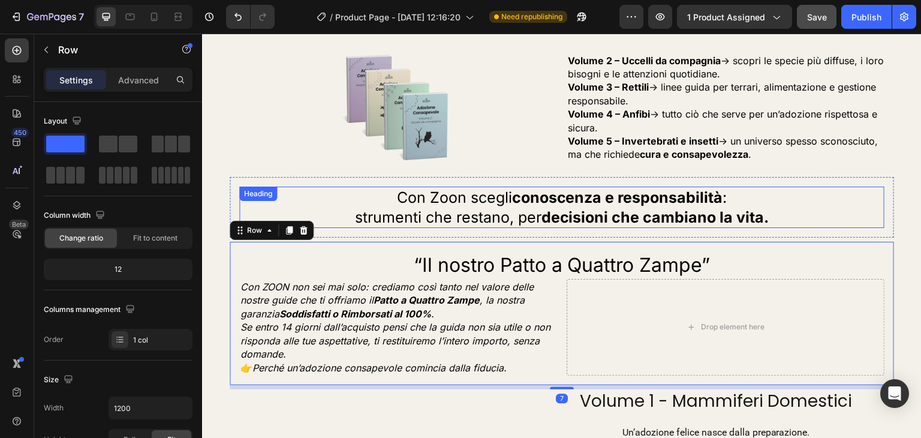
scroll to position [2446, 0]
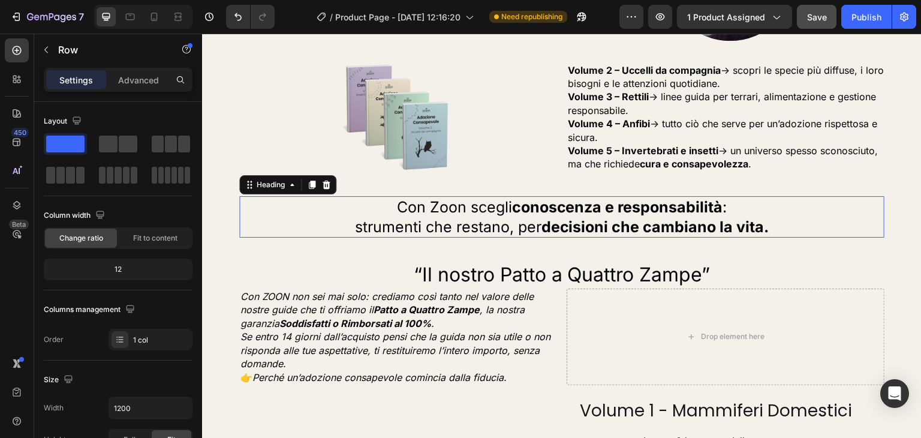
click at [552, 218] on strong "decisioni che cambiano la vita." at bounding box center [655, 227] width 228 height 18
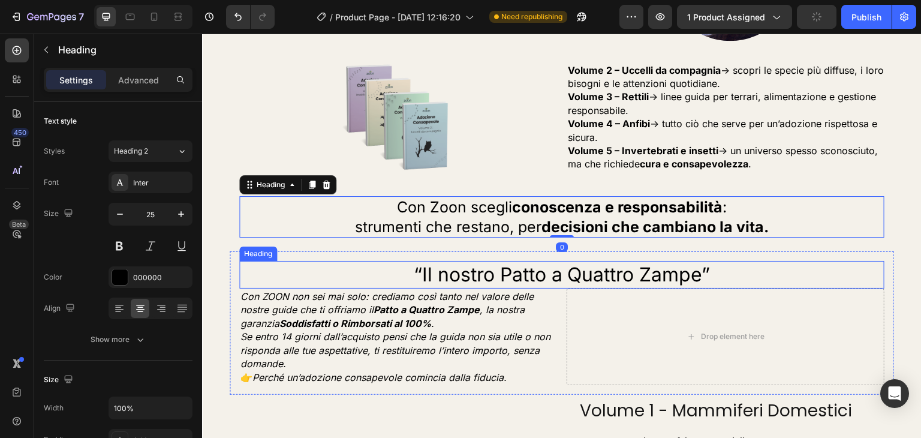
click at [581, 262] on p "“Il nostro Patto a Quattro Zampe”" at bounding box center [561, 274] width 643 height 25
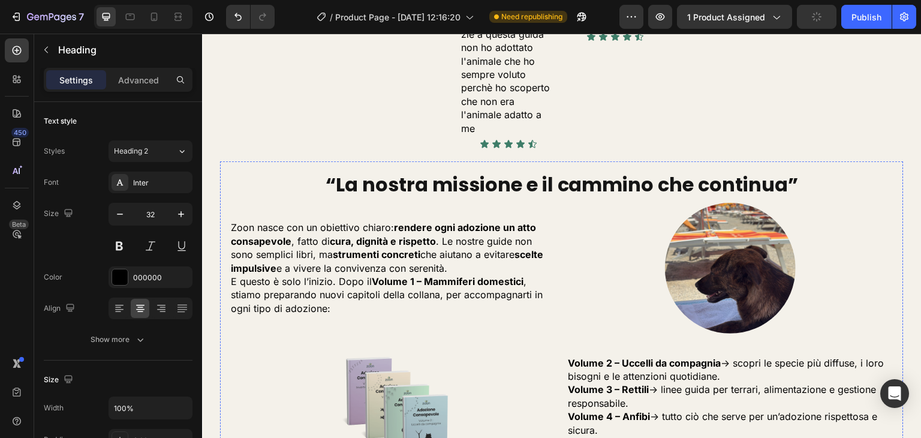
scroll to position [2146, 0]
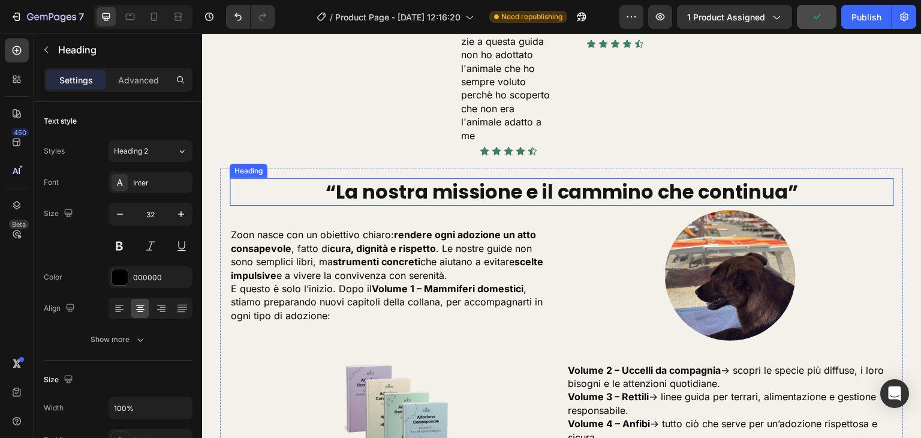
click at [529, 178] on h2 "“La nostra missione e il cammino che continua”" at bounding box center [562, 192] width 664 height 28
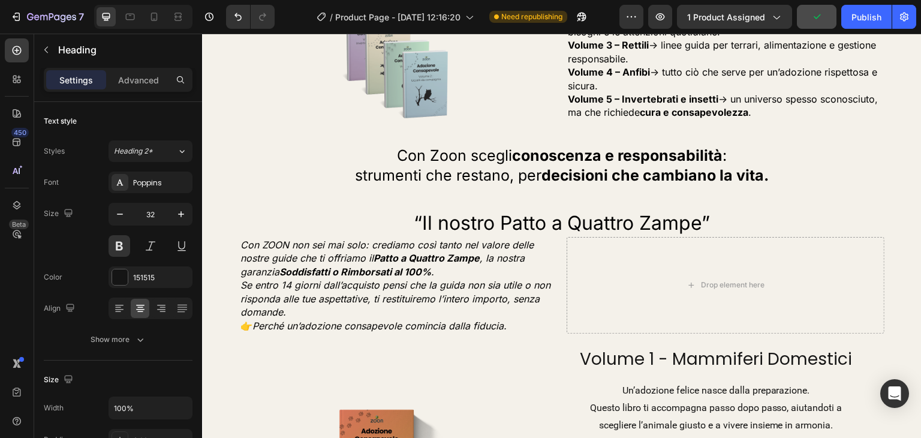
scroll to position [2506, 0]
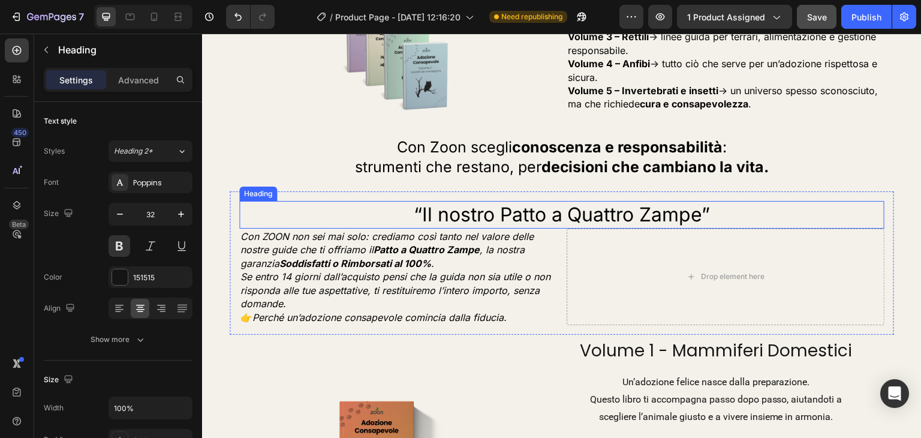
click at [535, 202] on p "“Il nostro Patto a Quattro Zampe”" at bounding box center [561, 214] width 643 height 25
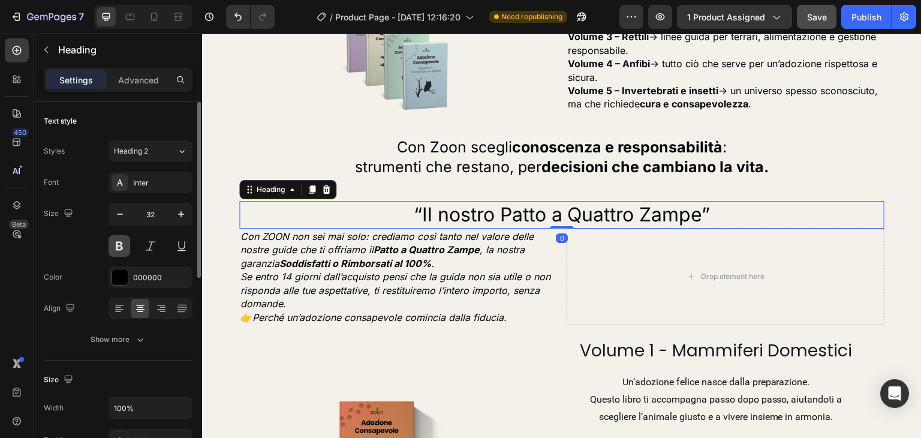
click at [118, 243] on button at bounding box center [119, 246] width 22 height 22
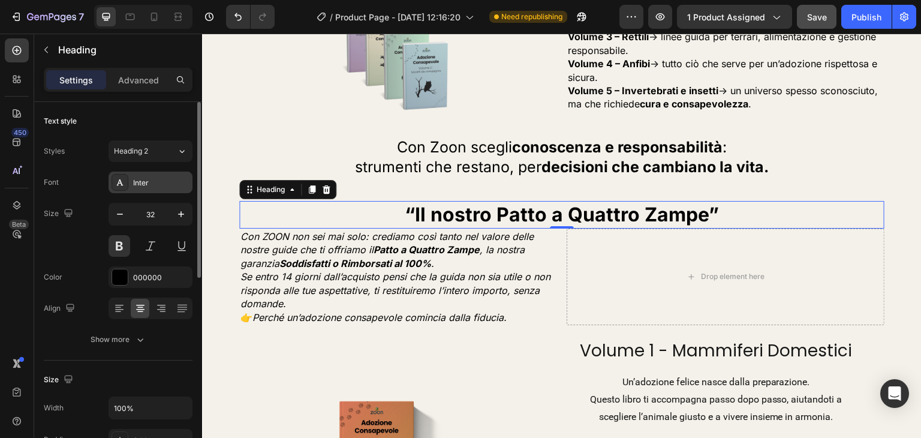
click at [133, 182] on div "Inter" at bounding box center [161, 182] width 56 height 11
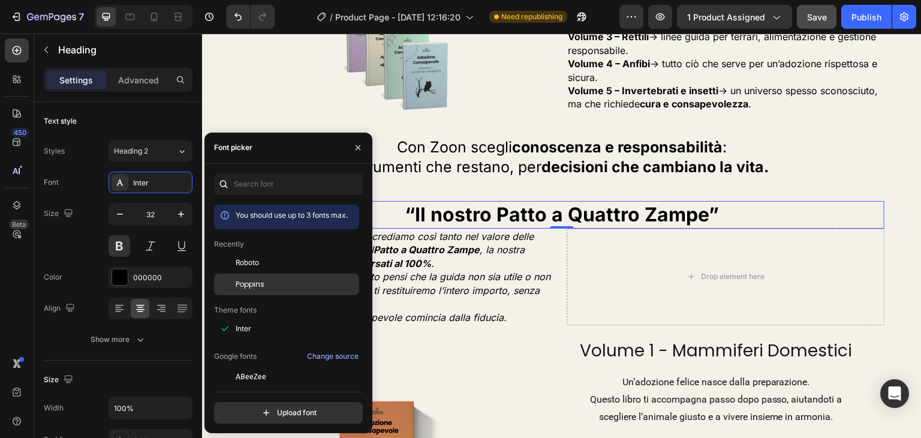
click at [278, 279] on div "Poppins" at bounding box center [296, 284] width 121 height 11
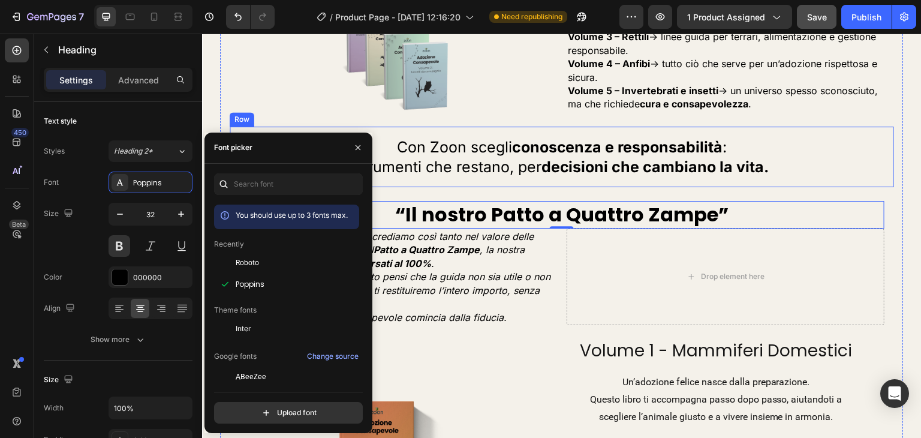
click at [563, 155] on div "Con Zoon scegli conoscenza e responsabilità : strumenti che restano, per decisi…" at bounding box center [562, 156] width 664 height 61
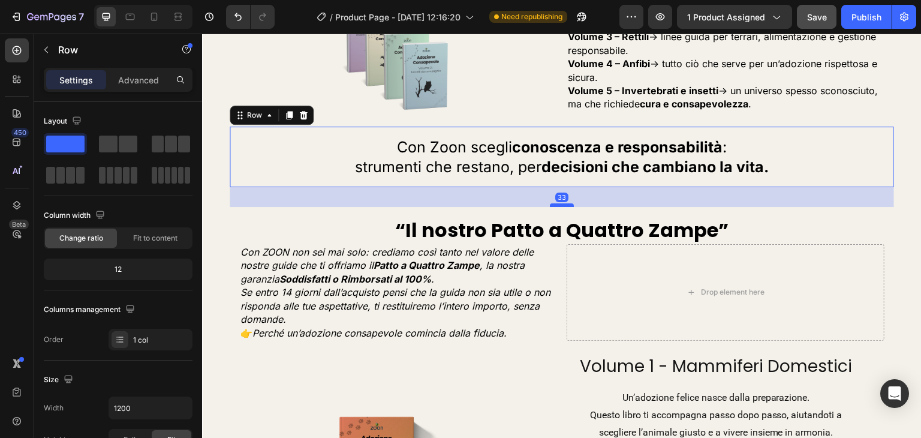
drag, startPoint x: 559, startPoint y: 166, endPoint x: 560, endPoint y: 182, distance: 15.6
click at [560, 203] on div at bounding box center [562, 205] width 24 height 4
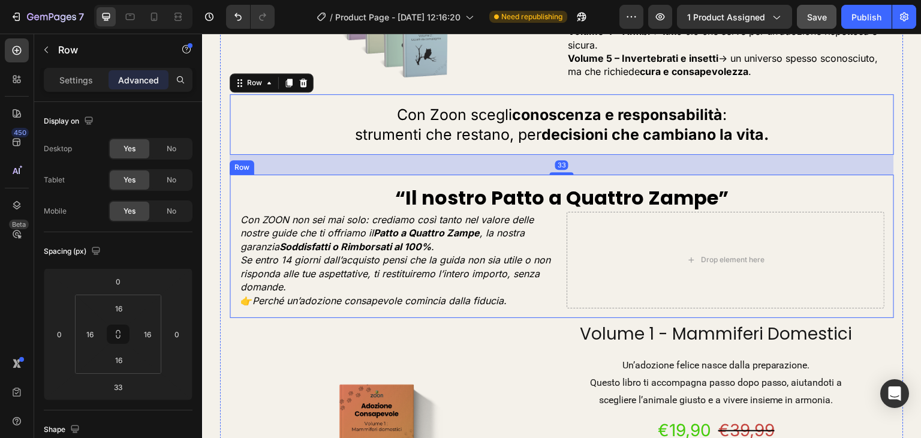
scroll to position [2565, 0]
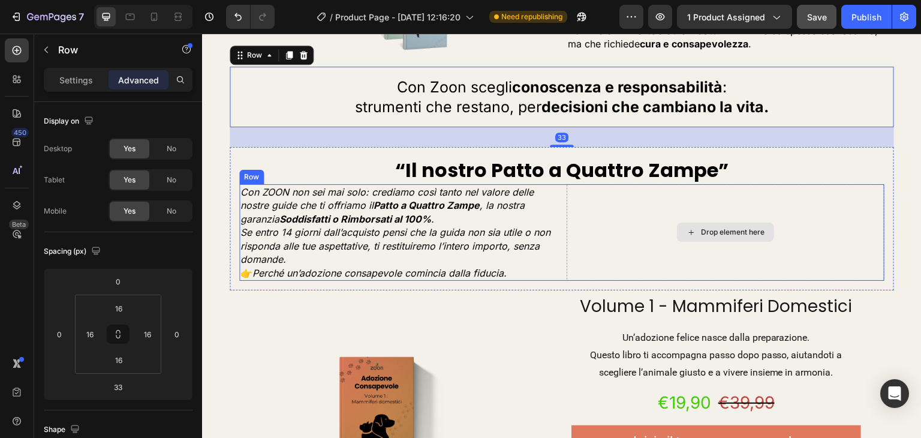
click at [573, 258] on div "“Il nostro Patto a Quattro Zampe” Heading Con ZOON non sei mai solo: crediamo c…" at bounding box center [562, 218] width 664 height 143
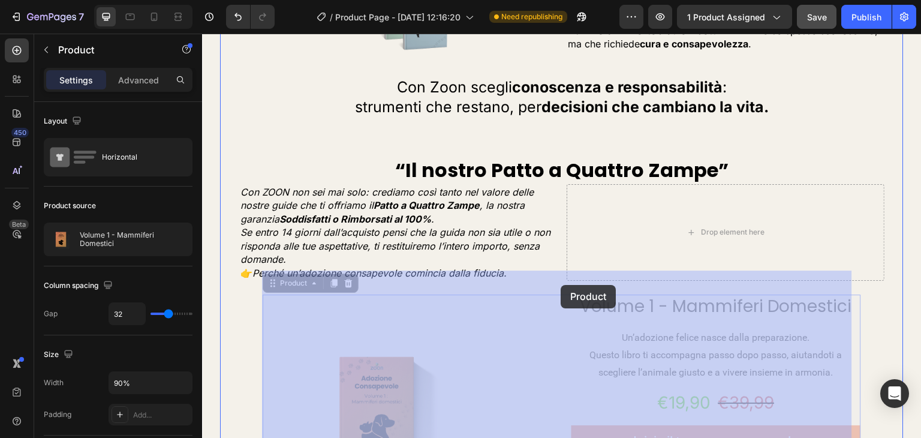
drag, startPoint x: 556, startPoint y: 270, endPoint x: 560, endPoint y: 277, distance: 8.0
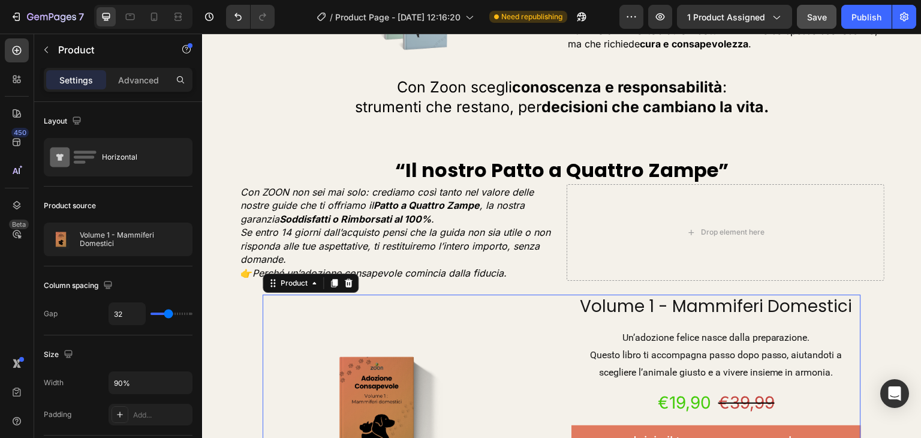
click at [555, 262] on div "“Il nostro Patto a Quattro Zampe” Heading Con ZOON non sei mai solo: crediamo c…" at bounding box center [562, 218] width 664 height 143
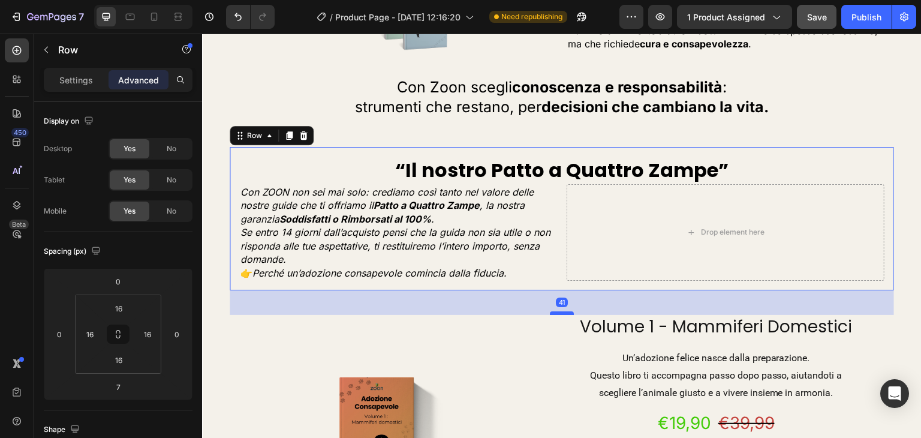
drag, startPoint x: 560, startPoint y: 275, endPoint x: 562, endPoint y: 289, distance: 14.6
click at [562, 311] on div at bounding box center [562, 313] width 24 height 4
type input "41"
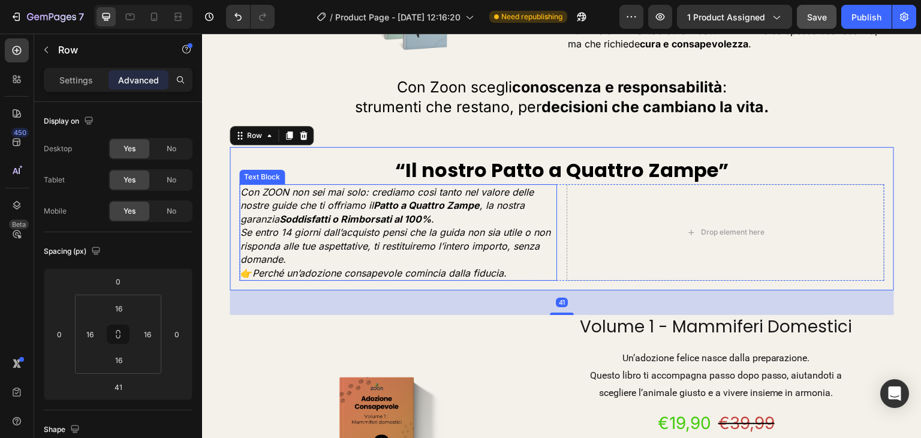
click at [546, 240] on p "Se entro 14 giorni dall’acquisto pensi che la guida non sia utile o non rispond…" at bounding box center [397, 245] width 315 height 40
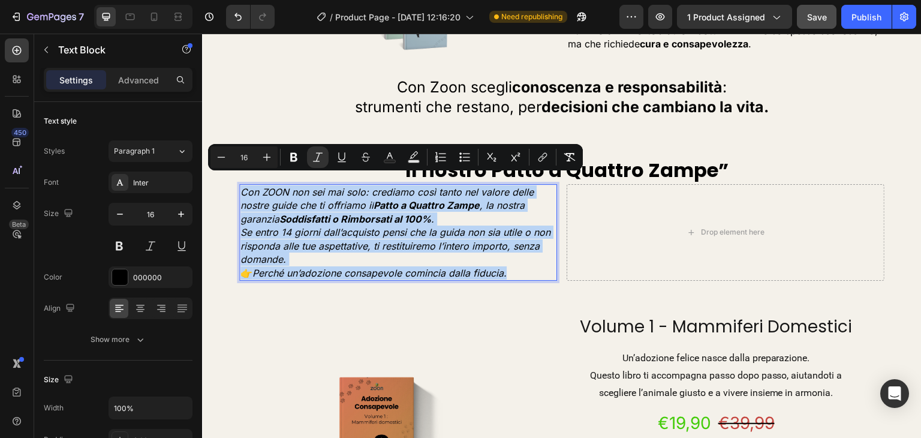
drag, startPoint x: 517, startPoint y: 244, endPoint x: 241, endPoint y: 172, distance: 285.0
click at [241, 184] on div "Con ZOON non sei mai solo: crediamo così tanto nel valore delle nostre guide ch…" at bounding box center [398, 232] width 318 height 97
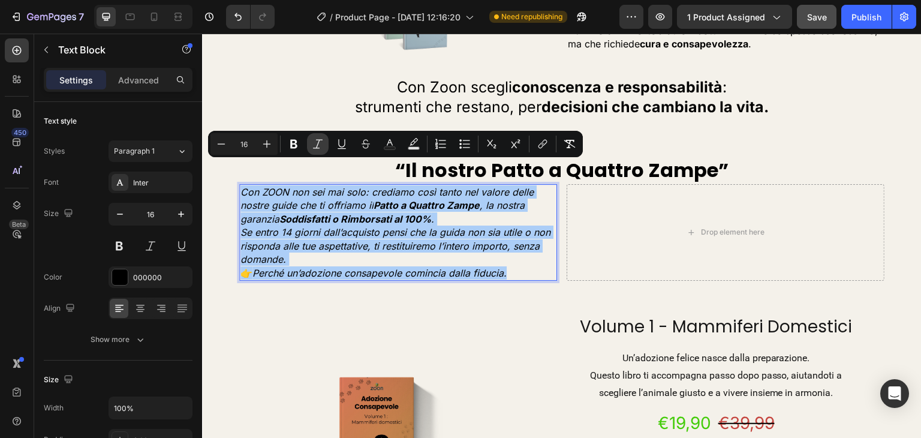
click at [315, 144] on icon "Editor contextual toolbar" at bounding box center [318, 144] width 12 height 12
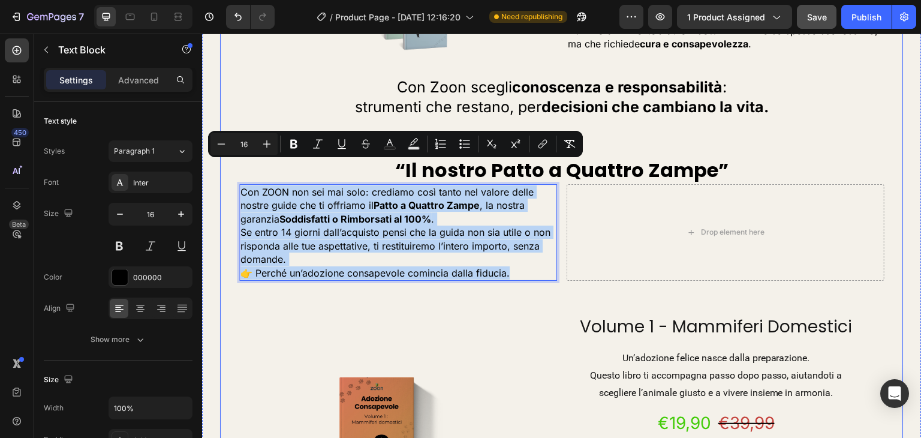
click at [316, 282] on div "“La nostra missione e il cammino che continua” Heading Zoon nasce con un obiett…" at bounding box center [562, 256] width 664 height 996
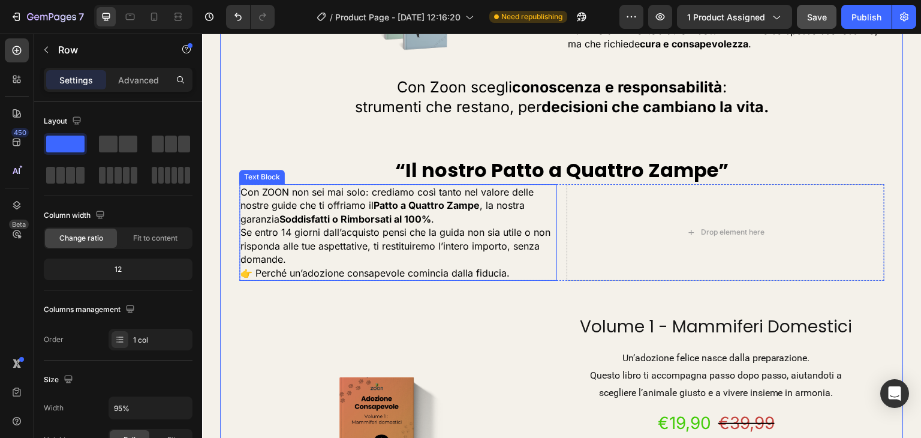
click at [293, 225] on p "Se entro 14 giorni dall’acquisto pensi che la guida non sia utile o non rispond…" at bounding box center [397, 245] width 315 height 40
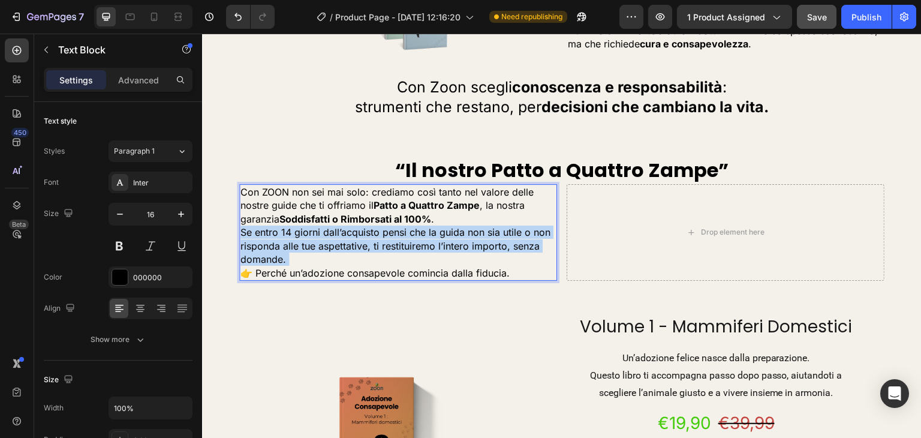
click at [291, 225] on p "Se entro 14 giorni dall’acquisto pensi che la guida non sia utile o non rispond…" at bounding box center [397, 245] width 315 height 40
click at [290, 225] on p "Se entro 14 giorni dall’acquisto pensi che la guida non sia utile o non rispond…" at bounding box center [397, 245] width 315 height 40
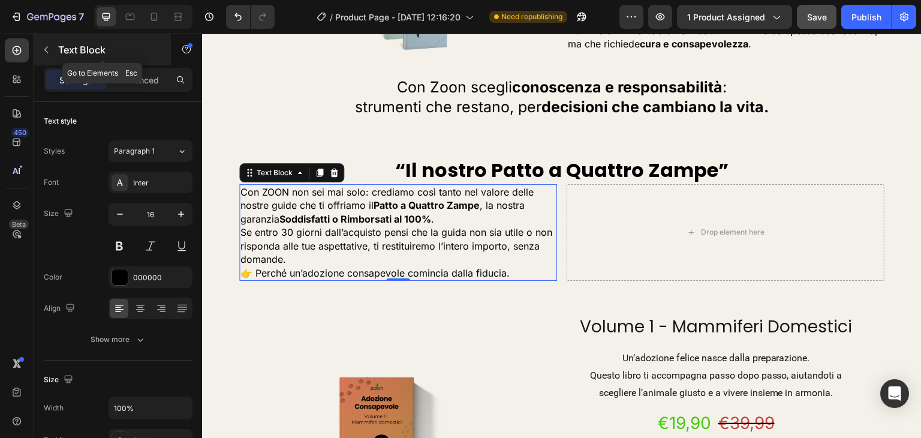
click at [53, 53] on button "button" at bounding box center [46, 49] width 19 height 19
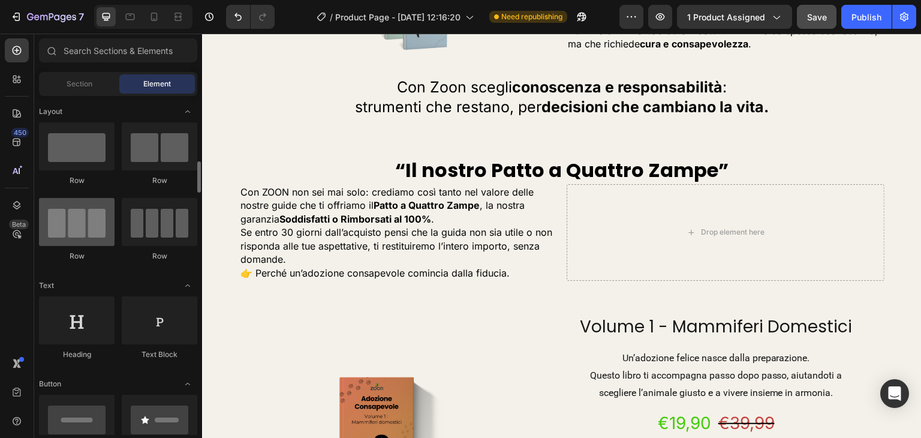
scroll to position [180, 0]
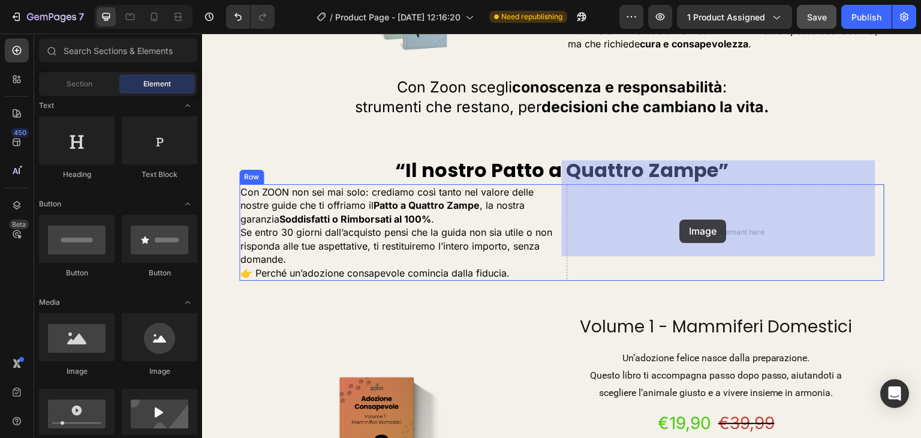
drag, startPoint x: 308, startPoint y: 381, endPoint x: 680, endPoint y: 219, distance: 405.1
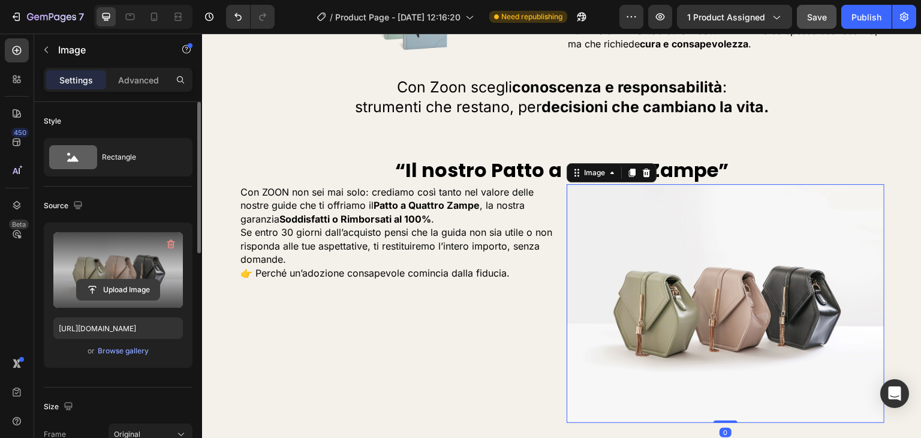
click at [101, 285] on input "file" at bounding box center [118, 289] width 83 height 20
click at [136, 289] on input "file" at bounding box center [118, 289] width 83 height 20
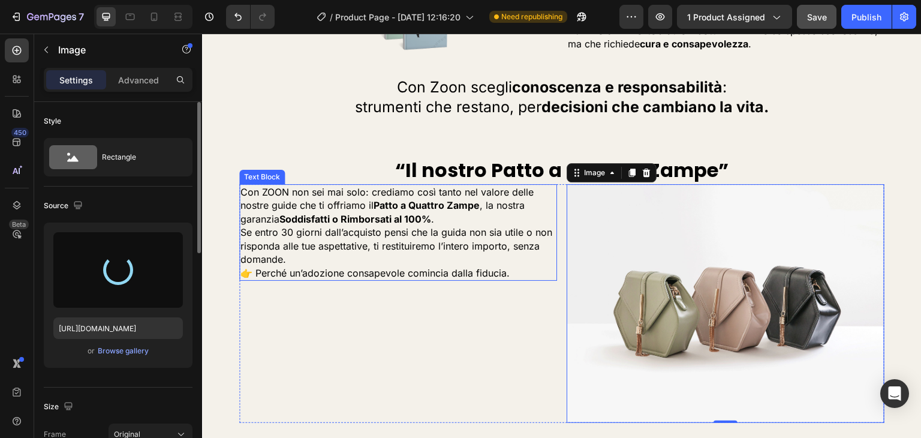
type input "[URL][DOMAIN_NAME]"
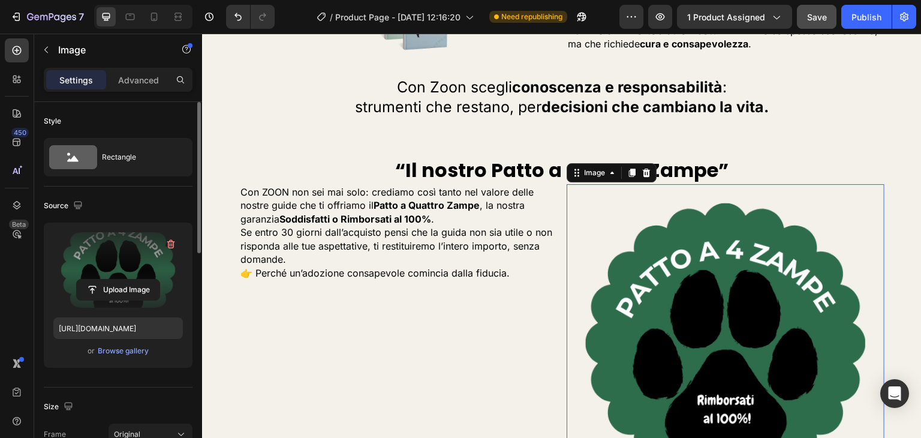
scroll to position [120, 0]
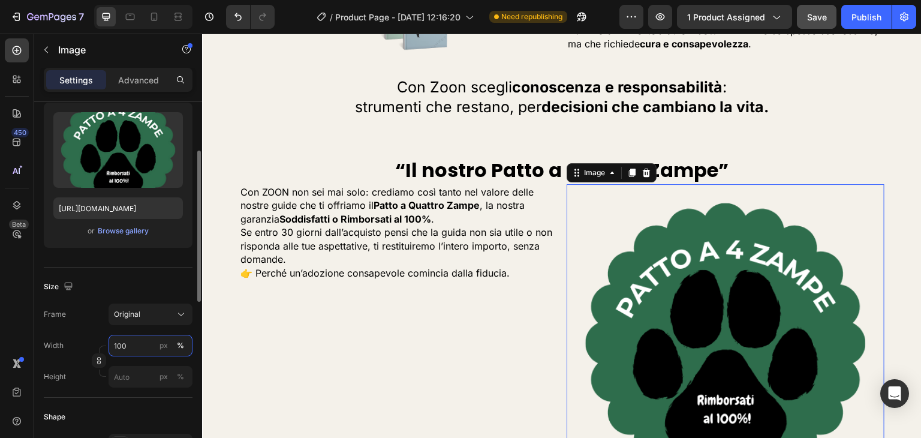
click at [125, 347] on input "100" at bounding box center [150, 345] width 84 height 22
type input "40"
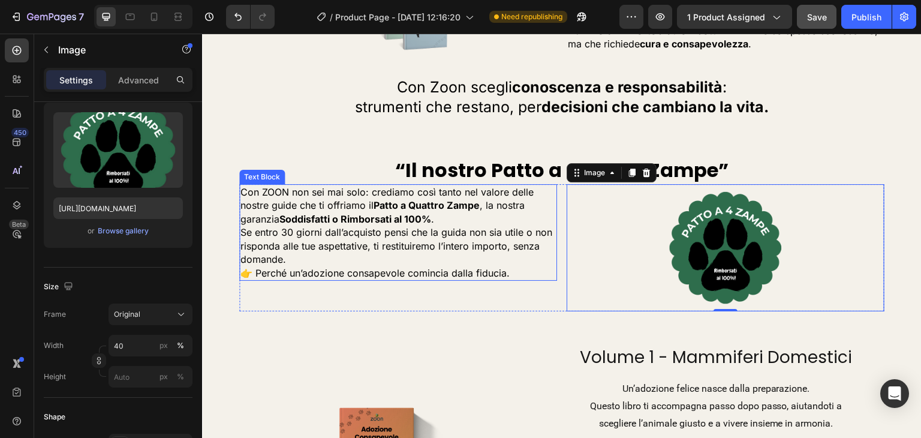
click at [312, 213] on strong "Soddisfatti o Rimborsati al 100%" at bounding box center [355, 219] width 152 height 12
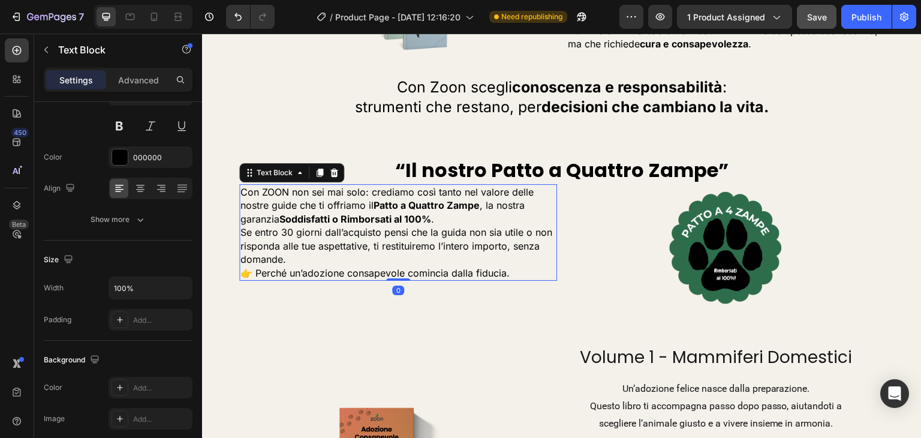
scroll to position [0, 0]
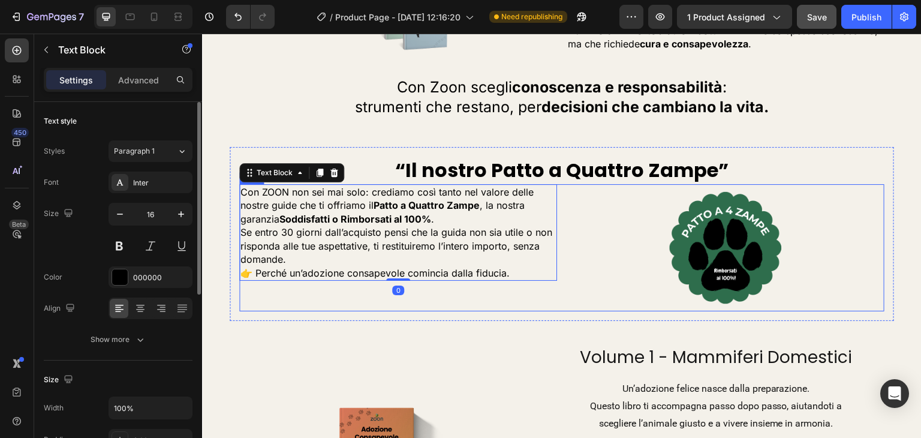
click at [256, 273] on div "Con ZOON non sei mai solo: crediamo così tanto nel valore delle nostre guide ch…" at bounding box center [398, 247] width 318 height 127
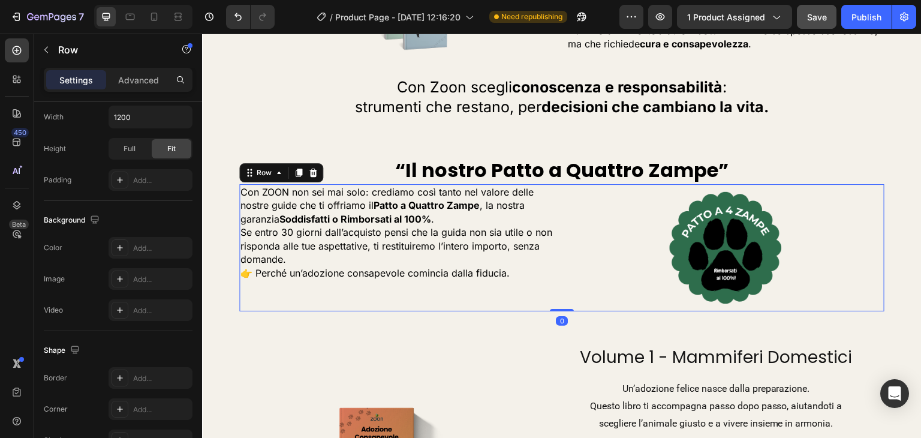
scroll to position [496, 0]
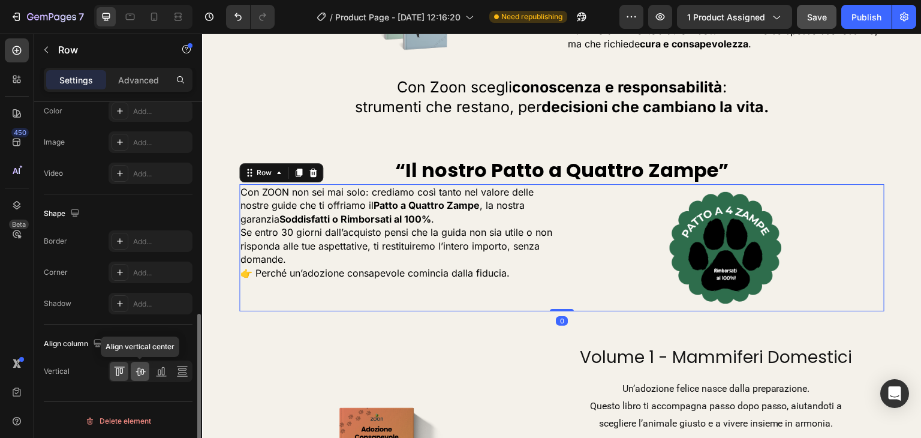
click at [146, 370] on div at bounding box center [140, 370] width 19 height 19
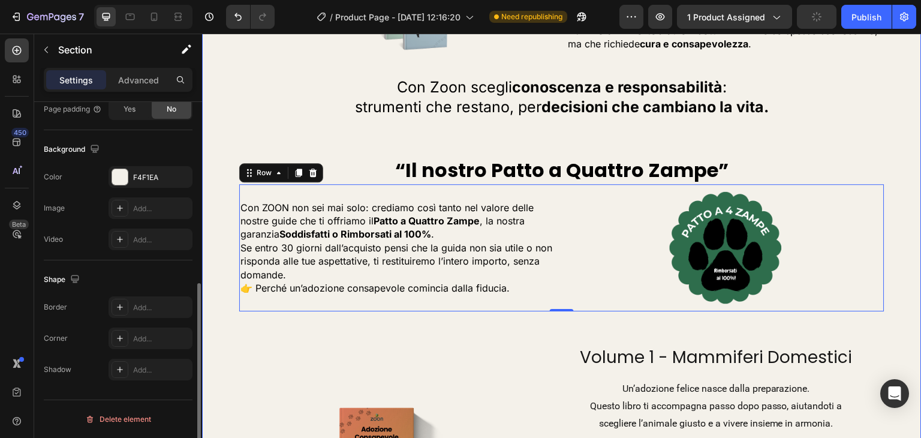
scroll to position [0, 0]
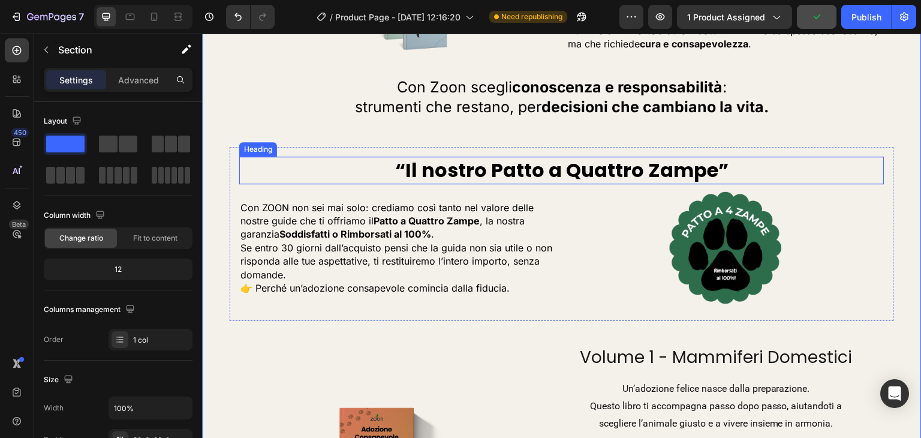
click at [650, 158] on p "“Il nostro Patto a Quattro Zampe”" at bounding box center [561, 170] width 643 height 25
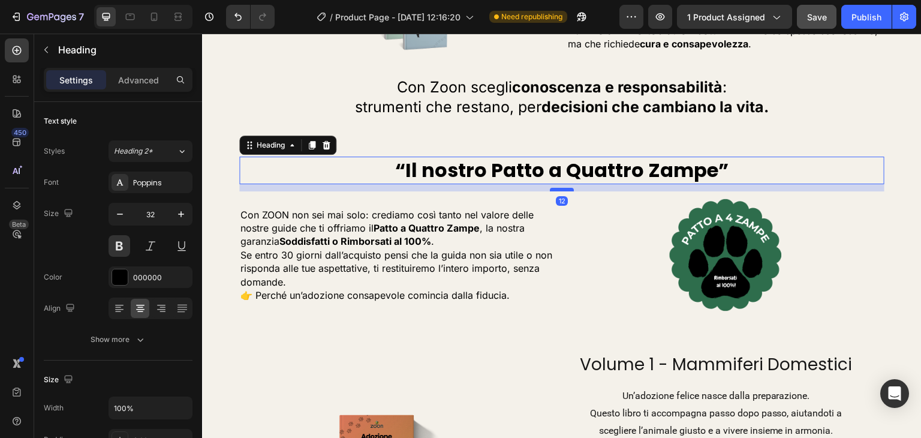
drag, startPoint x: 559, startPoint y: 159, endPoint x: 560, endPoint y: 166, distance: 7.2
click at [560, 188] on div at bounding box center [562, 190] width 24 height 4
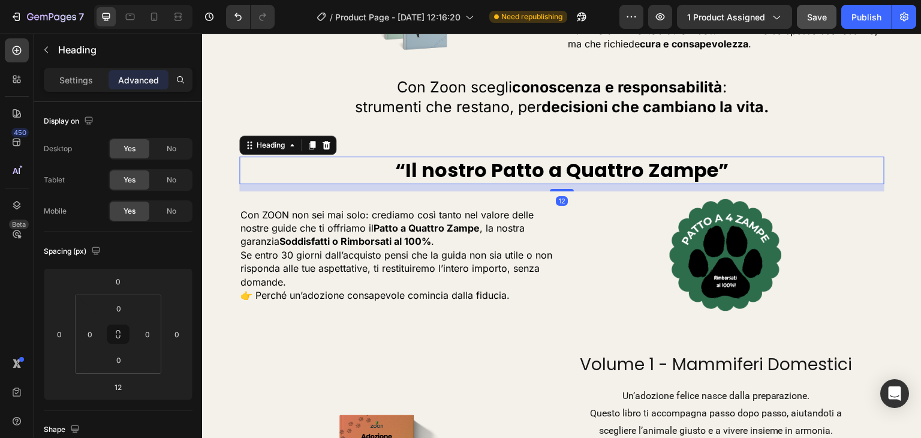
click at [175, 6] on div at bounding box center [143, 17] width 98 height 24
click at [174, 10] on div at bounding box center [177, 16] width 19 height 19
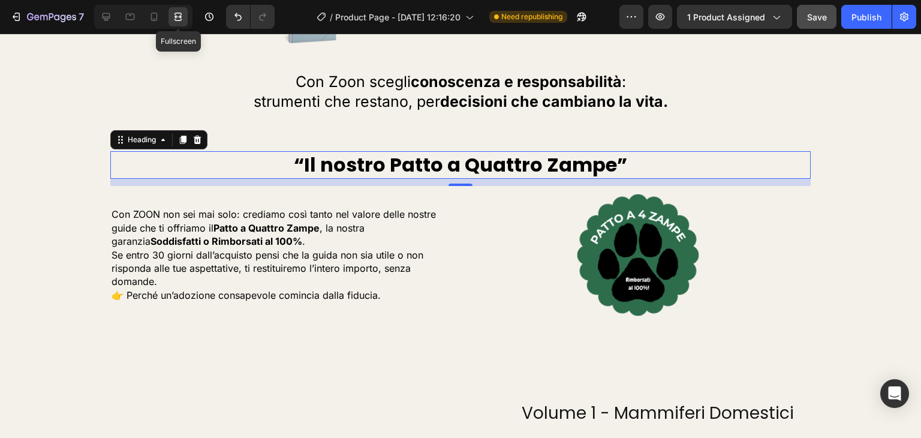
scroll to position [2553, 0]
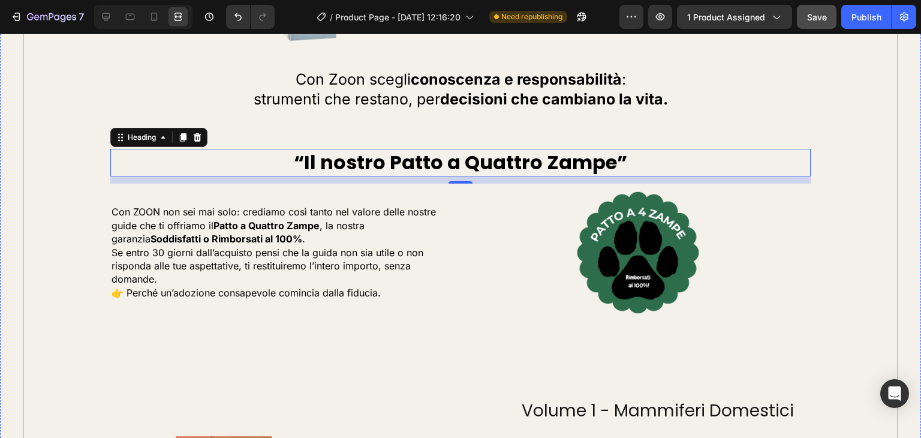
click at [848, 248] on div "“La nostra missione e il cammino che continua” Heading Zoon nasce con un obiett…" at bounding box center [459, 295] width 855 height 1135
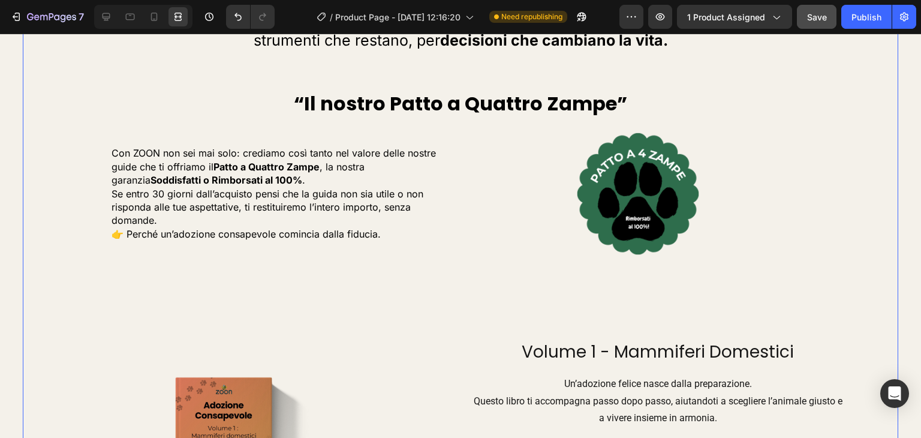
scroll to position [2613, 0]
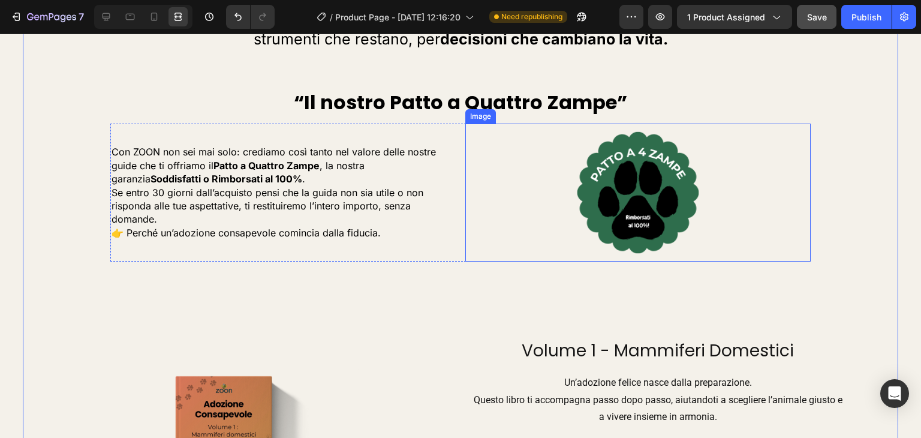
click at [476, 254] on div at bounding box center [637, 192] width 345 height 138
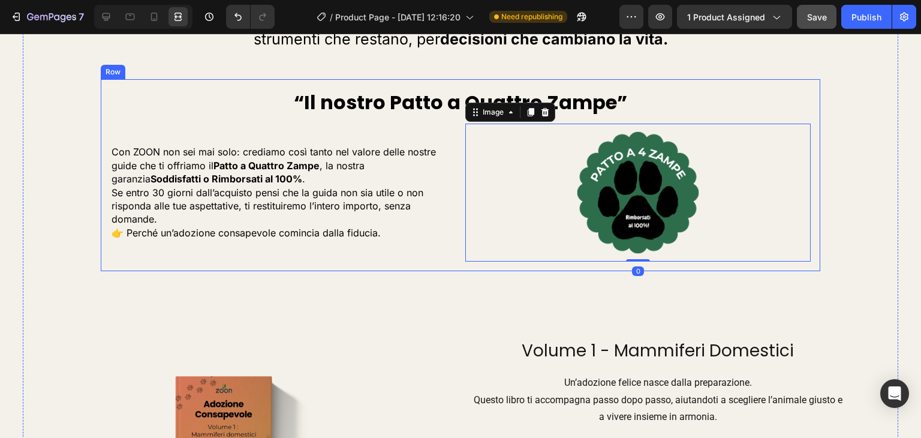
click at [470, 266] on div "“Il nostro Patto a Quattro Zampe” Heading Con ZOON non sei mai solo: crediamo c…" at bounding box center [460, 175] width 719 height 192
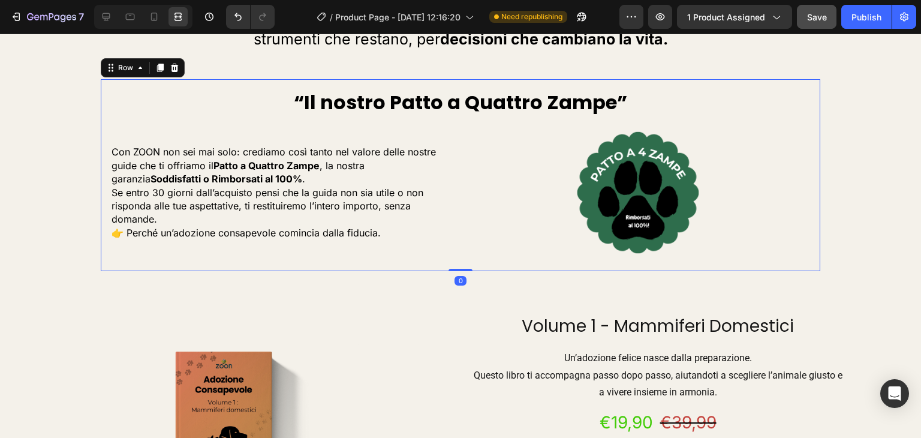
drag, startPoint x: 459, startPoint y: 290, endPoint x: 461, endPoint y: 263, distance: 26.5
click at [462, 263] on div "“Il nostro Patto a Quattro Zampe” Heading Con ZOON non sei mai solo: crediamo c…" at bounding box center [460, 175] width 719 height 192
type input "0"
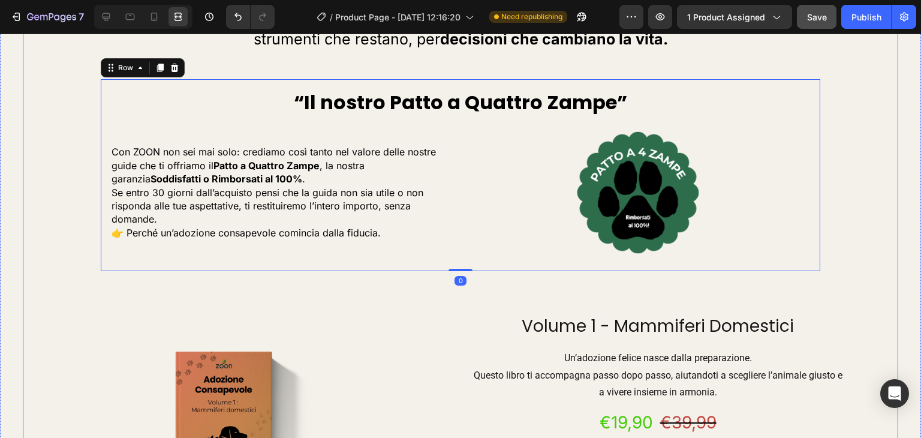
click at [858, 257] on div "“La nostra missione e il cammino che continua” Heading Zoon nasce con un obiett…" at bounding box center [459, 224] width 855 height 1111
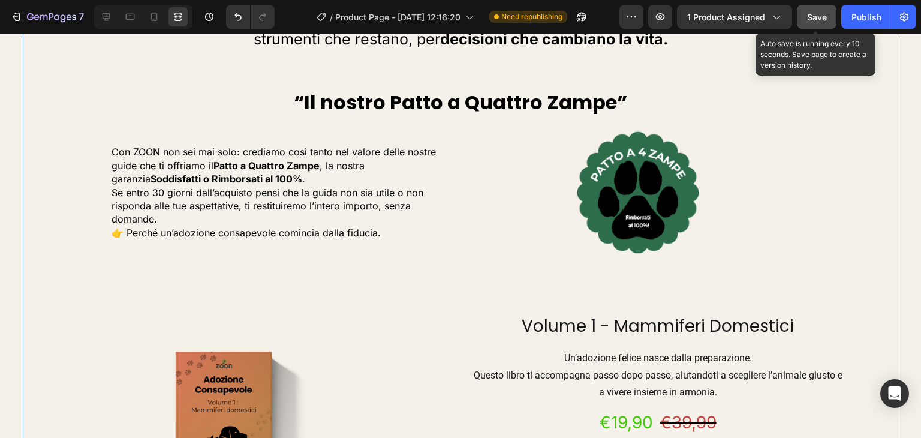
click at [807, 17] on span "Save" at bounding box center [817, 17] width 20 height 10
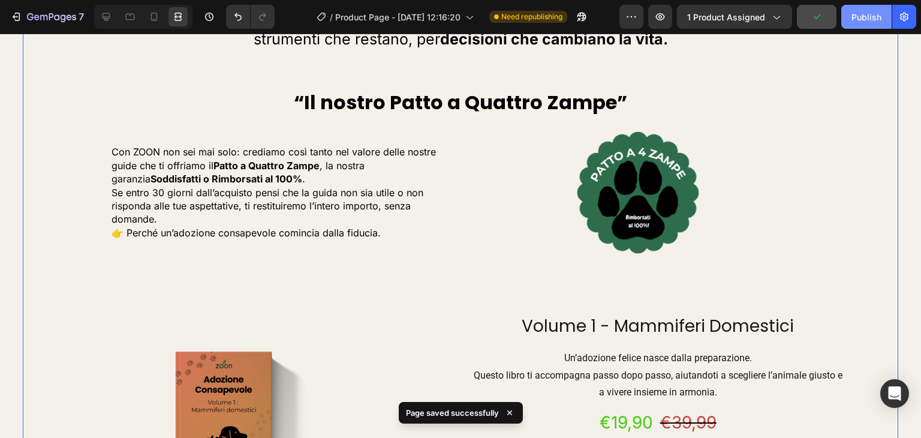
click at [870, 16] on div "Publish" at bounding box center [866, 17] width 30 height 13
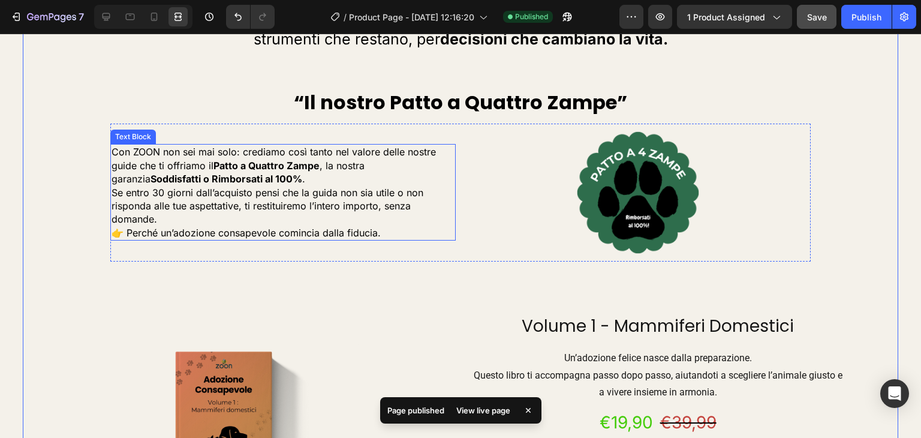
click at [133, 227] on p "👉 Perché un’adozione consapevole comincia dalla fiducia." at bounding box center [282, 232] width 343 height 13
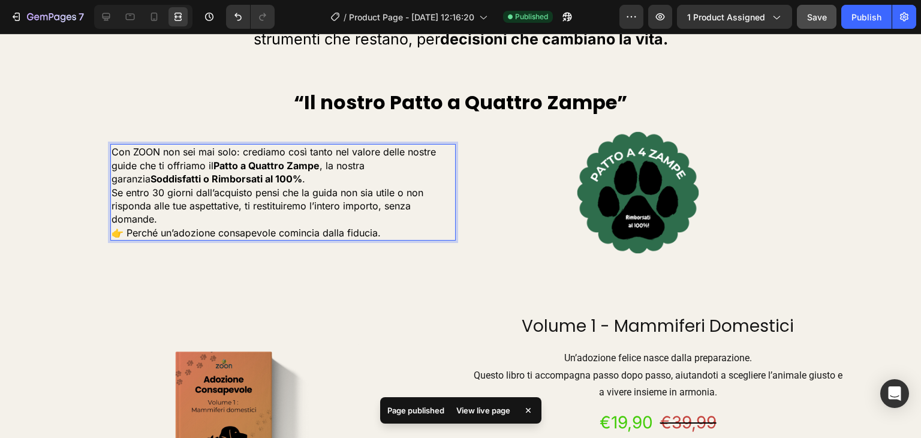
click at [111, 230] on p "👉 Perché un’adozione consapevole comincia dalla fiducia." at bounding box center [282, 232] width 343 height 13
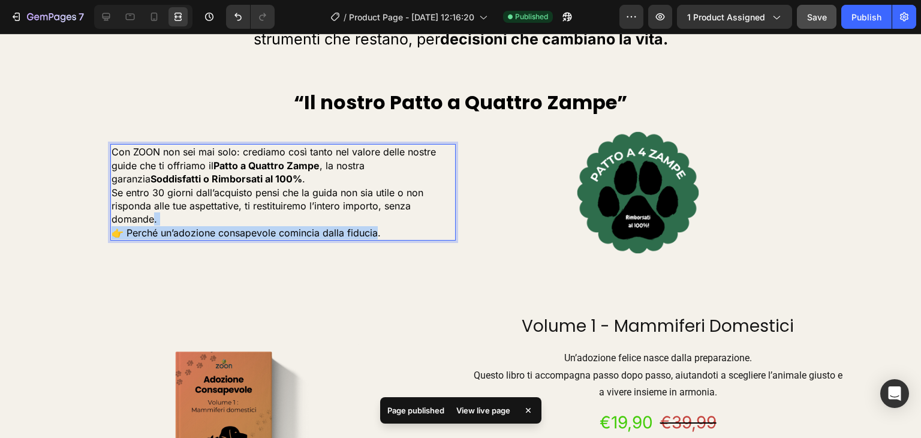
drag, startPoint x: 110, startPoint y: 230, endPoint x: 353, endPoint y: 230, distance: 243.4
click at [353, 230] on p "👉 Perché un’adozione consapevole comincia dalla fiducia." at bounding box center [282, 232] width 343 height 13
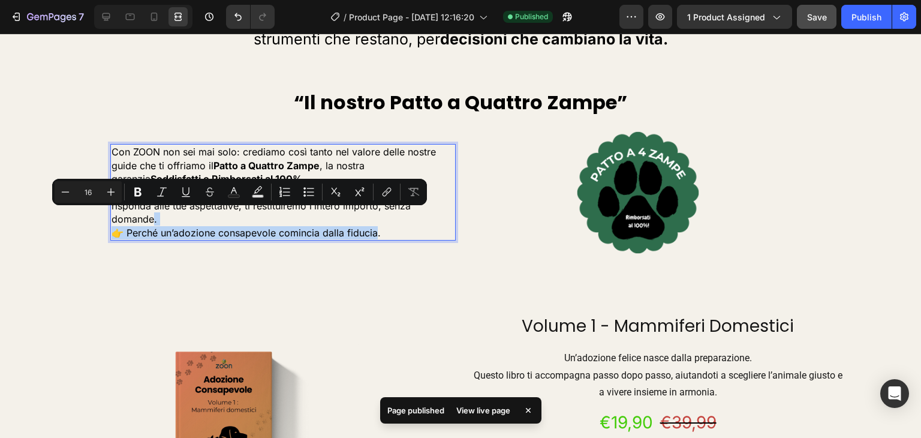
click at [372, 227] on p "👉 Perché un’adozione consapevole comincia dalla fiducia." at bounding box center [282, 232] width 343 height 13
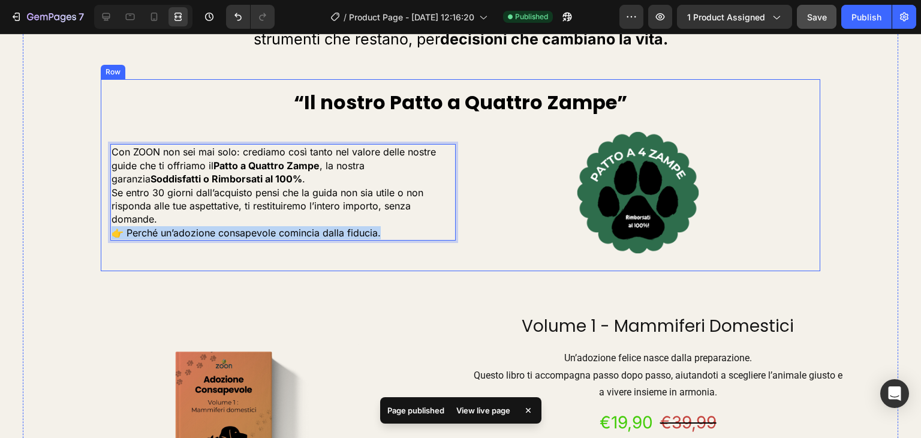
drag, startPoint x: 385, startPoint y: 228, endPoint x: 101, endPoint y: 230, distance: 283.5
click at [101, 230] on div "“Il nostro Patto a Quattro Zampe” Heading Con ZOON non sei mai solo: crediamo c…" at bounding box center [460, 175] width 719 height 192
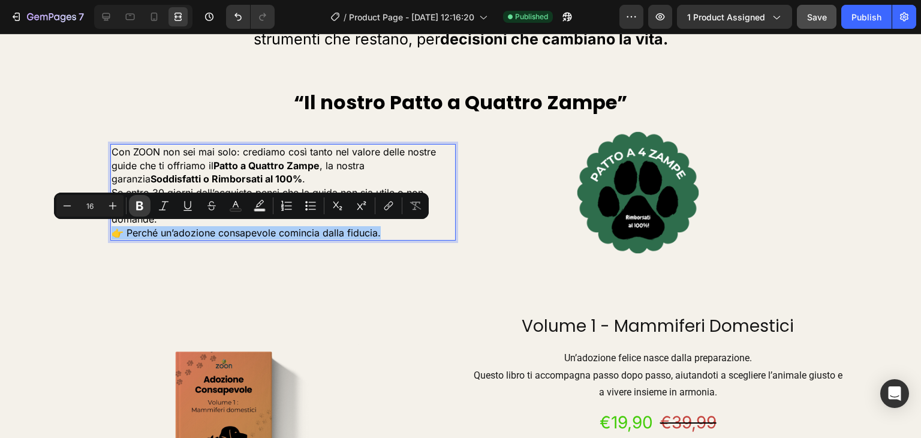
click at [139, 209] on icon "Editor contextual toolbar" at bounding box center [139, 205] width 7 height 9
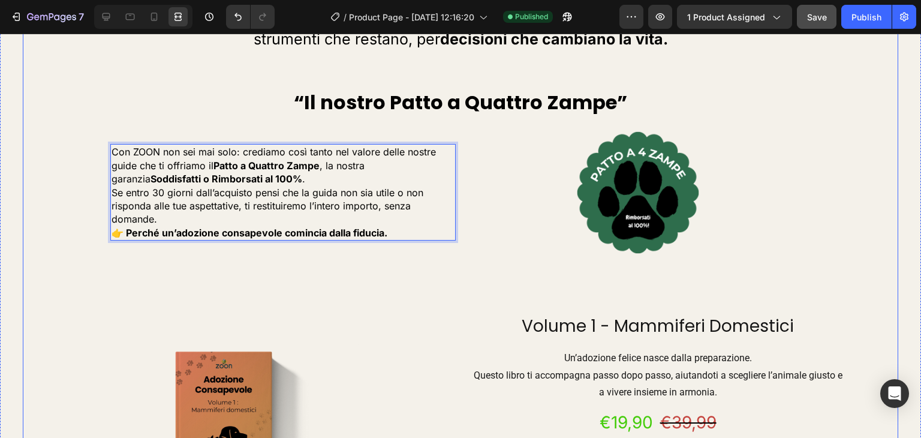
click at [67, 234] on div "“La nostra missione e il cammino che continua” Heading Zoon nasce con un obiett…" at bounding box center [459, 224] width 855 height 1111
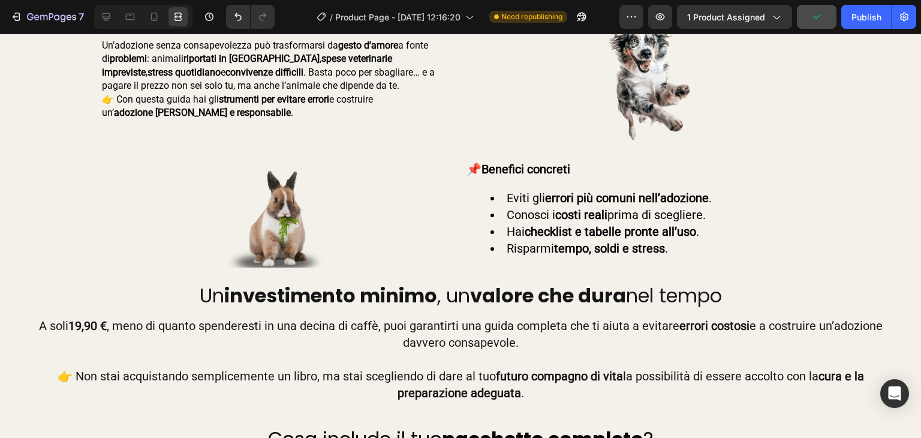
scroll to position [755, 0]
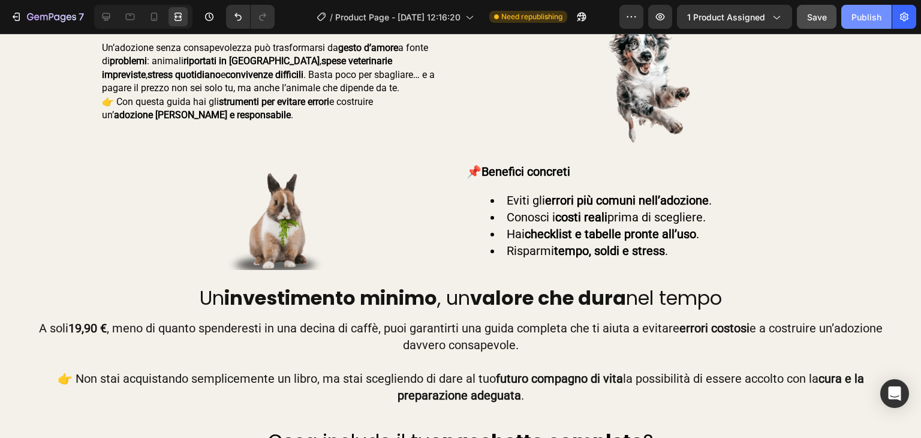
click at [864, 17] on div "Publish" at bounding box center [866, 17] width 30 height 13
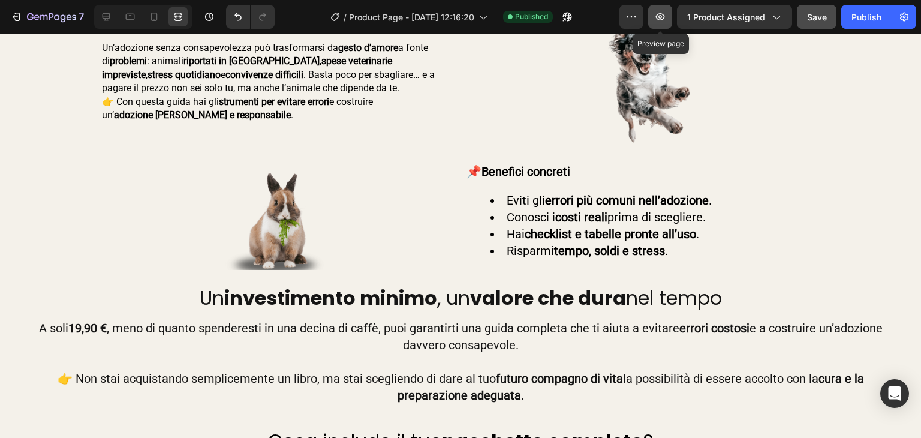
click at [664, 19] on icon "button" at bounding box center [660, 16] width 9 height 7
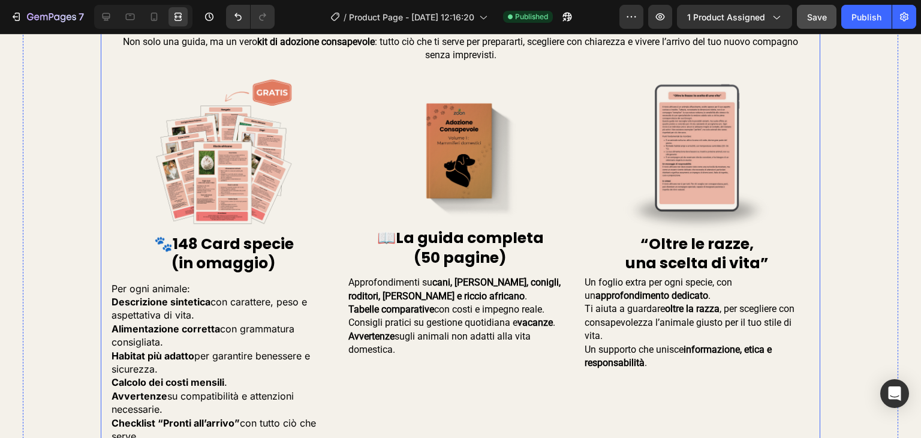
scroll to position [1259, 0]
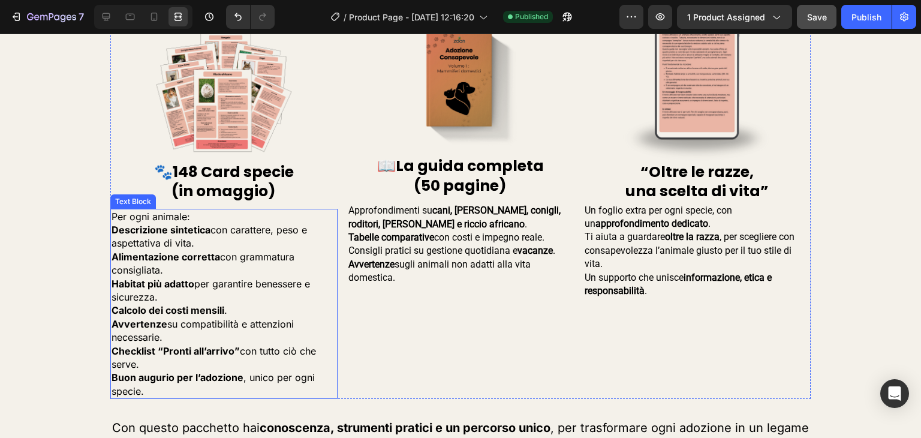
click at [220, 311] on p "Calcolo dei costi mensili ." at bounding box center [223, 309] width 225 height 13
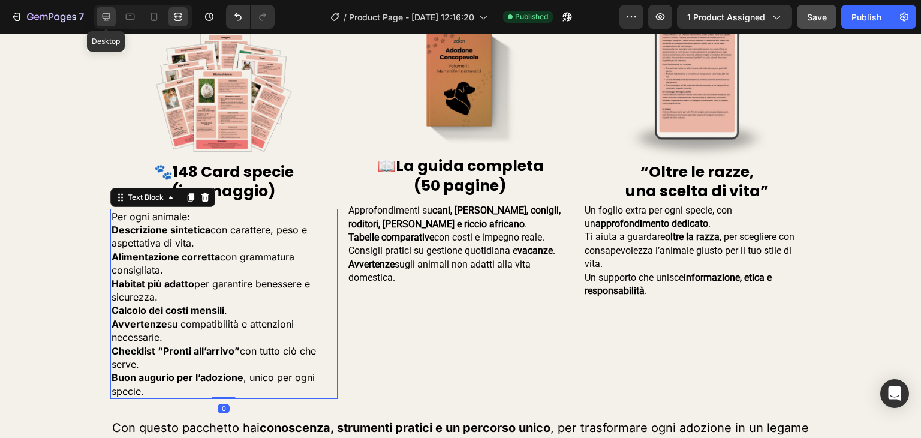
click at [104, 23] on div at bounding box center [106, 16] width 19 height 19
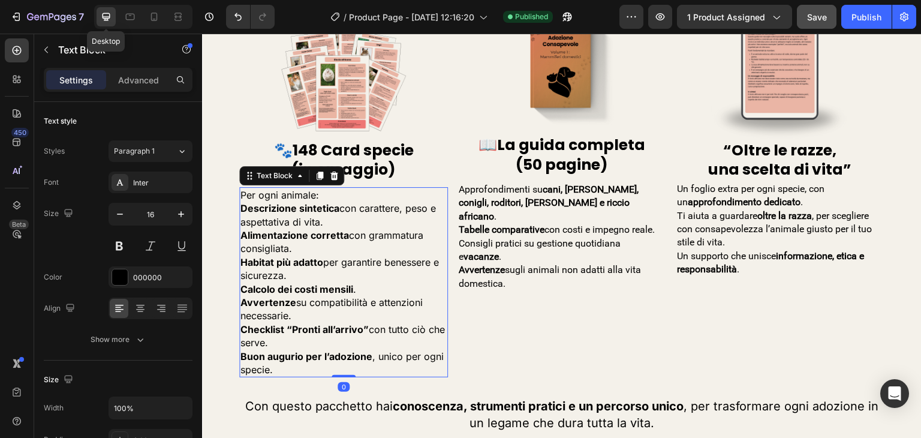
scroll to position [1246, 0]
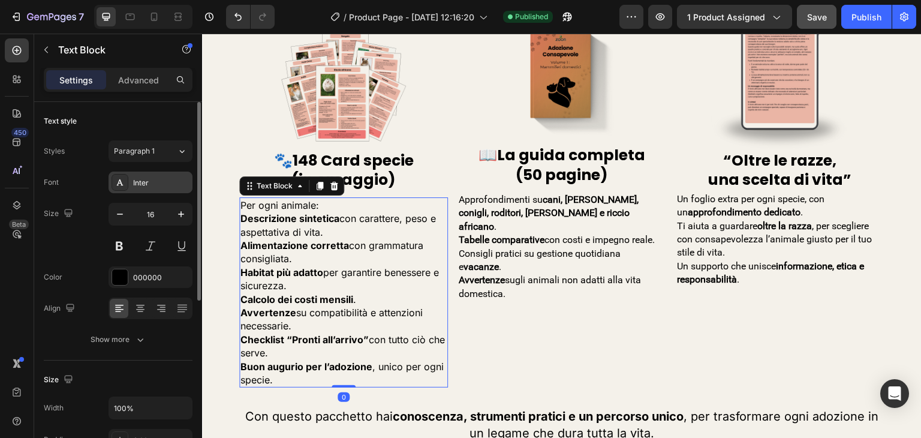
click at [143, 177] on div "Inter" at bounding box center [161, 182] width 56 height 11
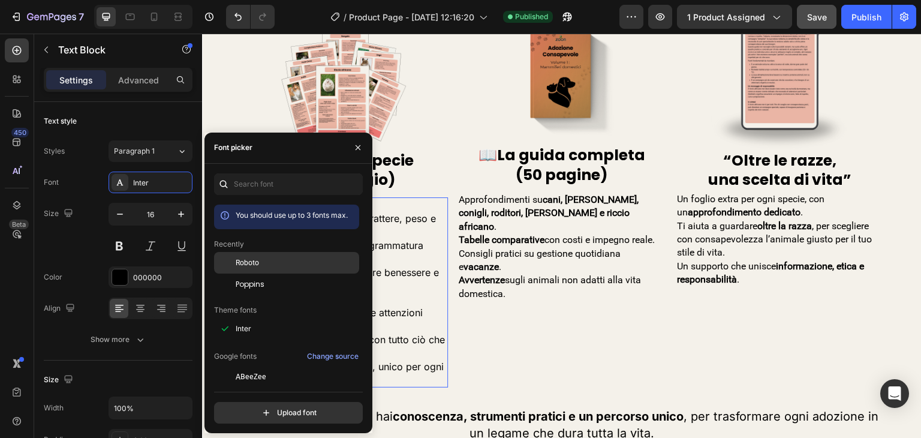
click at [264, 258] on div "Roboto" at bounding box center [296, 262] width 121 height 11
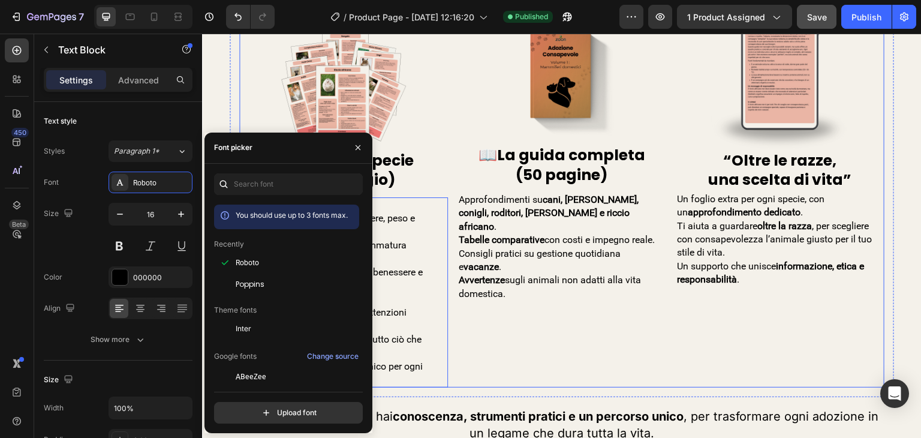
click at [492, 310] on div "Image 📖 La guida completa (50 pagine) Heading Approfondimenti su cani, gatti, c…" at bounding box center [561, 196] width 209 height 384
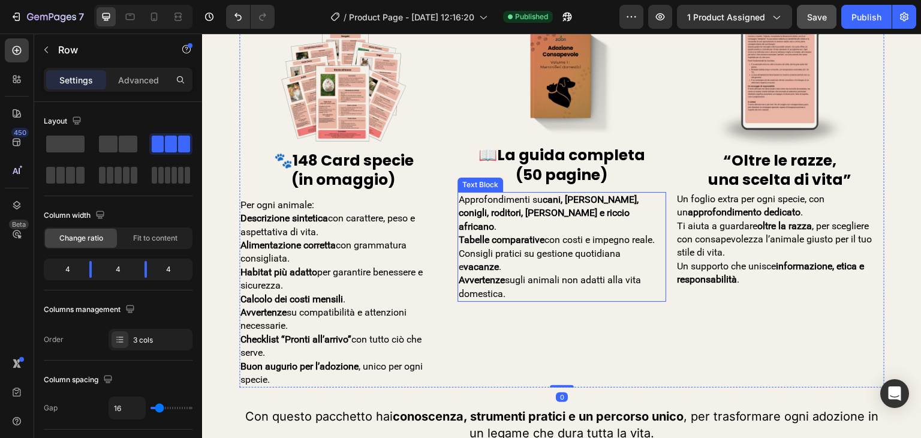
click at [521, 234] on strong "Tabelle comparative" at bounding box center [502, 239] width 86 height 11
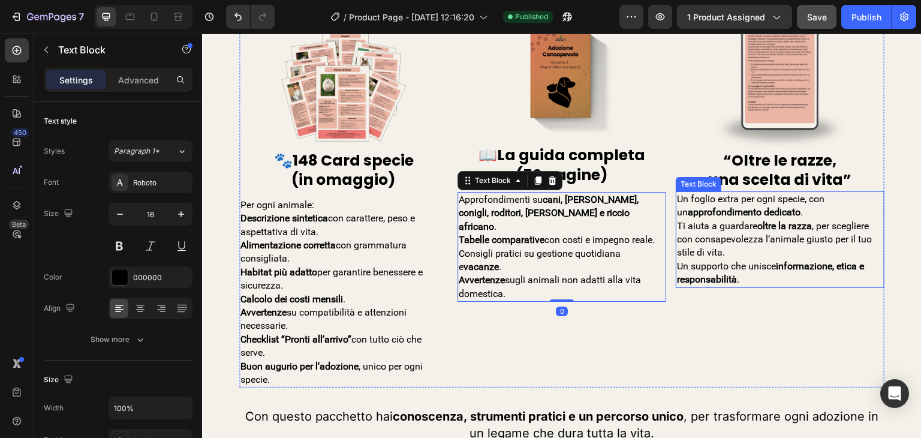
drag, startPoint x: 671, startPoint y: 229, endPoint x: 680, endPoint y: 229, distance: 8.4
click at [677, 229] on p "Ti aiuta a guardare oltre la razza , per scegliere con consapevolezza l’animale…" at bounding box center [780, 239] width 206 height 40
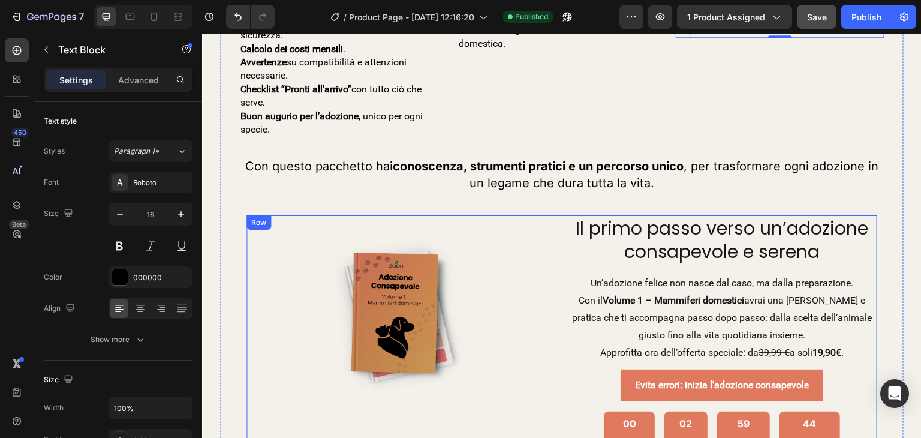
scroll to position [1486, 0]
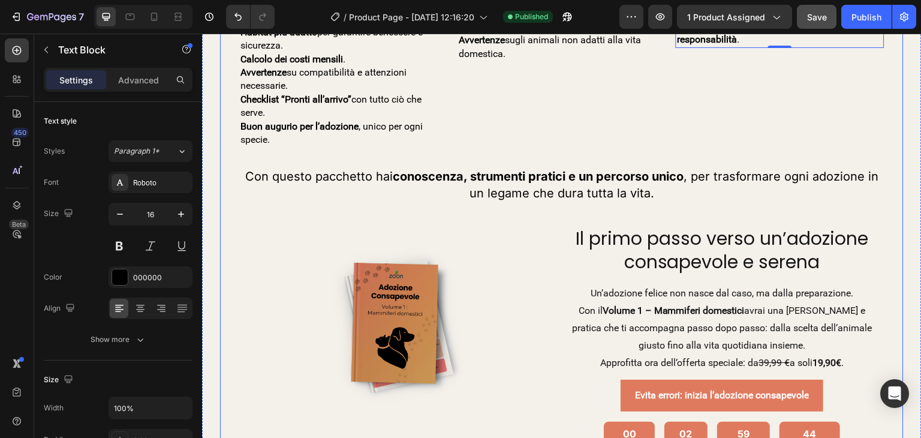
click at [468, 169] on strong "conoscenza, strumenti pratici e un percorso unico" at bounding box center [538, 176] width 291 height 14
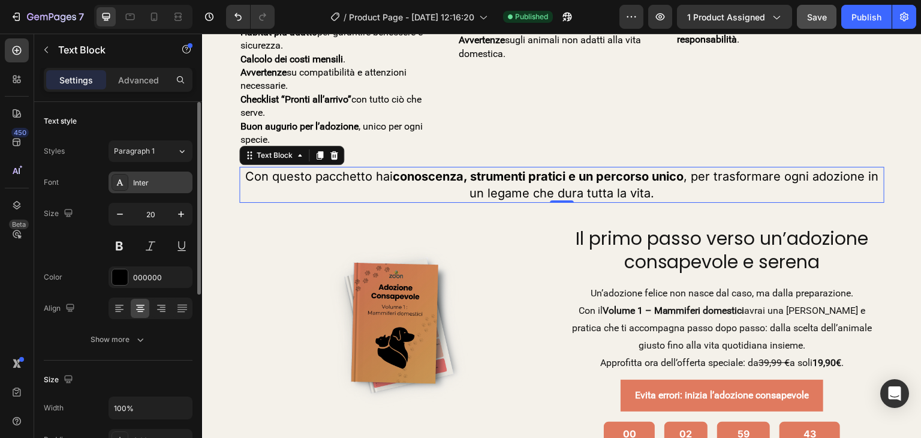
click at [146, 191] on div "Inter" at bounding box center [150, 182] width 84 height 22
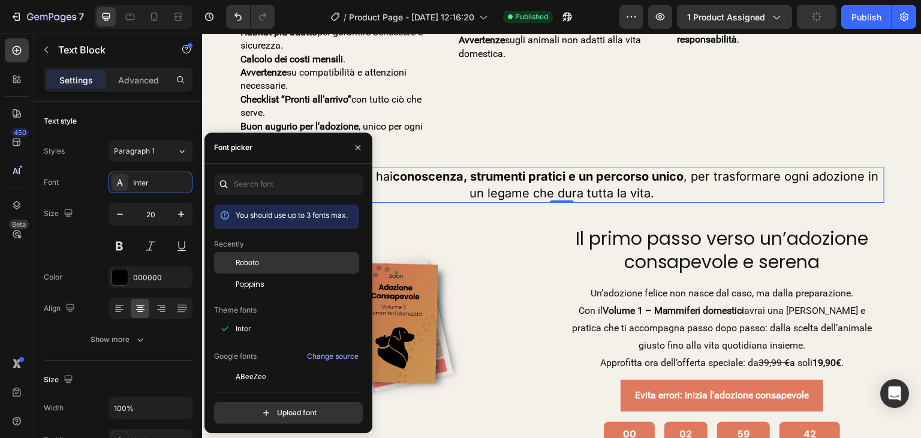
click at [237, 264] on span "Roboto" at bounding box center [247, 262] width 23 height 11
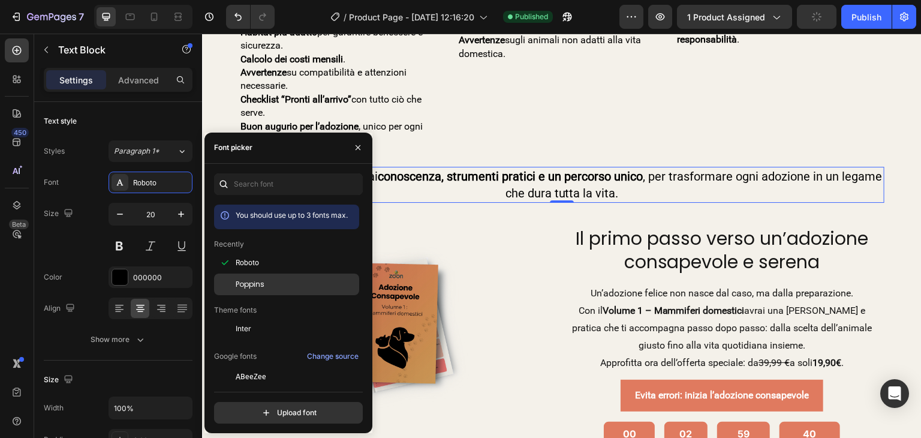
click at [313, 282] on div "Poppins" at bounding box center [296, 284] width 121 height 11
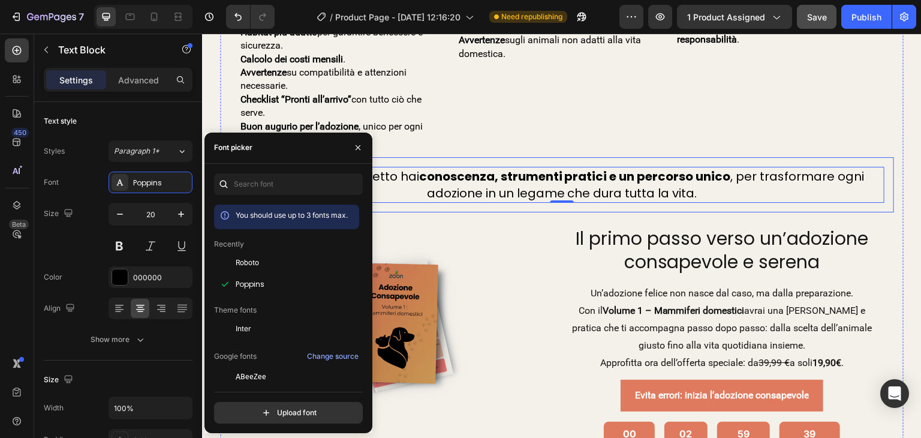
click at [447, 205] on div "Con questo pacchetto hai conoscenza, strumenti pratici e un percorso unico , pe…" at bounding box center [562, 184] width 664 height 55
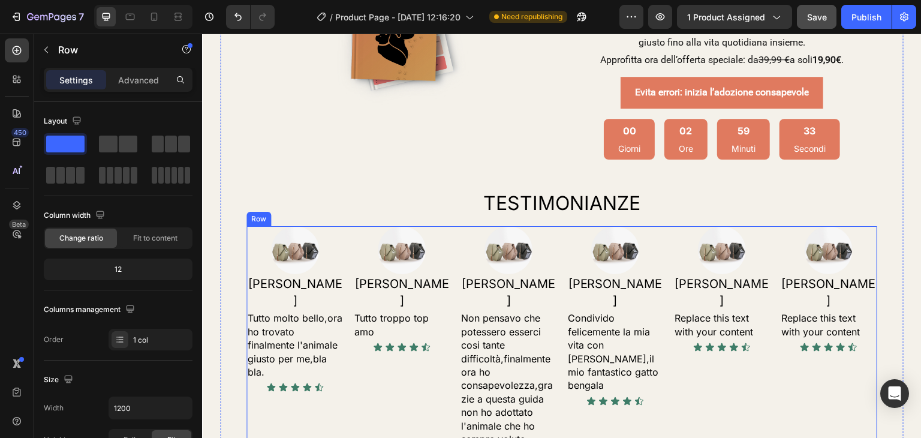
scroll to position [1846, 0]
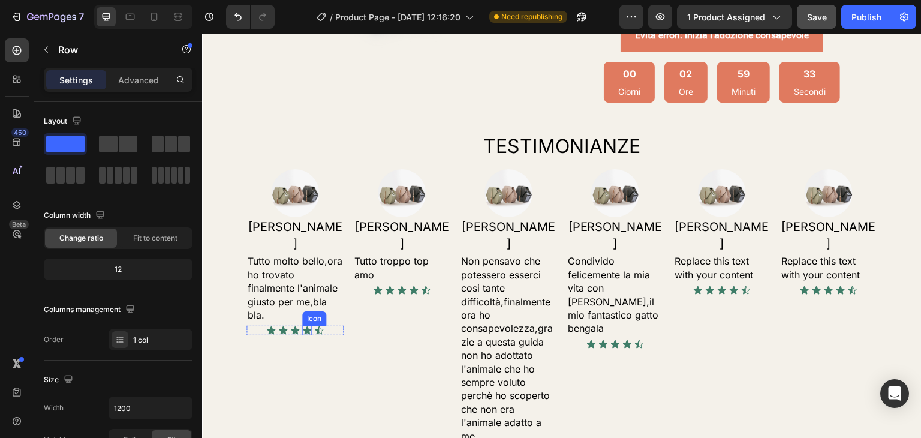
click at [288, 270] on p "Tutto molto bello,ora ho trovato finalmente l'animale giusto per me,bla bla." at bounding box center [295, 287] width 95 height 67
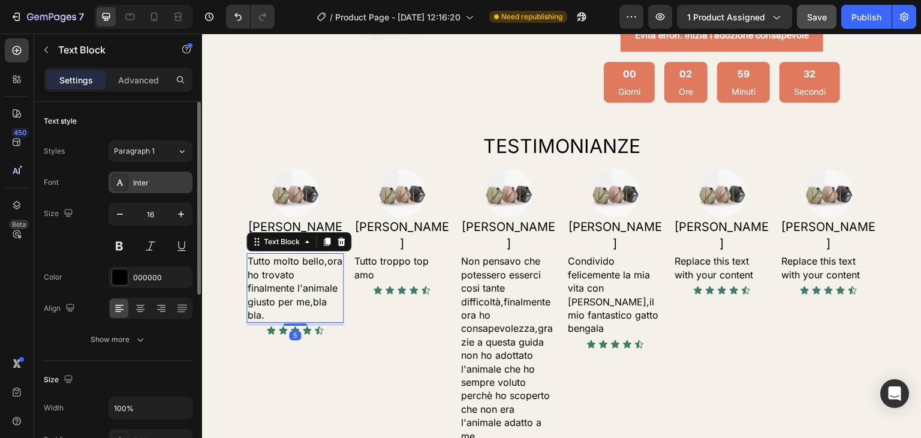
click at [156, 184] on div "Inter" at bounding box center [161, 182] width 56 height 11
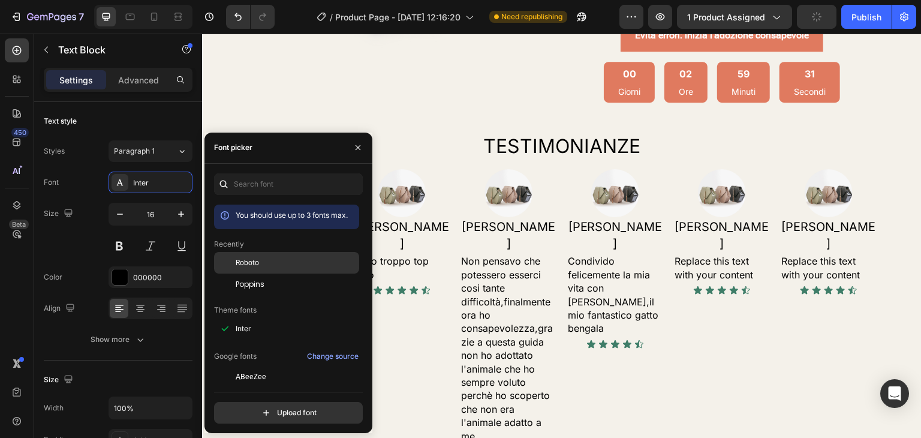
click at [245, 263] on span "Roboto" at bounding box center [247, 262] width 23 height 11
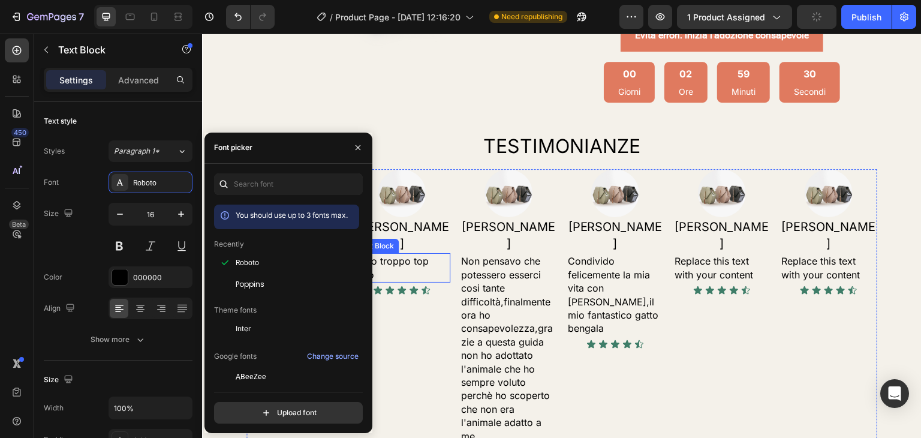
click at [400, 254] on p "Tutto troppo top amo" at bounding box center [401, 267] width 95 height 27
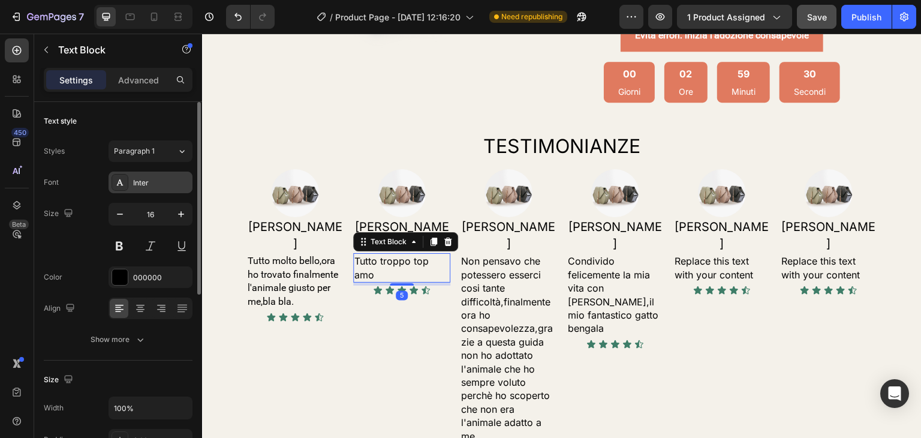
click at [134, 179] on div "Inter" at bounding box center [161, 182] width 56 height 11
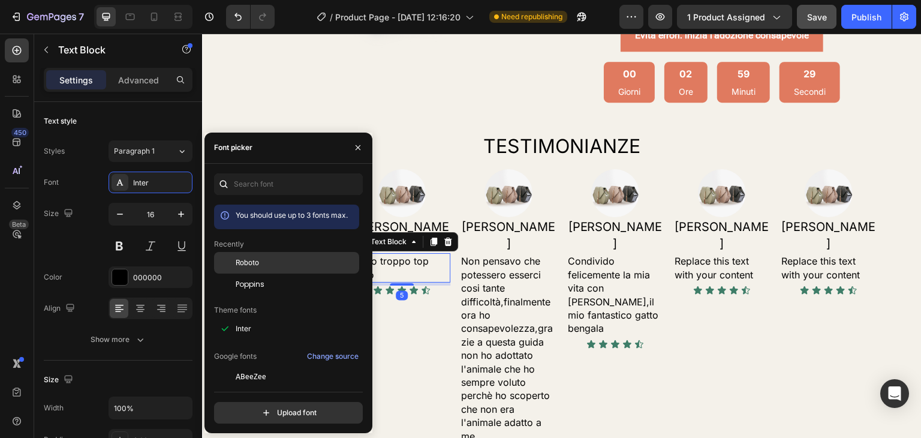
click at [238, 260] on span "Roboto" at bounding box center [247, 262] width 23 height 11
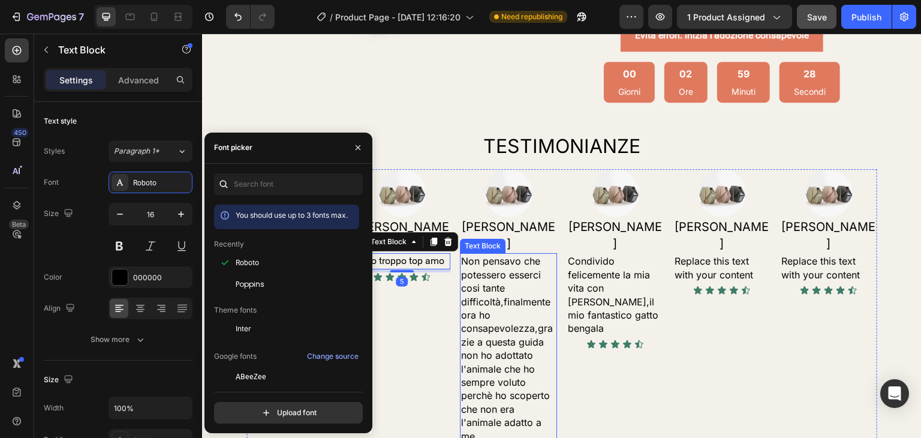
click at [473, 302] on p "Non pensavo che potessero esserci cosi tante difficoltà,finalmente ora ho consa…" at bounding box center [508, 348] width 95 height 188
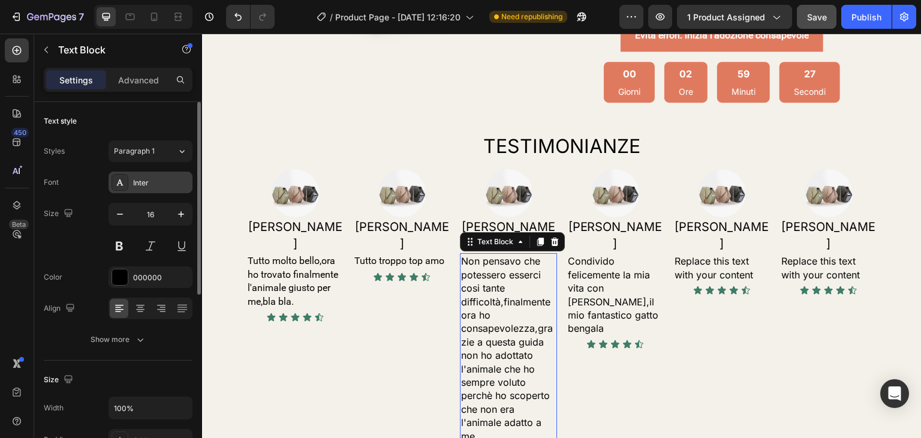
drag, startPoint x: 128, startPoint y: 172, endPoint x: 155, endPoint y: 188, distance: 31.5
click at [128, 173] on div "Inter" at bounding box center [150, 182] width 84 height 22
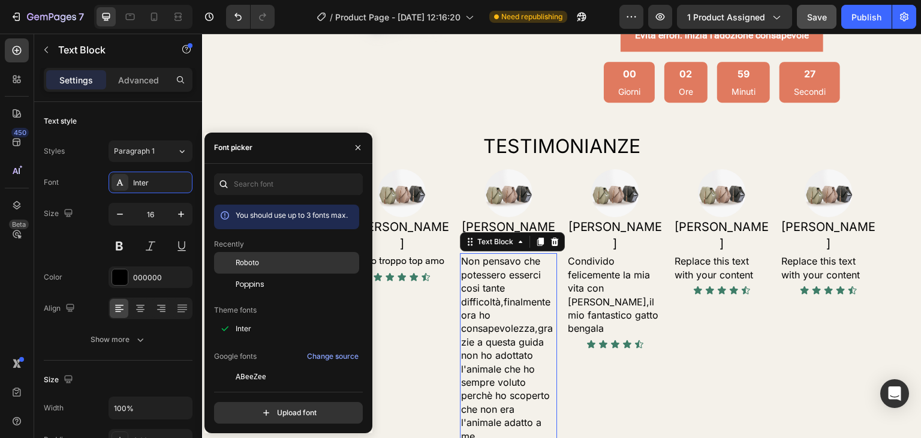
click at [234, 260] on div at bounding box center [225, 263] width 22 height 22
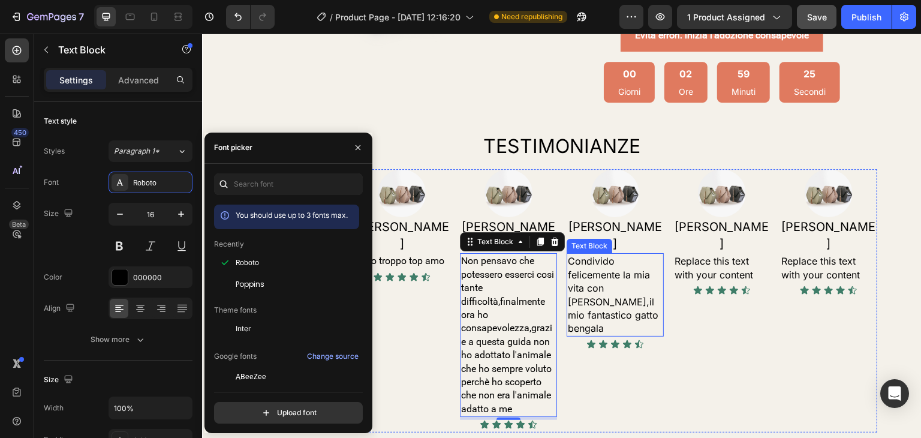
click at [616, 266] on p "Condivido felicemente la mia vita con [PERSON_NAME],il mio fantastico gatto ben…" at bounding box center [615, 294] width 95 height 80
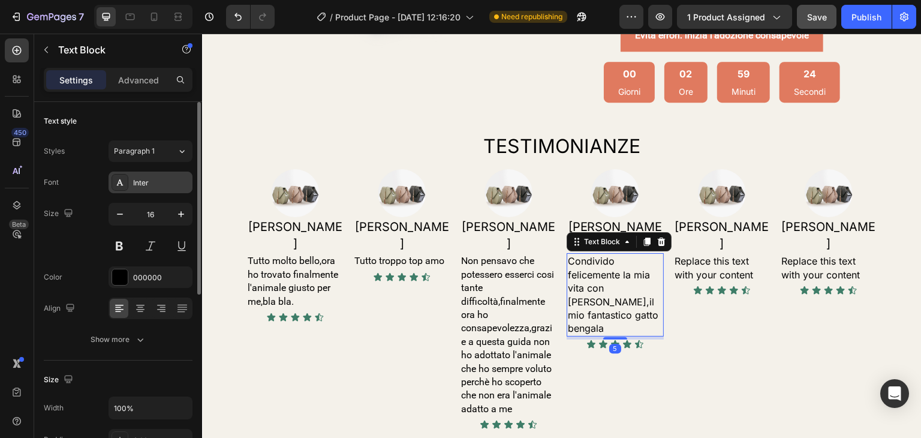
click at [152, 188] on div "Inter" at bounding box center [150, 182] width 84 height 22
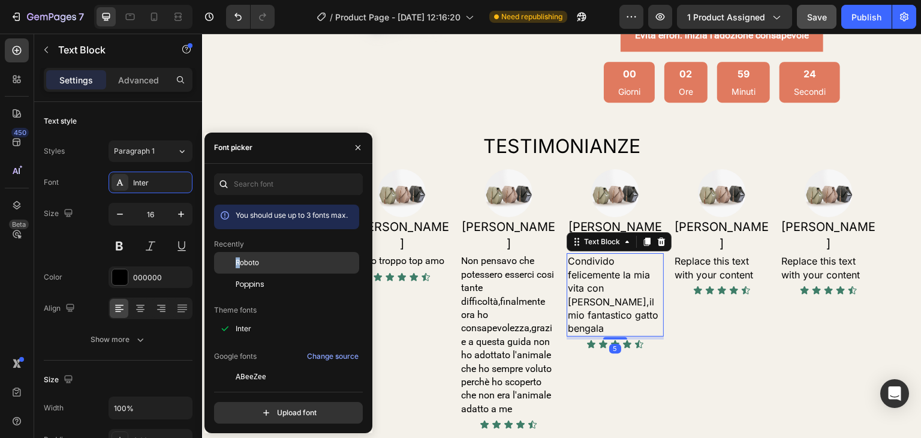
click at [237, 260] on span "Roboto" at bounding box center [247, 262] width 23 height 11
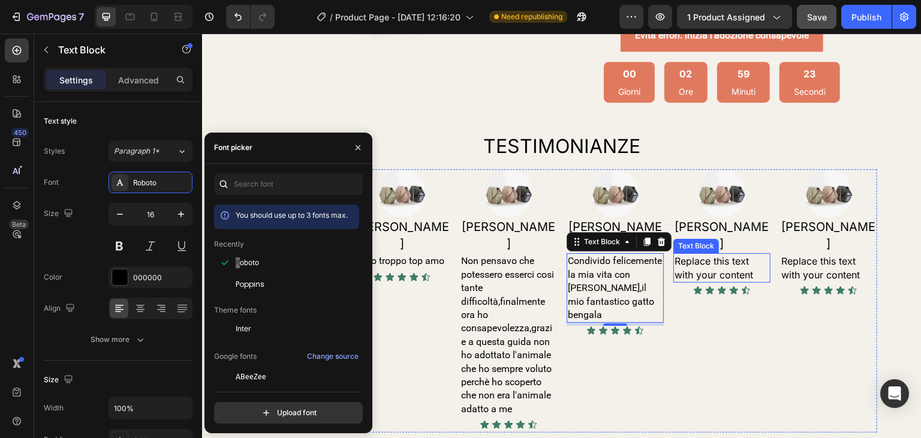
click at [711, 253] on div "Replace this text with your content" at bounding box center [721, 267] width 97 height 29
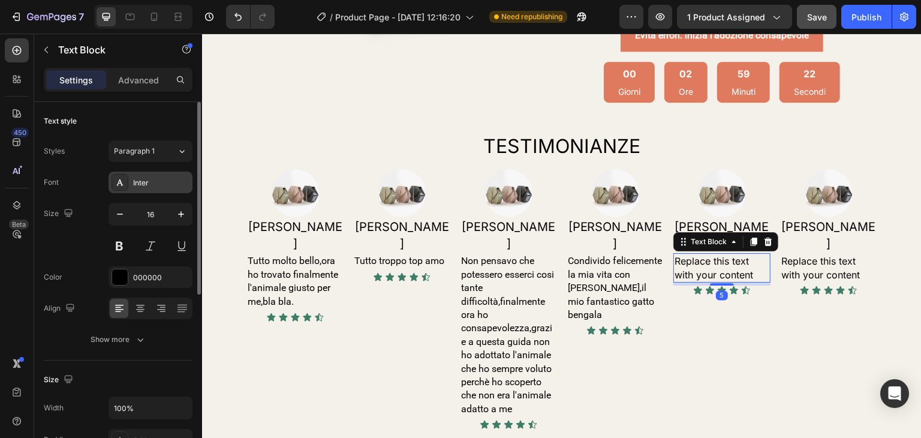
click at [135, 190] on div "Inter" at bounding box center [150, 182] width 84 height 22
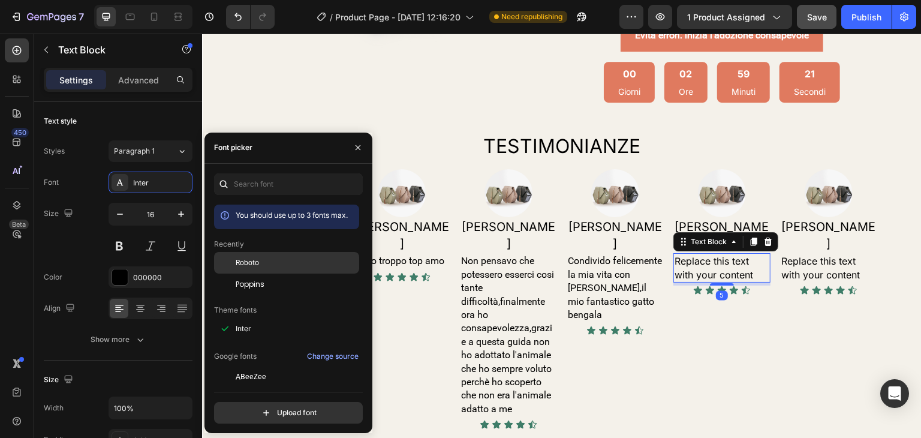
click at [240, 257] on span "Roboto" at bounding box center [247, 262] width 23 height 11
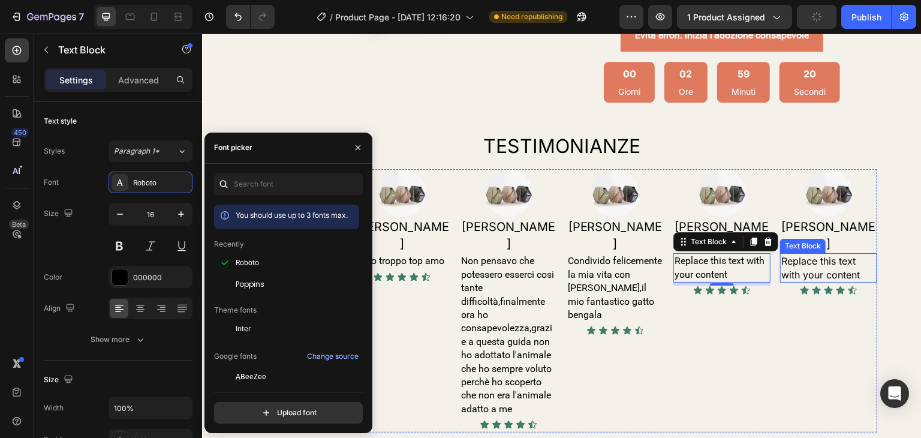
click at [816, 253] on div "Replace this text with your content" at bounding box center [828, 267] width 97 height 29
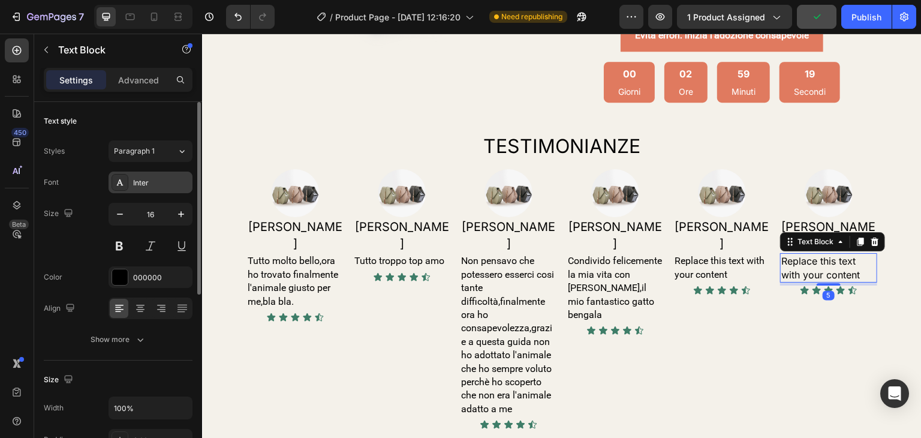
click at [146, 185] on div "Inter" at bounding box center [161, 182] width 56 height 11
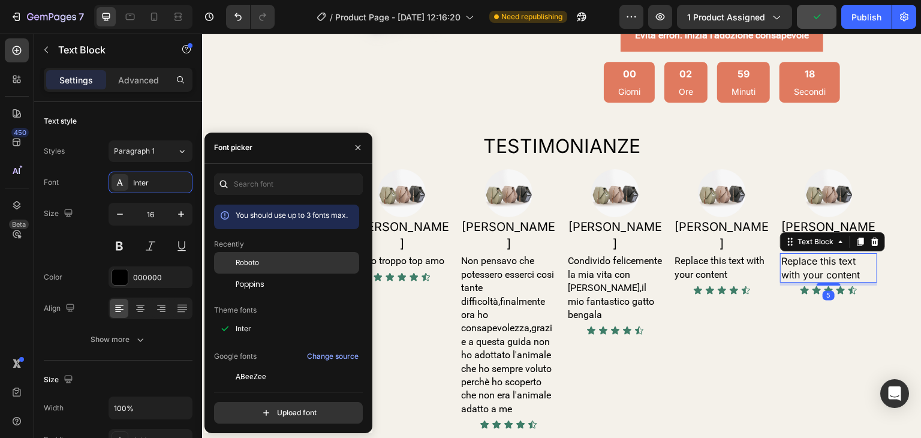
click at [240, 258] on span "Roboto" at bounding box center [247, 262] width 23 height 11
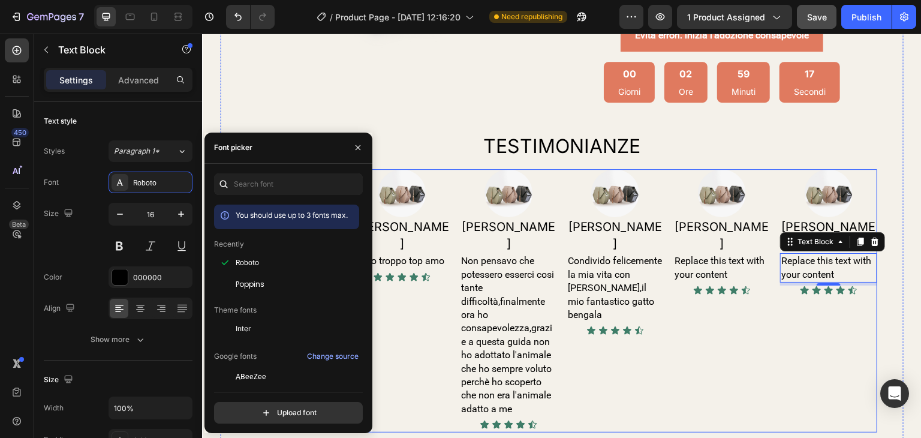
click at [662, 341] on div "Image [PERSON_NAME] Text Block Tutto molto bello,ora ho trovato finalmente l'an…" at bounding box center [561, 300] width 631 height 263
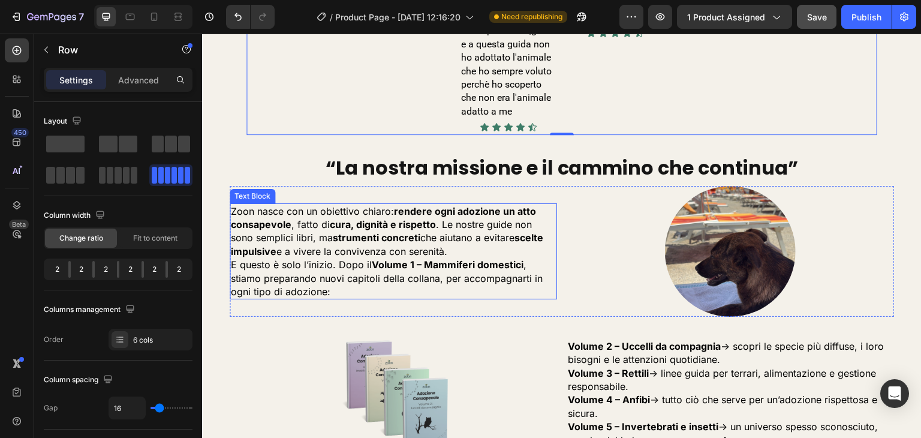
scroll to position [2145, 0]
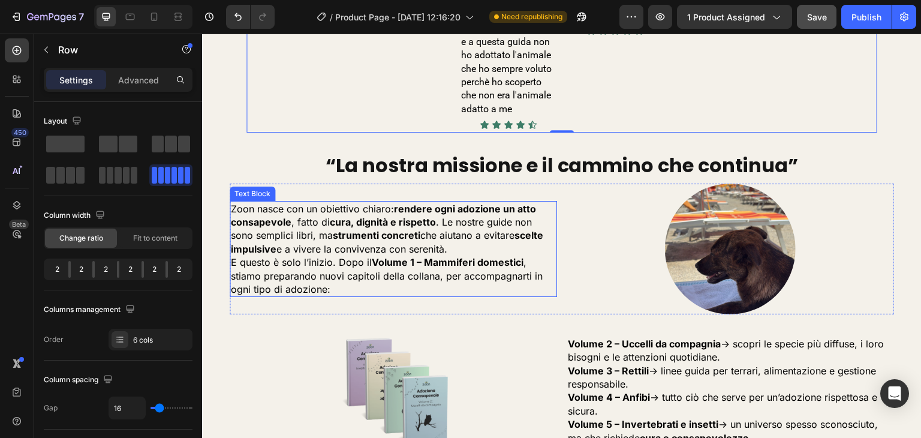
click at [330, 202] on p "Zoon nasce con un obiettivo chiaro: rendere ogni adozione un atto consapevole ,…" at bounding box center [393, 229] width 325 height 54
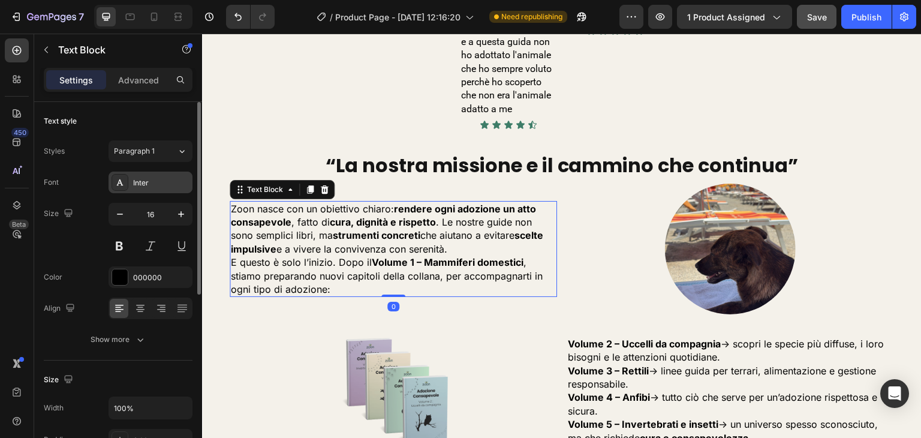
click at [141, 185] on div "Inter" at bounding box center [161, 182] width 56 height 11
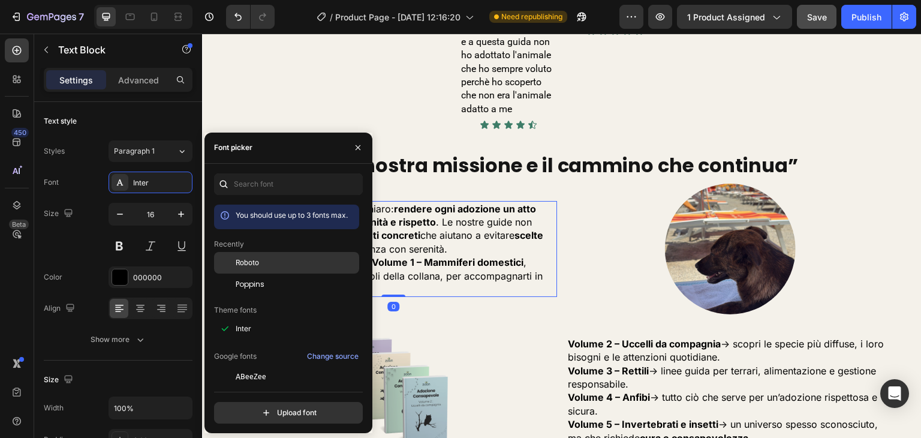
drag, startPoint x: 249, startPoint y: 264, endPoint x: 269, endPoint y: 272, distance: 20.5
click at [249, 264] on span "Roboto" at bounding box center [247, 262] width 23 height 11
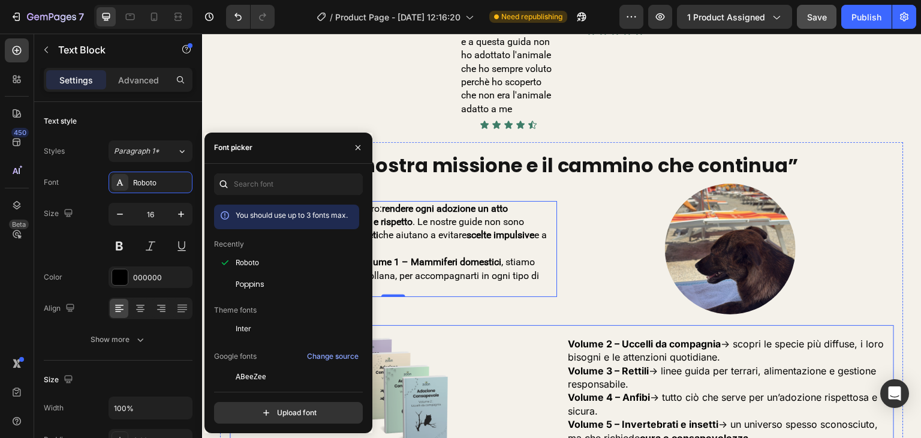
click at [671, 364] on p "Volume 3 – Rettili → linee guida per terrari, alimentazione e gestione responsa…" at bounding box center [730, 377] width 325 height 27
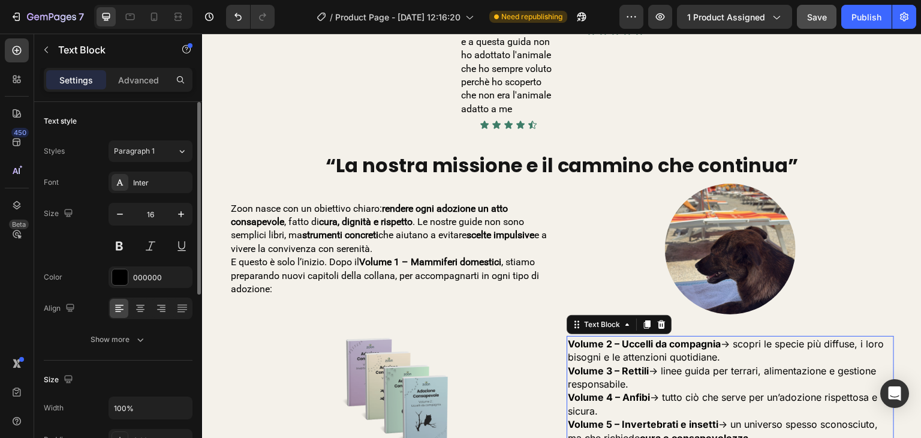
click at [107, 172] on div "Font Inter" at bounding box center [118, 182] width 149 height 22
click at [123, 183] on icon at bounding box center [120, 182] width 10 height 10
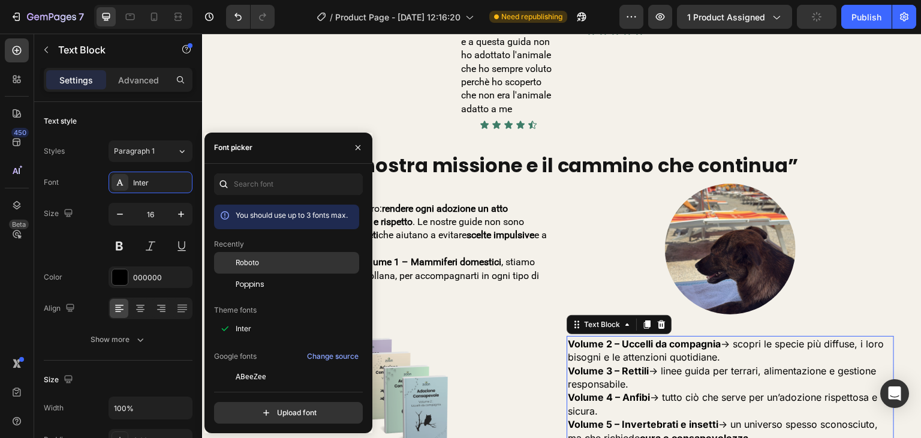
drag, startPoint x: 231, startPoint y: 263, endPoint x: 261, endPoint y: 269, distance: 31.3
click at [233, 263] on div at bounding box center [225, 263] width 22 height 22
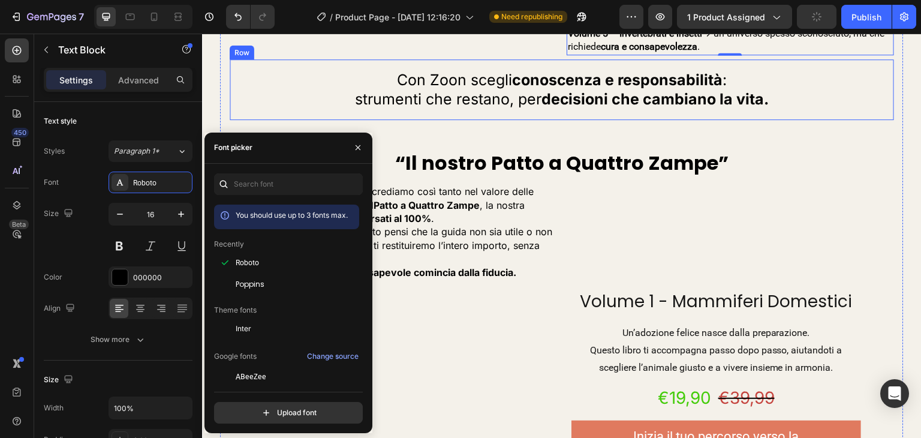
scroll to position [2385, 0]
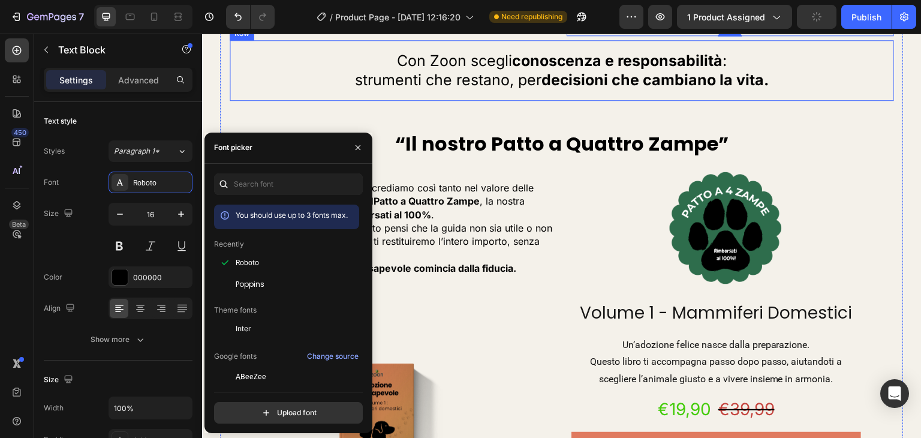
click at [442, 259] on div "“La nostra missione e il cammino che continua” Heading Zoon nasce con un obiett…" at bounding box center [562, 253] width 664 height 975
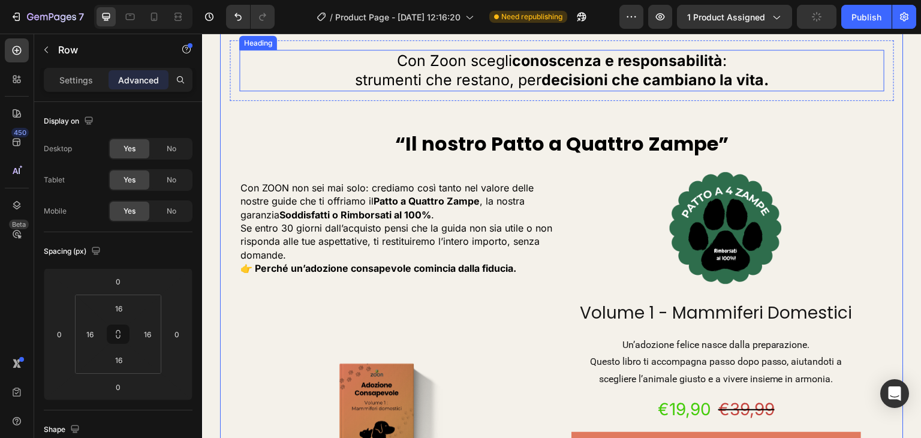
click at [447, 91] on h2 "Con Zoon scegli conoscenza e responsabilità : strumenti che restano, per decisi…" at bounding box center [561, 70] width 645 height 41
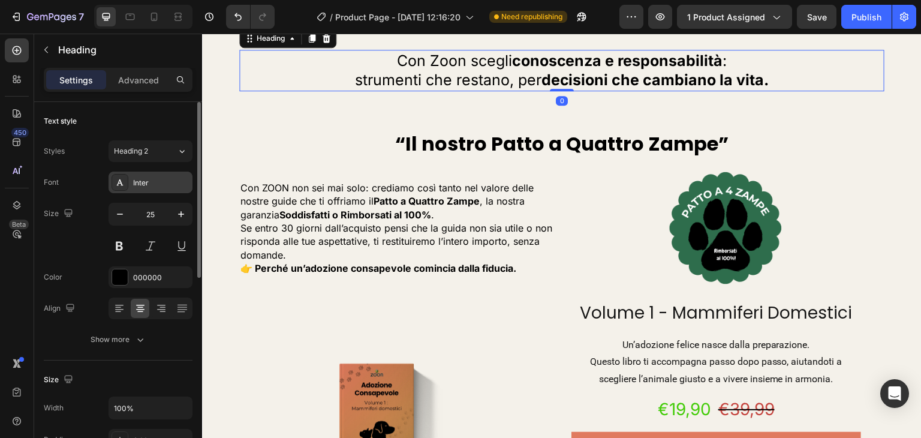
click at [140, 178] on div "Inter" at bounding box center [161, 182] width 56 height 11
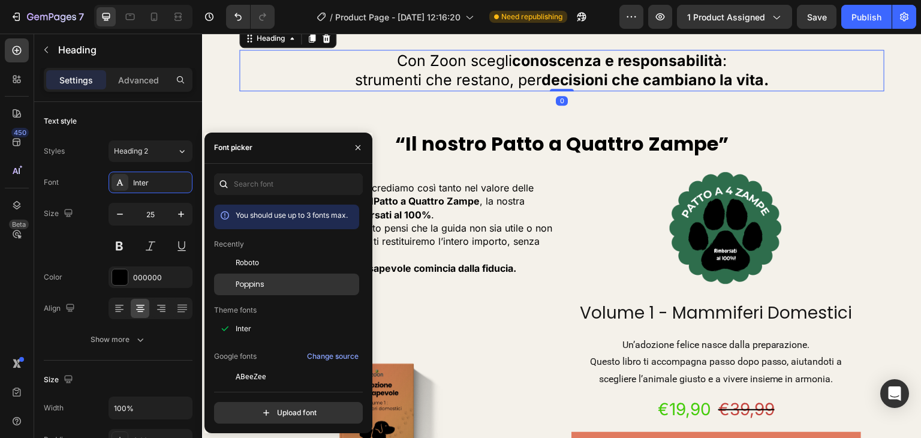
click at [255, 283] on span "Poppins" at bounding box center [250, 284] width 29 height 11
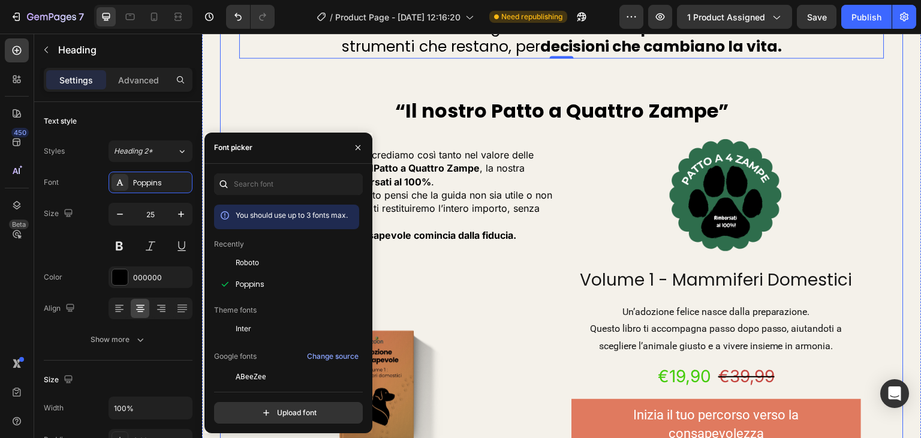
scroll to position [2445, 0]
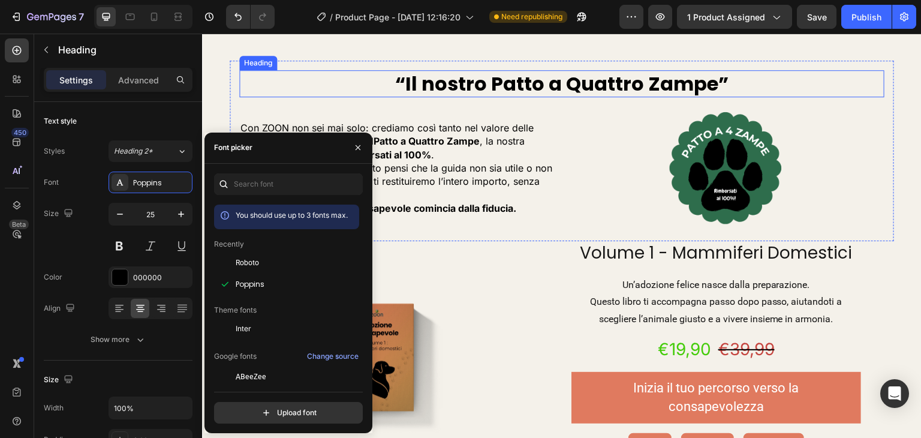
click at [457, 223] on div "“Il nostro Patto a Quattro Zampe” Heading Con ZOON non sei mai solo: crediamo c…" at bounding box center [562, 151] width 664 height 181
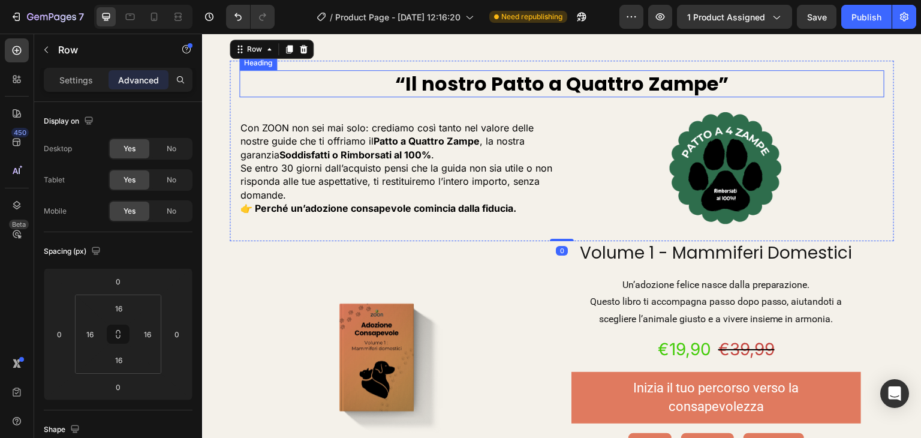
click at [460, 98] on h2 "“Il nostro Patto a Quattro Zampe”" at bounding box center [561, 84] width 645 height 28
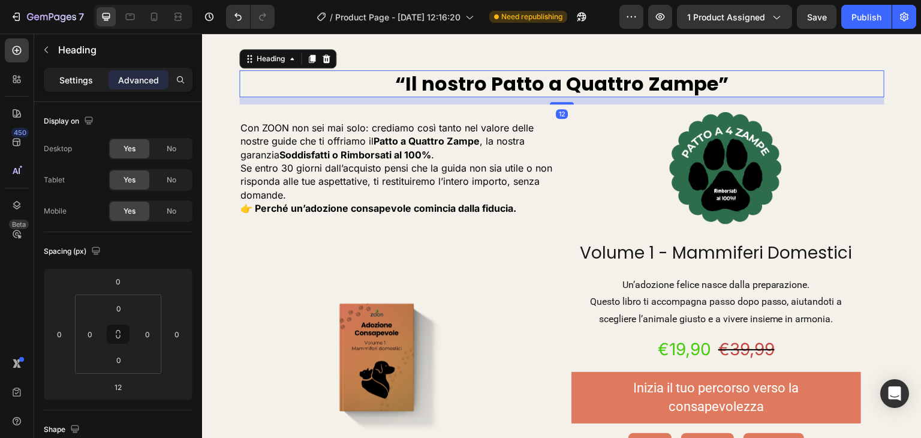
drag, startPoint x: 75, startPoint y: 74, endPoint x: 87, endPoint y: 91, distance: 20.1
click at [76, 74] on p "Settings" at bounding box center [76, 80] width 34 height 13
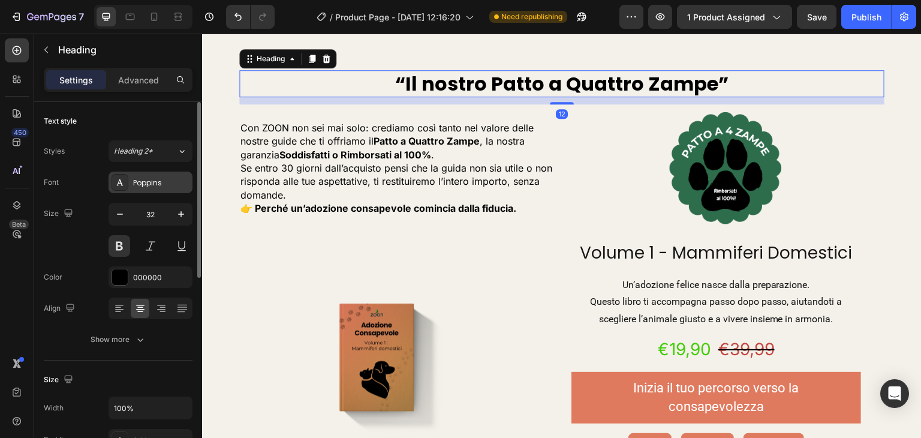
click at [135, 182] on div "Poppins" at bounding box center [161, 182] width 56 height 11
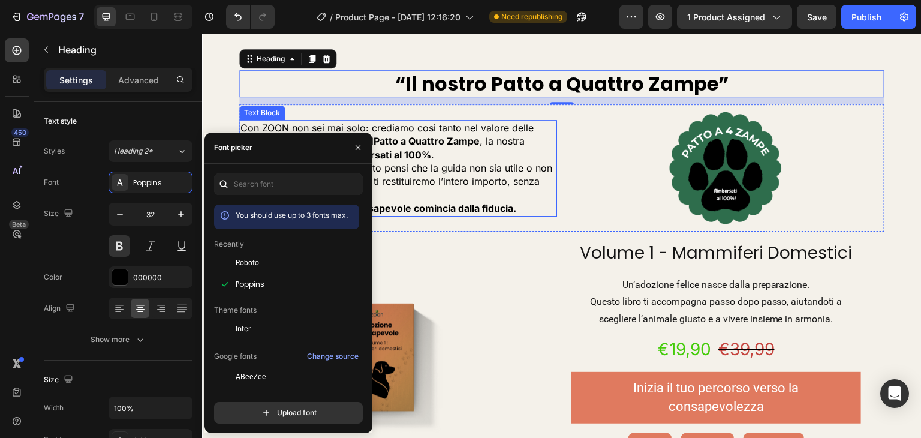
click at [429, 147] on strong "Patto a Quattro Zampe" at bounding box center [426, 141] width 106 height 12
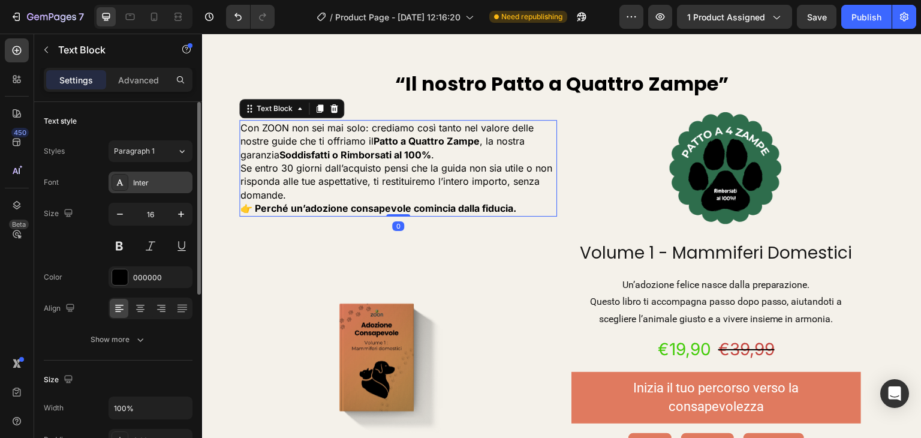
click at [146, 182] on div "Inter" at bounding box center [161, 182] width 56 height 11
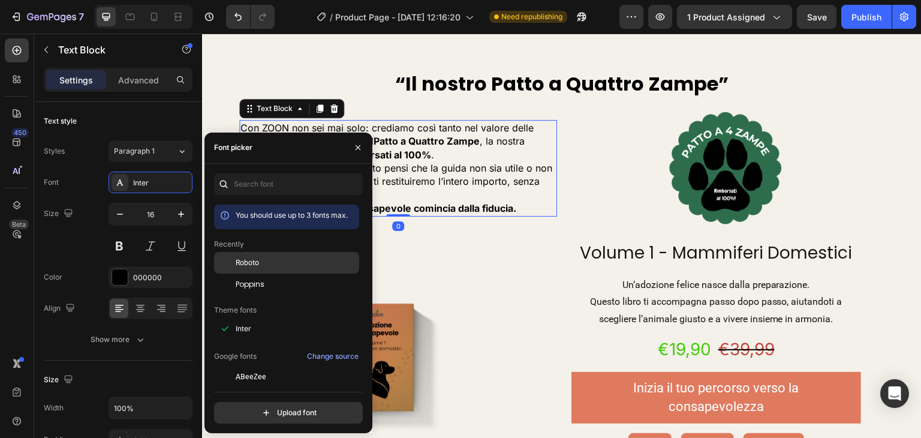
click at [255, 262] on span "Roboto" at bounding box center [247, 262] width 23 height 11
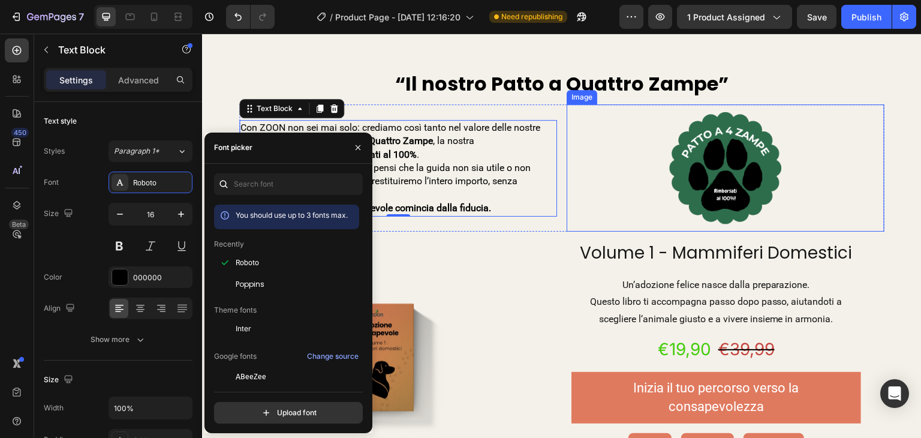
click at [567, 231] on div at bounding box center [725, 167] width 318 height 127
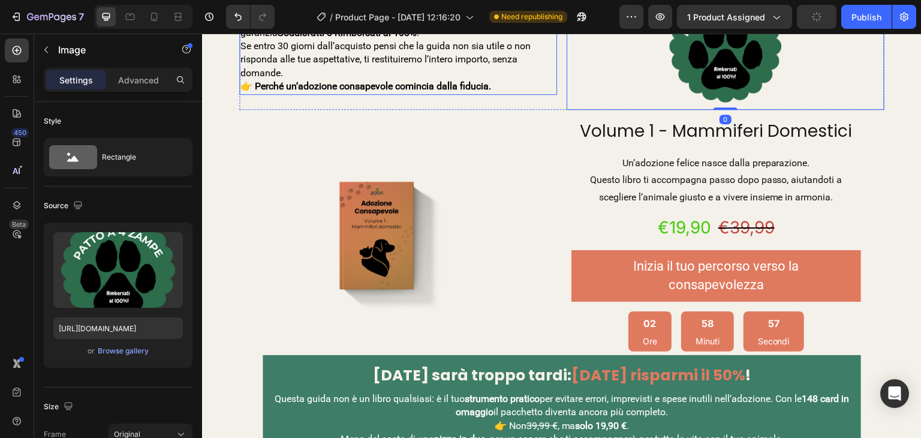
scroll to position [2625, 0]
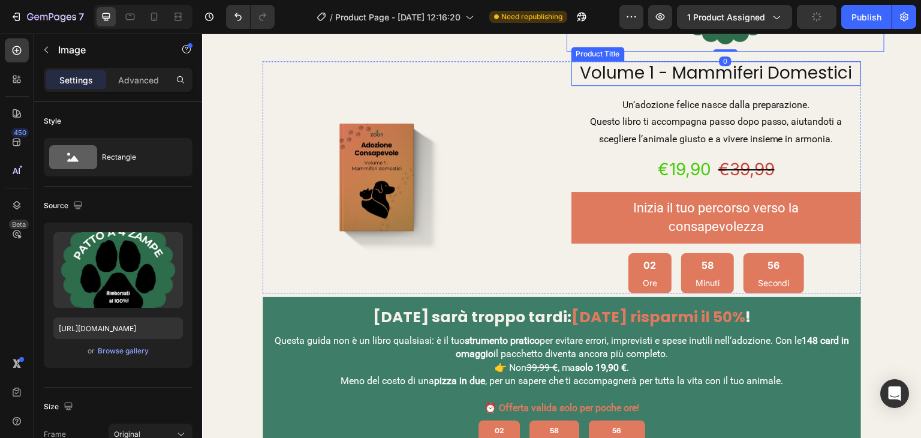
click at [633, 85] on h2 "Volume 1 - Mammiferi Domestici" at bounding box center [716, 73] width 290 height 24
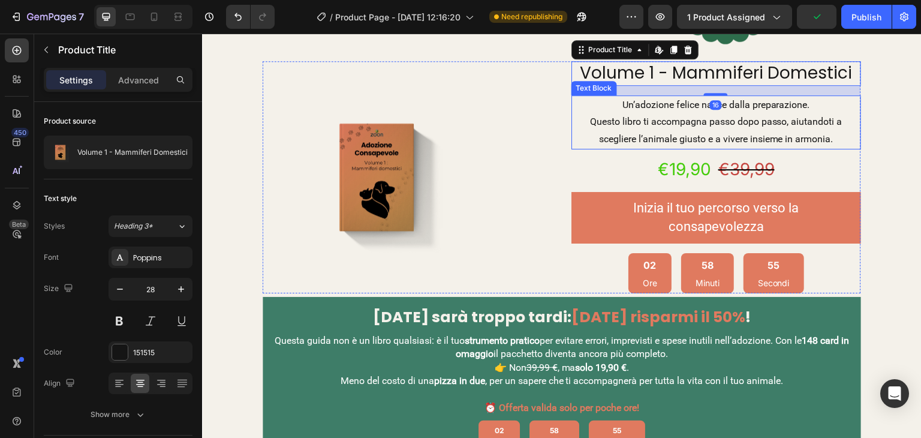
click at [653, 148] on p "Questo libro ti accompagna passo dopo passo, aiutandoti a scegliere l’animale g…" at bounding box center [715, 130] width 287 height 35
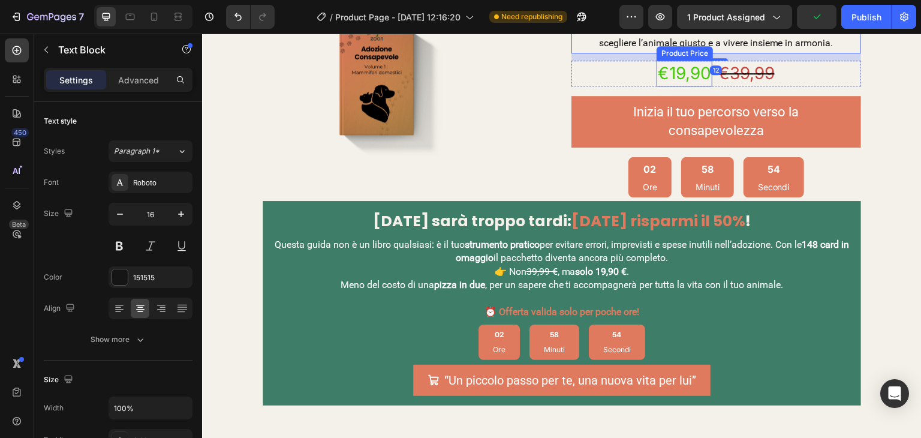
scroll to position [2805, 0]
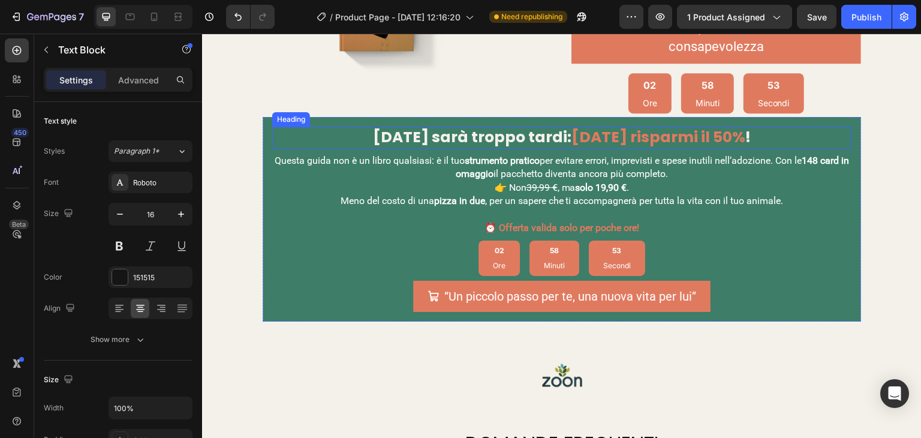
click at [571, 147] on strong "[DATE] sarà troppo tardi:" at bounding box center [472, 136] width 198 height 21
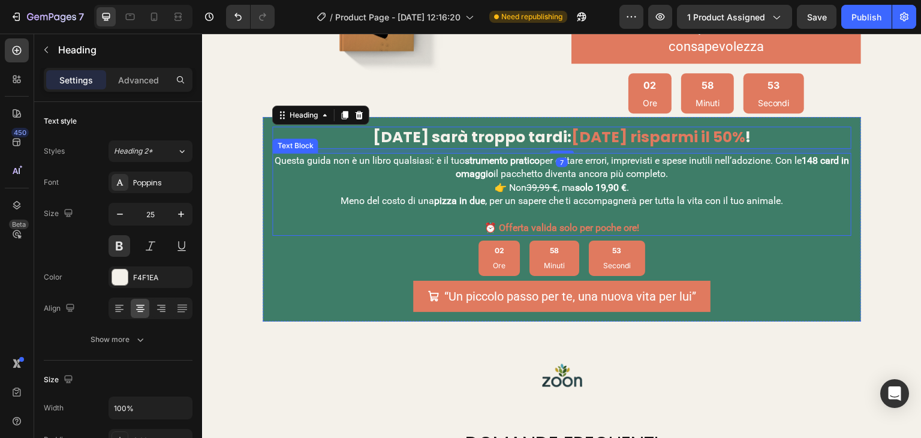
click at [578, 193] on strong "solo 19,90 €" at bounding box center [601, 187] width 52 height 11
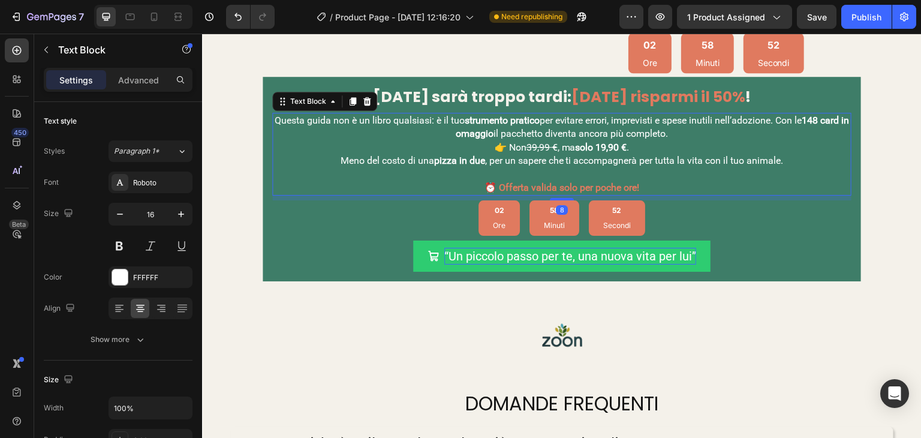
scroll to position [2925, 0]
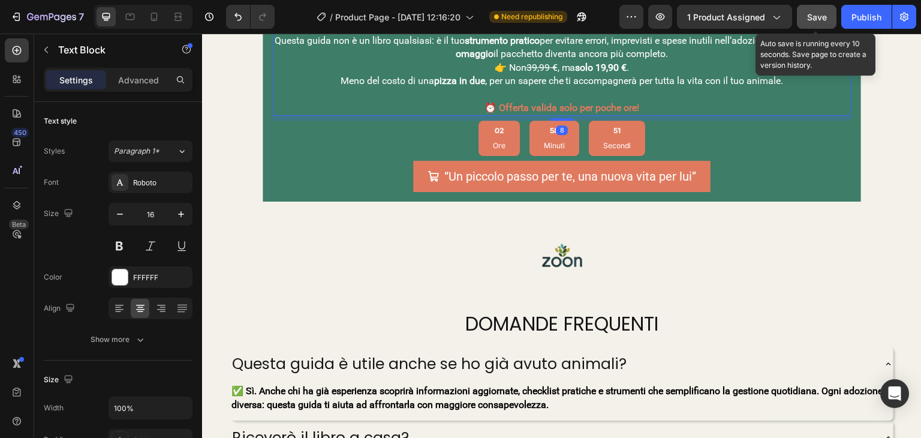
click at [808, 17] on span "Save" at bounding box center [817, 17] width 20 height 10
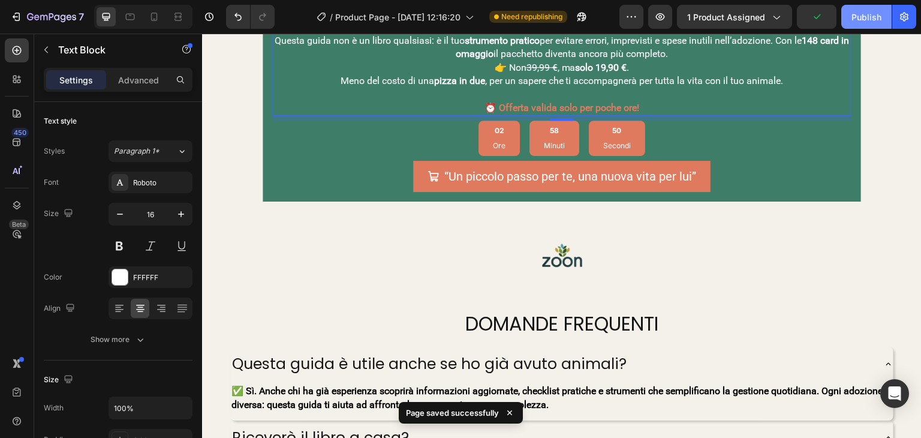
click at [858, 21] on div "Publish" at bounding box center [866, 17] width 30 height 13
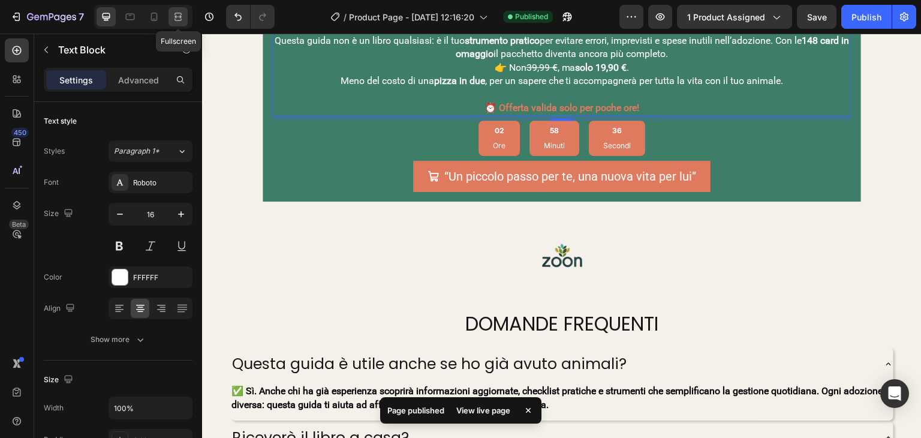
click at [177, 14] on icon at bounding box center [178, 17] width 12 height 12
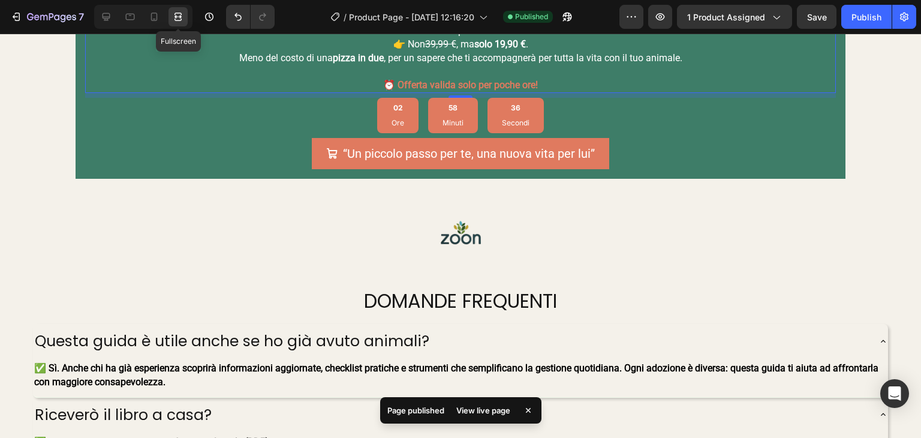
scroll to position [2896, 0]
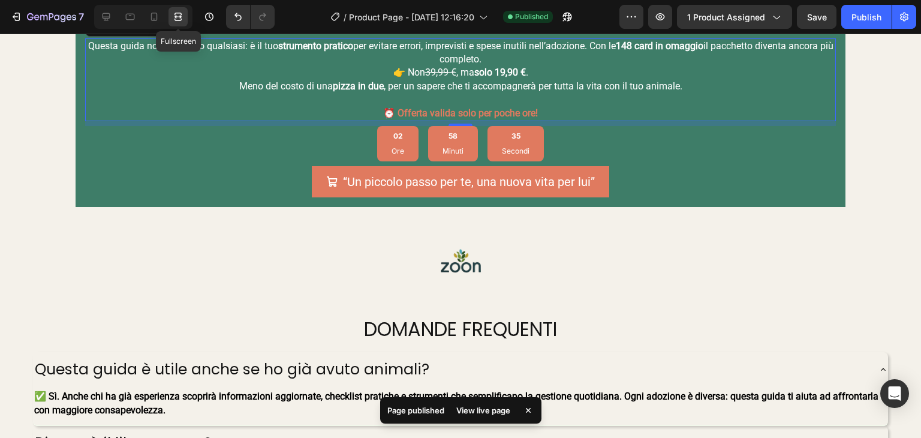
click at [173, 23] on div at bounding box center [177, 16] width 19 height 19
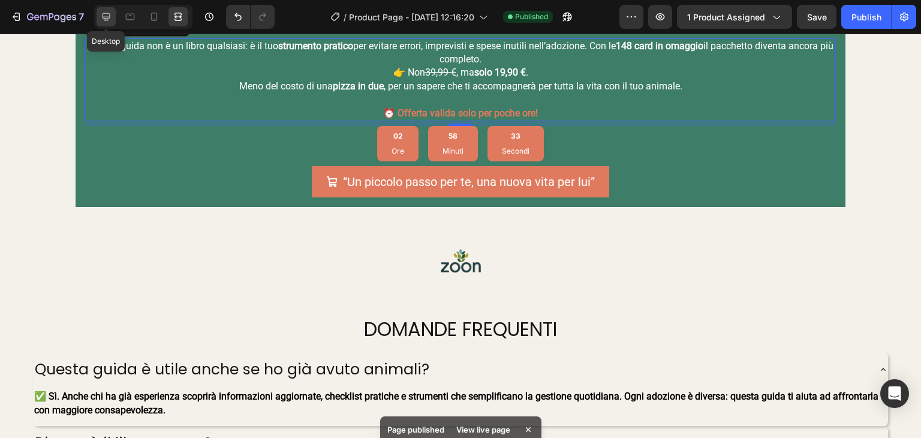
click at [97, 17] on div at bounding box center [106, 16] width 19 height 19
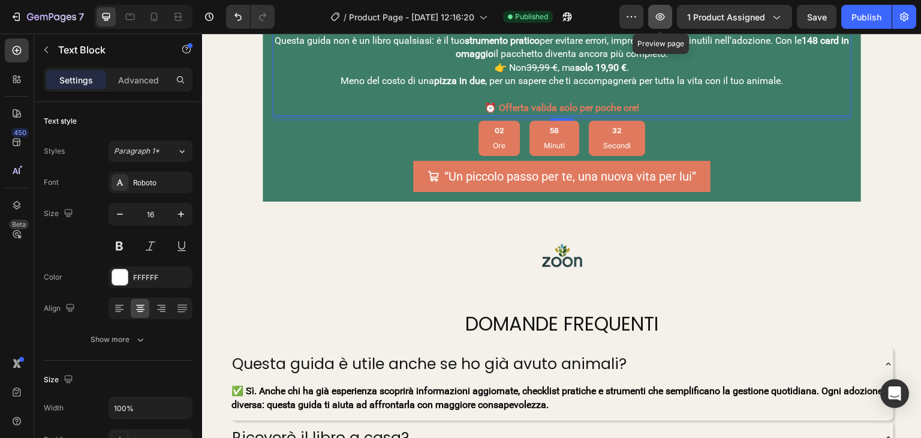
click at [651, 21] on button "button" at bounding box center [660, 17] width 24 height 24
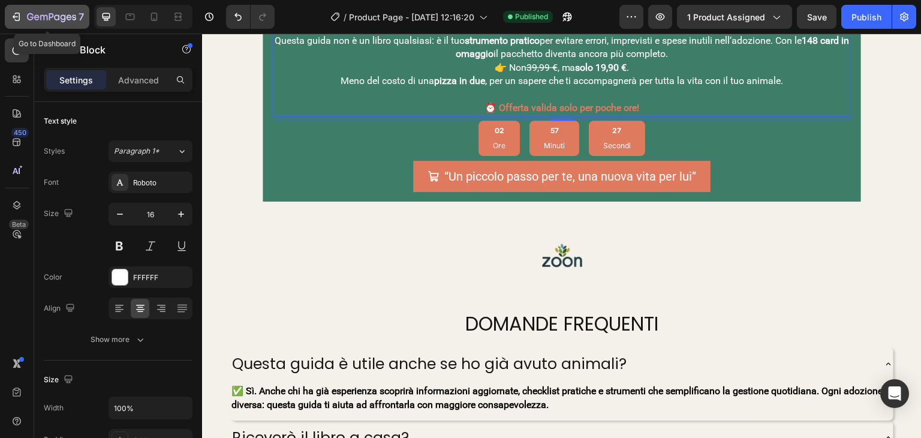
click at [19, 19] on icon "button" at bounding box center [16, 17] width 12 height 12
